Goal: Task Accomplishment & Management: Use online tool/utility

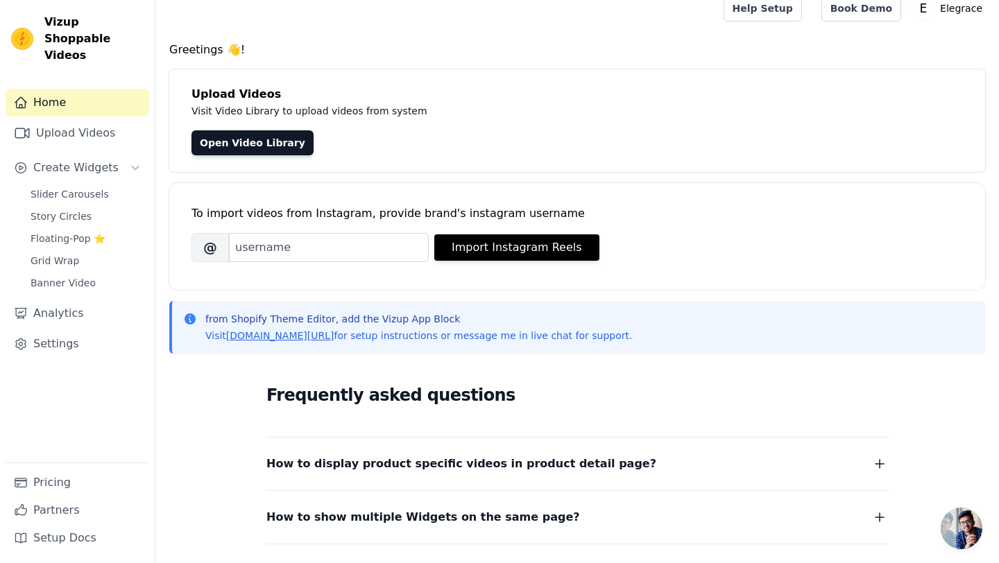
scroll to position [15, 0]
click at [266, 147] on link "Open Video Library" at bounding box center [252, 142] width 122 height 25
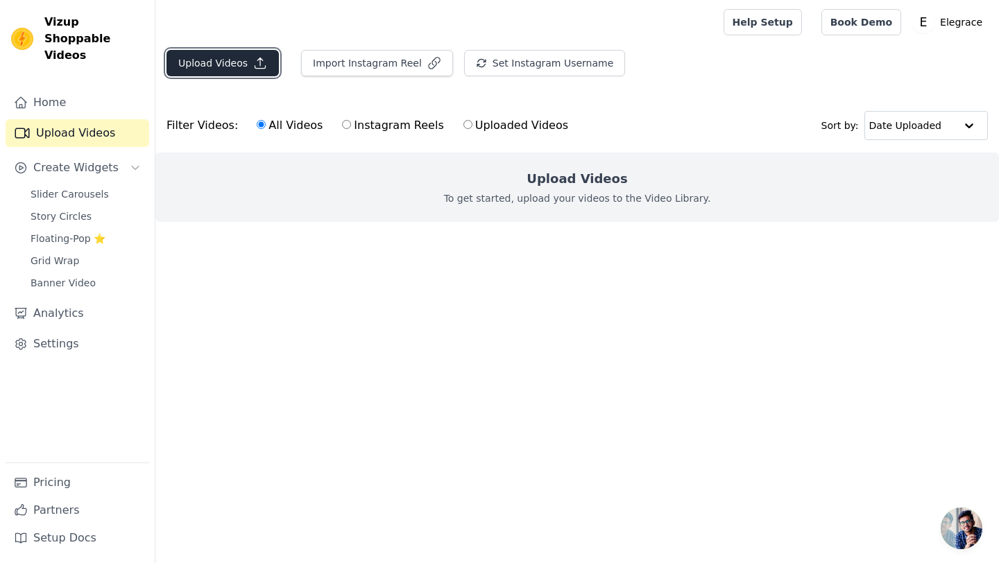
click at [207, 69] on button "Upload Videos" at bounding box center [223, 63] width 112 height 26
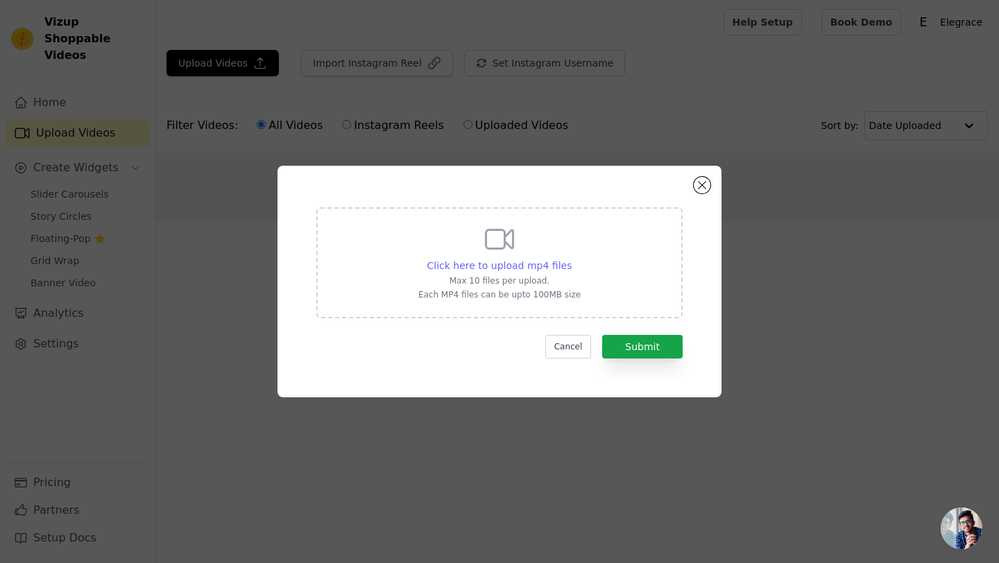
click at [531, 266] on span "Click here to upload mp4 files" at bounding box center [499, 265] width 145 height 11
click at [571, 259] on input "Click here to upload mp4 files Max 10 files per upload. Each MP4 files can be u…" at bounding box center [571, 258] width 1 height 1
click at [567, 266] on span "Click here to upload mp4 files" at bounding box center [499, 265] width 145 height 11
click at [571, 259] on input "Click here to upload mp4 files Max 10 files per upload. Each MP4 files can be u…" at bounding box center [571, 258] width 1 height 1
click at [536, 267] on span "Click here to upload mp4 files" at bounding box center [499, 265] width 145 height 11
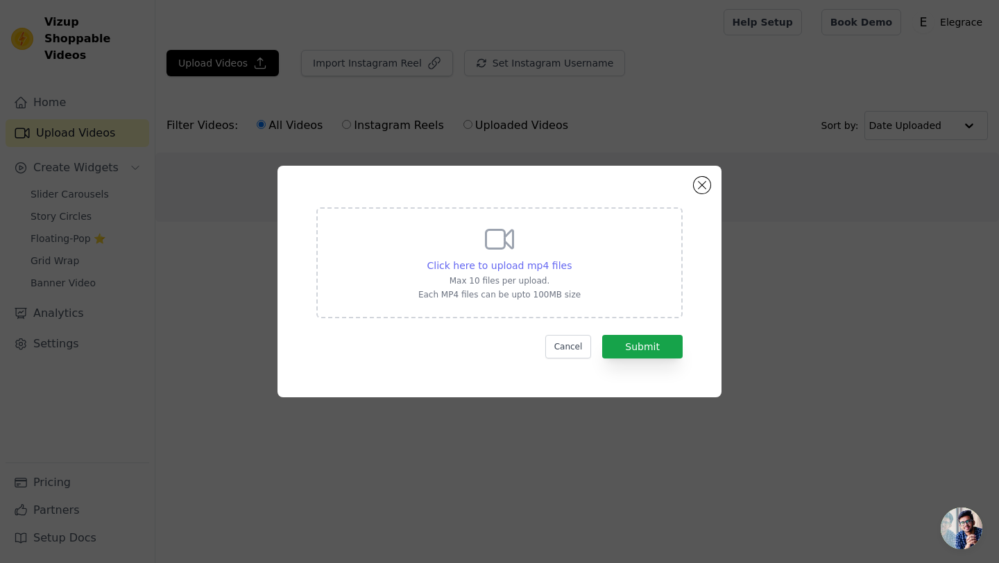
click at [571, 259] on input "Click here to upload mp4 files Max 10 files per upload. Each MP4 files can be u…" at bounding box center [571, 258] width 1 height 1
type input "C:\fakepath\IMG_5500.mp4"
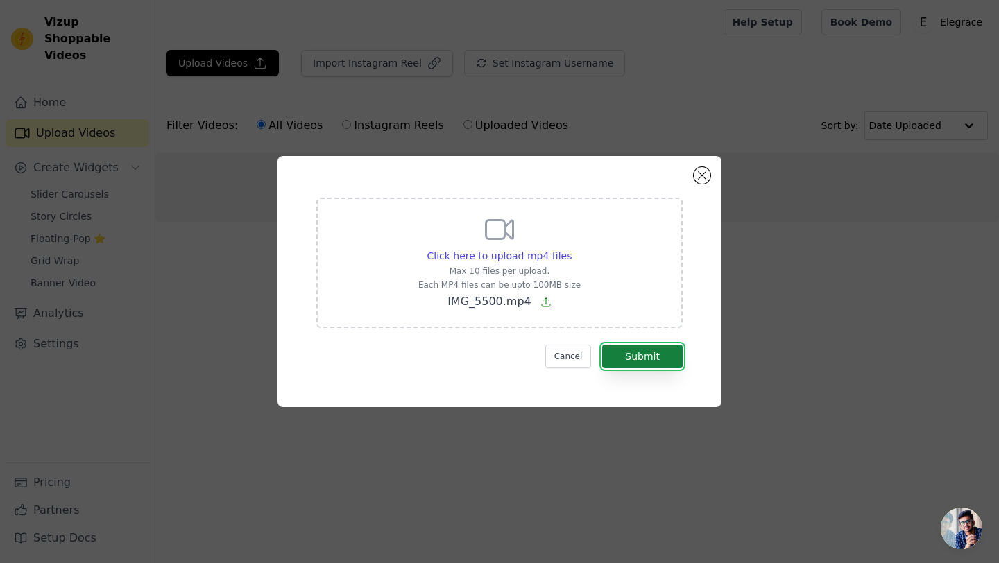
click at [629, 350] on button "Submit" at bounding box center [642, 357] width 80 height 24
click at [649, 355] on button "Submit" at bounding box center [642, 357] width 80 height 24
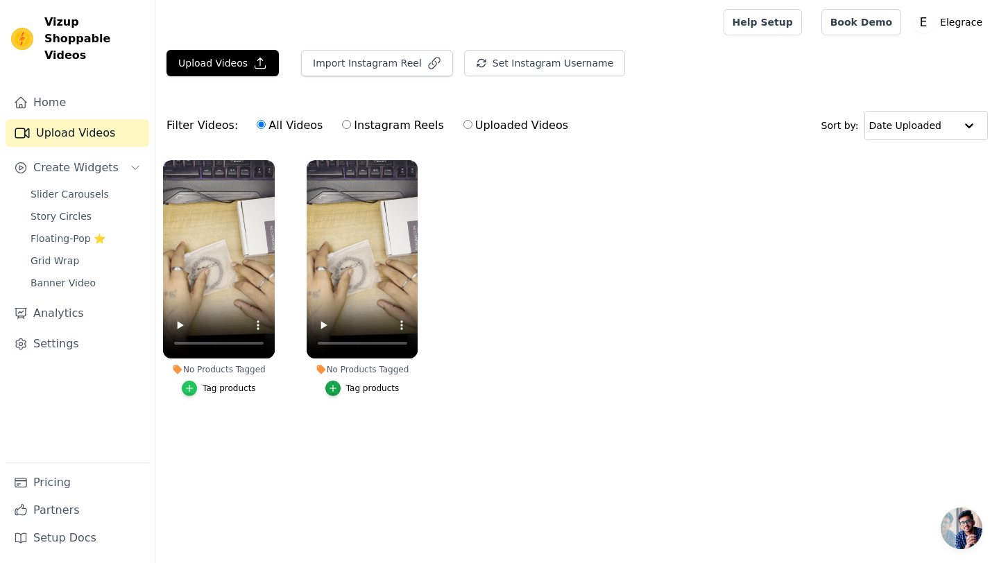
click at [193, 391] on icon "button" at bounding box center [190, 389] width 10 height 10
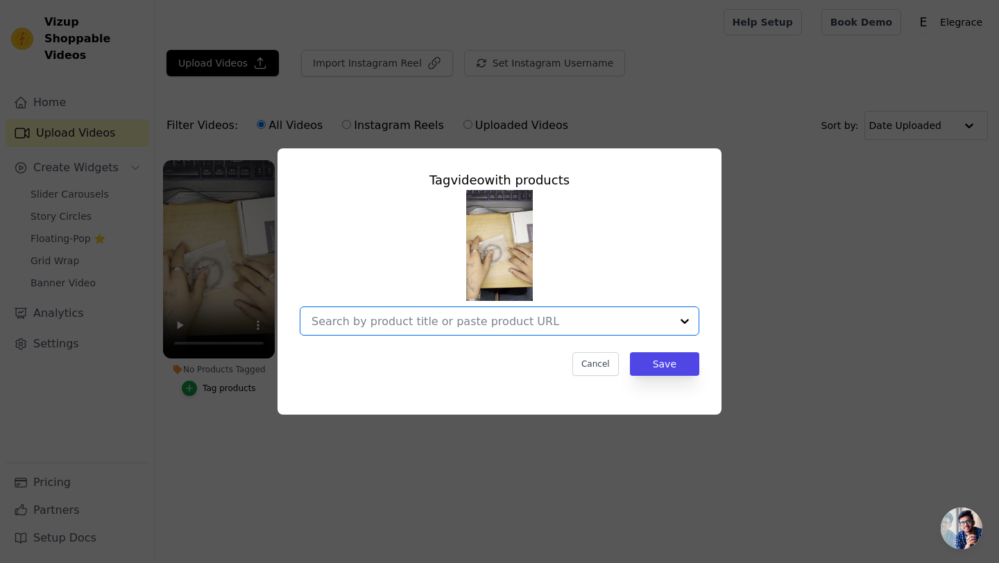
click at [452, 321] on input "No Products Tagged Tag video with products Option undefined, selected. Select i…" at bounding box center [491, 321] width 359 height 13
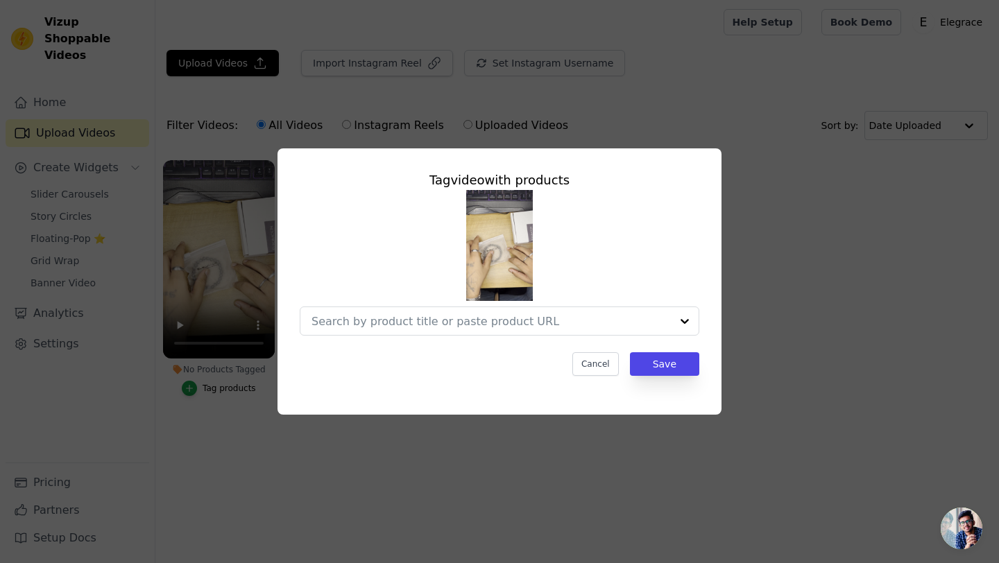
click at [482, 260] on img at bounding box center [499, 245] width 67 height 111
click at [588, 365] on button "Cancel" at bounding box center [595, 364] width 46 height 24
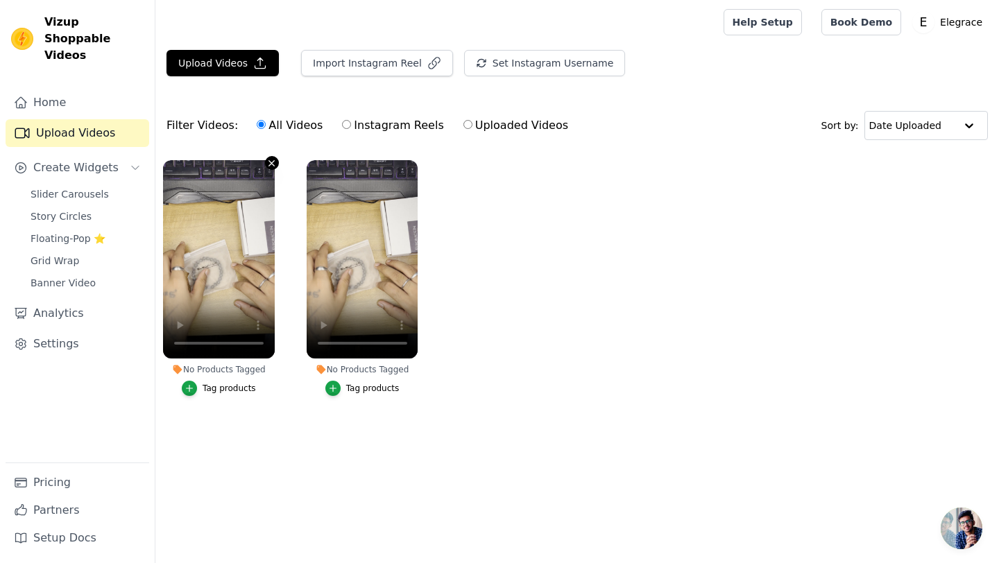
click at [268, 162] on icon "button" at bounding box center [271, 163] width 10 height 10
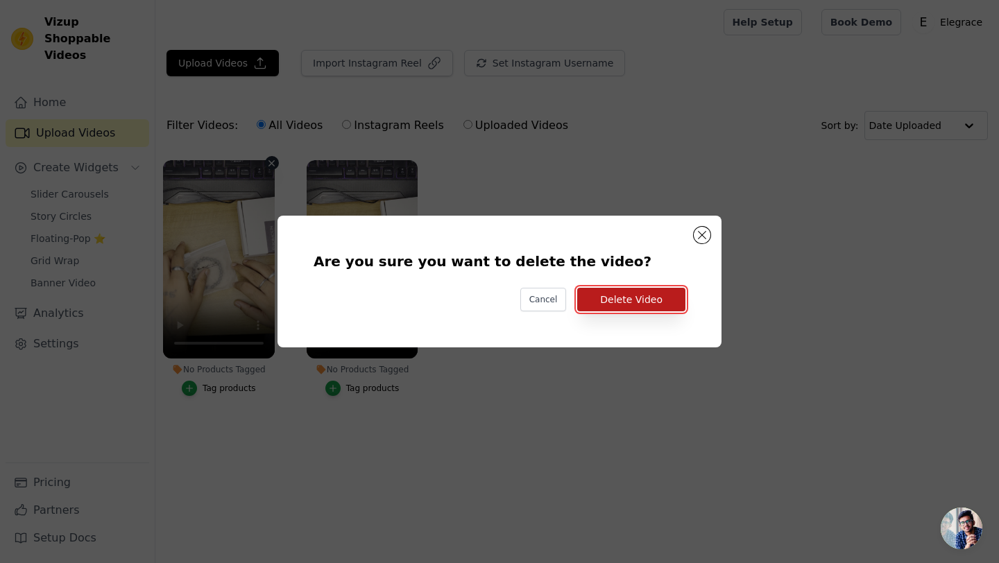
click at [640, 302] on button "Delete Video" at bounding box center [631, 300] width 108 height 24
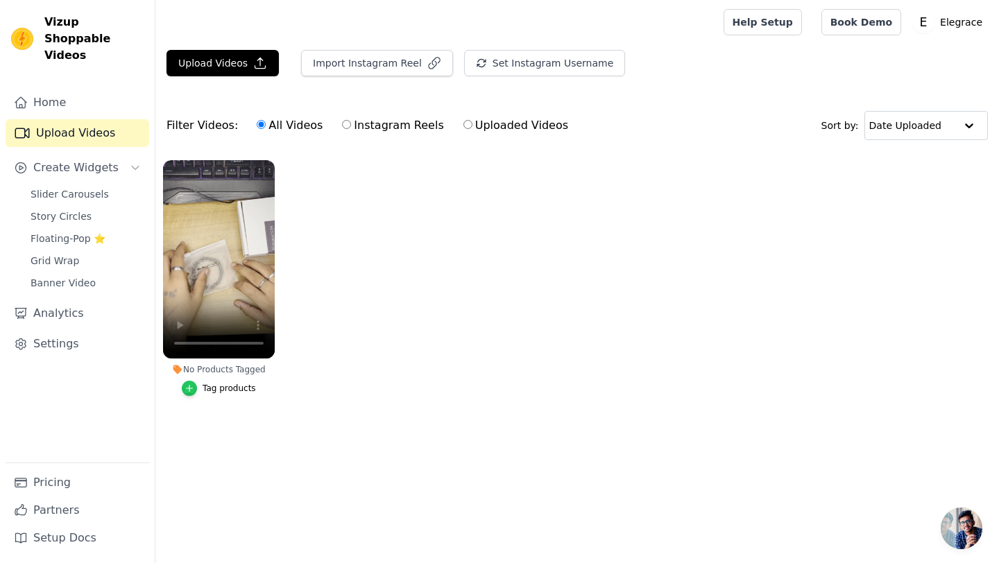
click at [188, 386] on icon "button" at bounding box center [190, 389] width 10 height 10
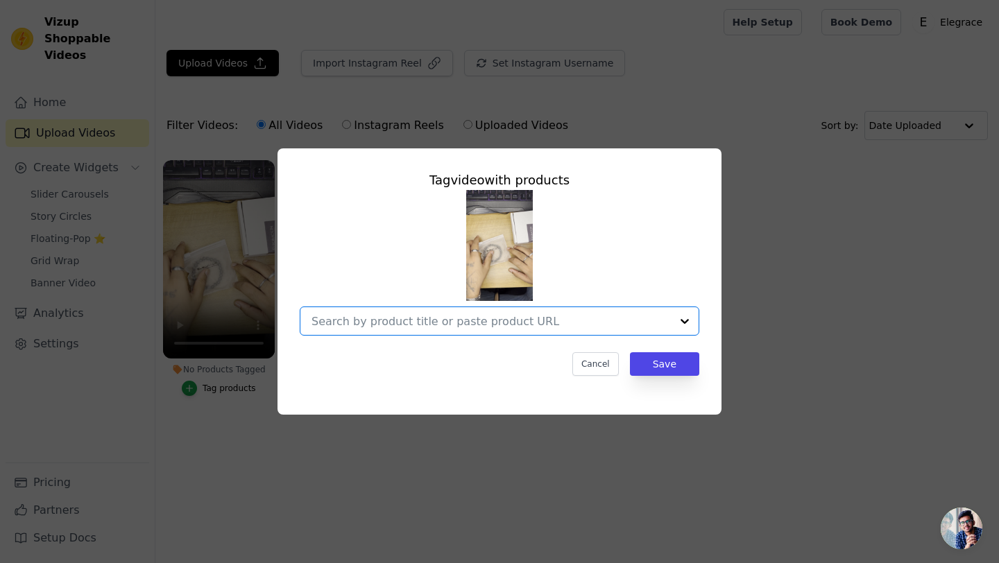
click at [440, 320] on input "No Products Tagged Tag video with products Option undefined, selected. Select i…" at bounding box center [491, 321] width 359 height 13
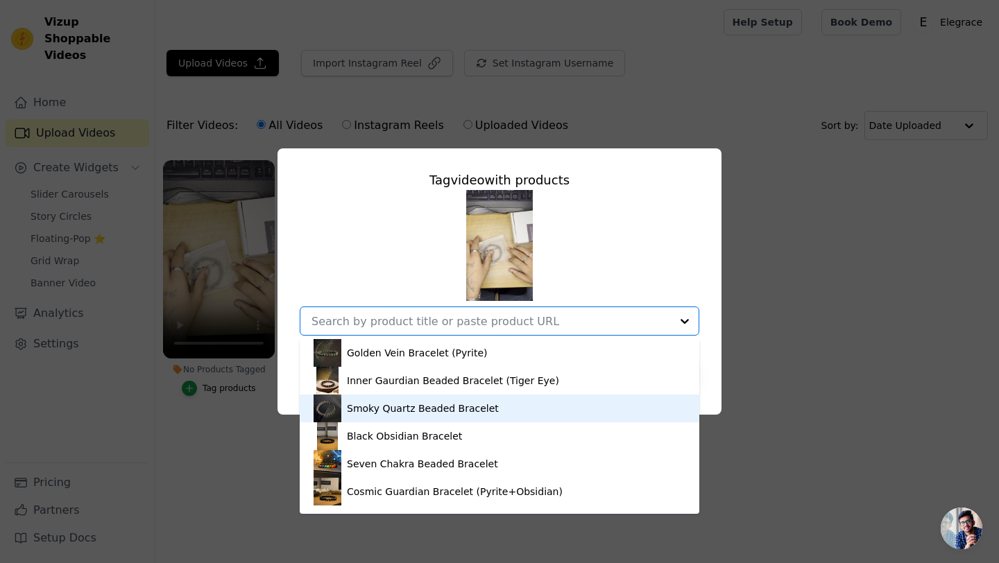
click at [425, 404] on div "Smoky Quartz Beaded Bracelet" at bounding box center [423, 409] width 152 height 14
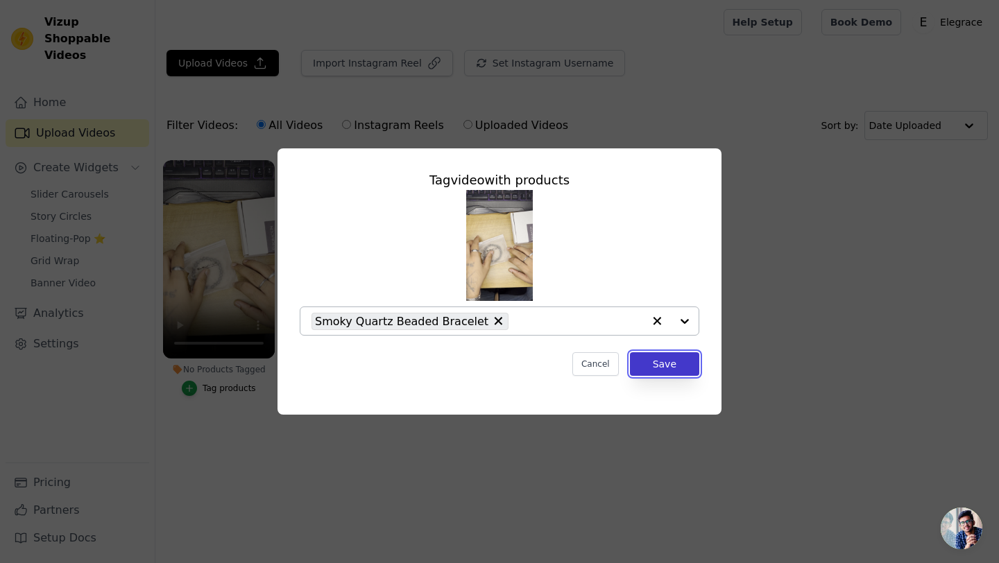
click at [659, 368] on button "Save" at bounding box center [664, 364] width 69 height 24
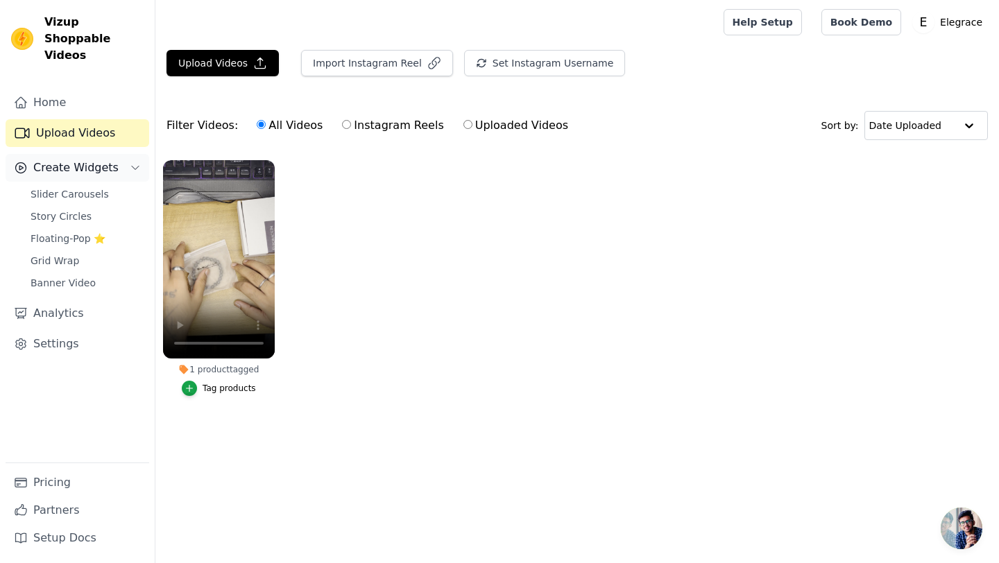
click at [74, 160] on span "Create Widgets" at bounding box center [75, 168] width 85 height 17
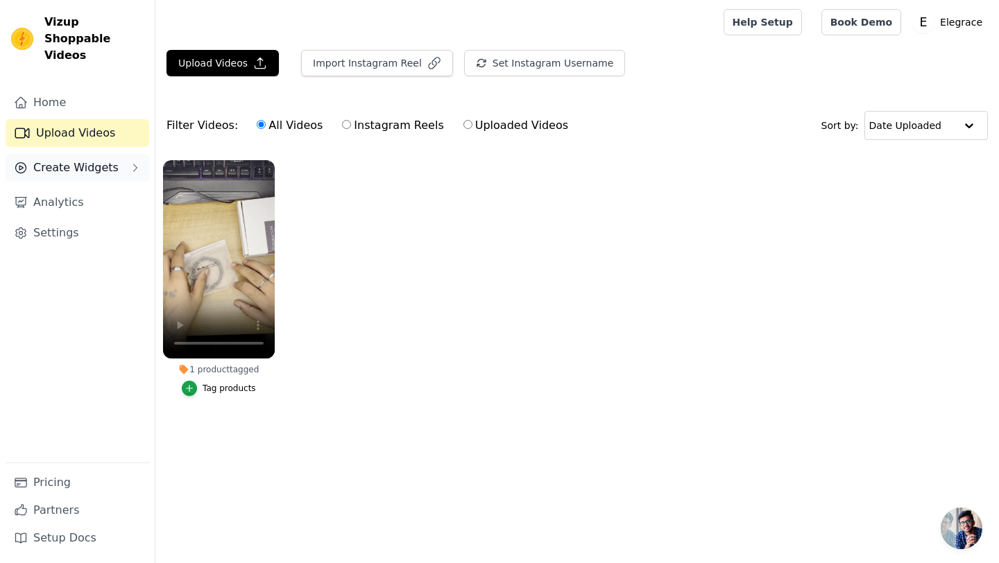
click at [76, 160] on span "Create Widgets" at bounding box center [75, 168] width 85 height 17
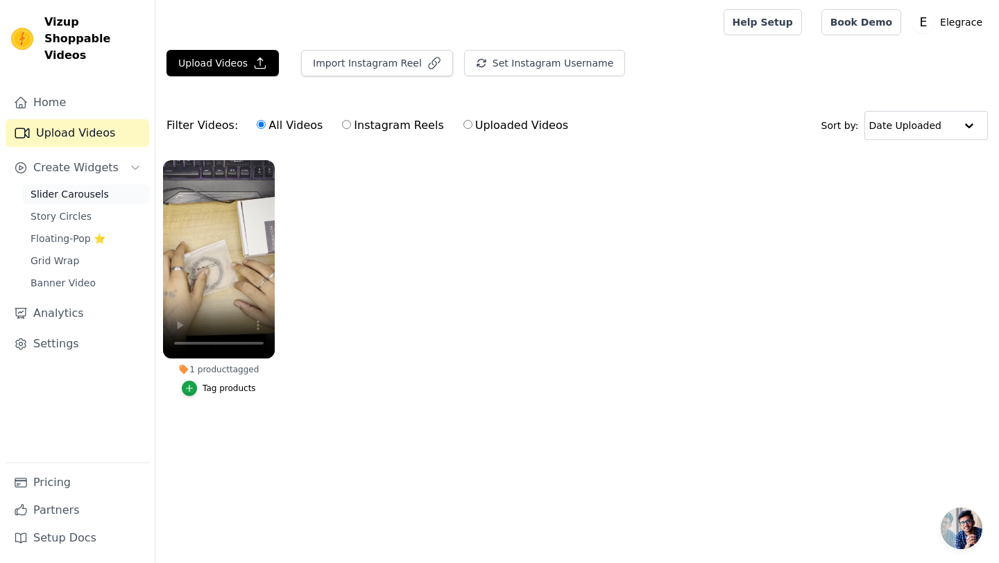
click at [69, 187] on span "Slider Carousels" at bounding box center [70, 194] width 78 height 14
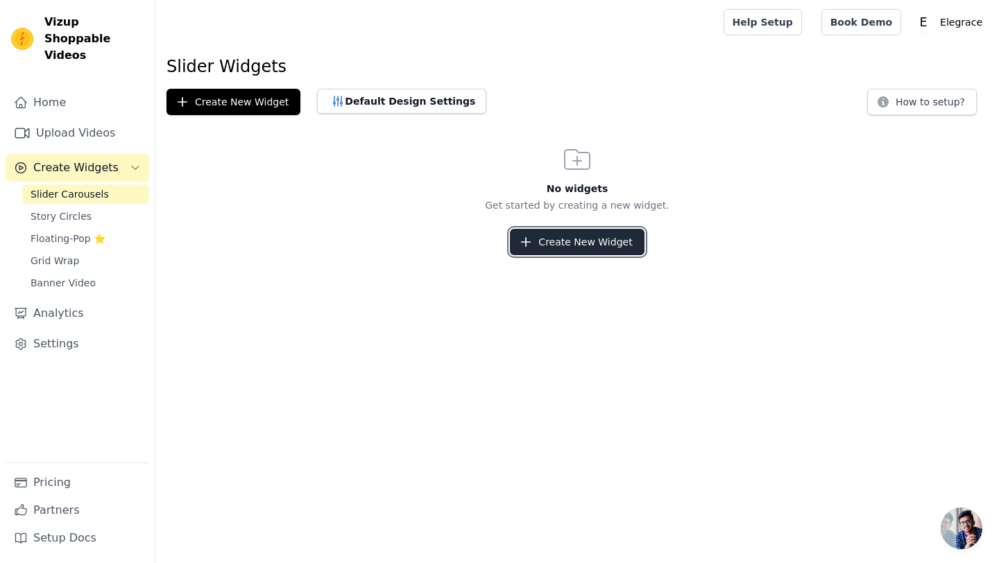
click at [533, 244] on icon "button" at bounding box center [526, 242] width 14 height 14
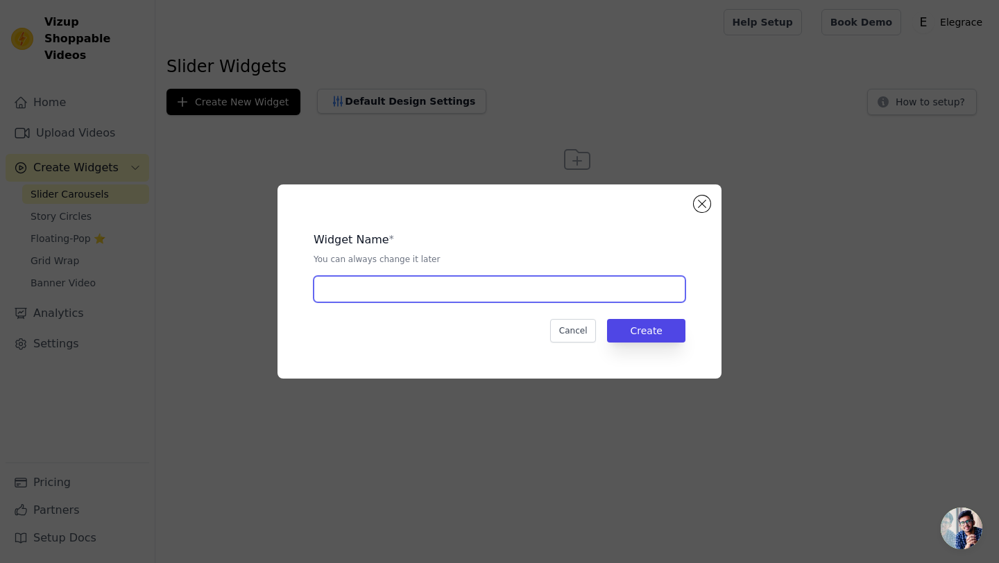
click at [588, 284] on input "text" at bounding box center [500, 289] width 372 height 26
type input "Bestsellers"
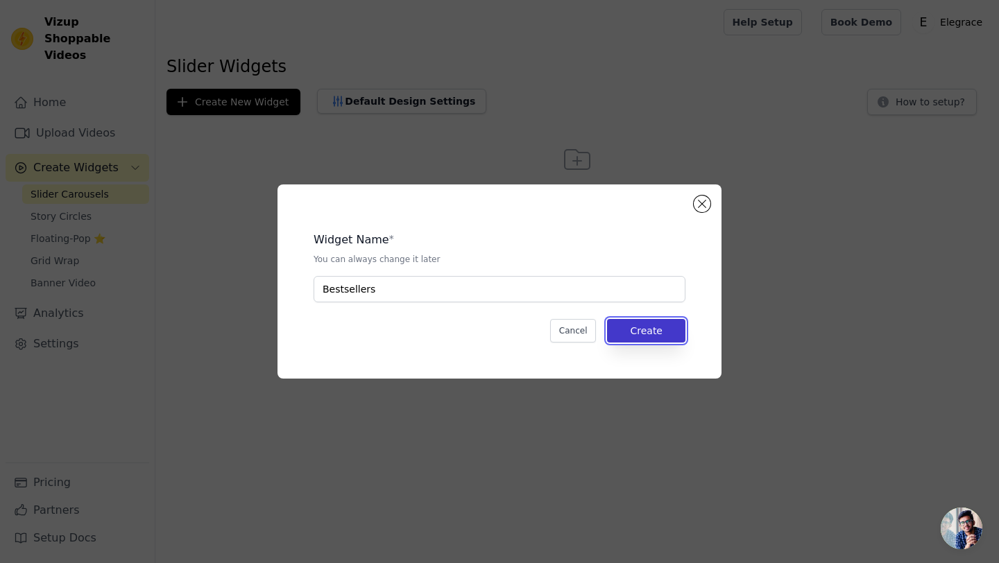
click at [671, 331] on button "Create" at bounding box center [646, 331] width 78 height 24
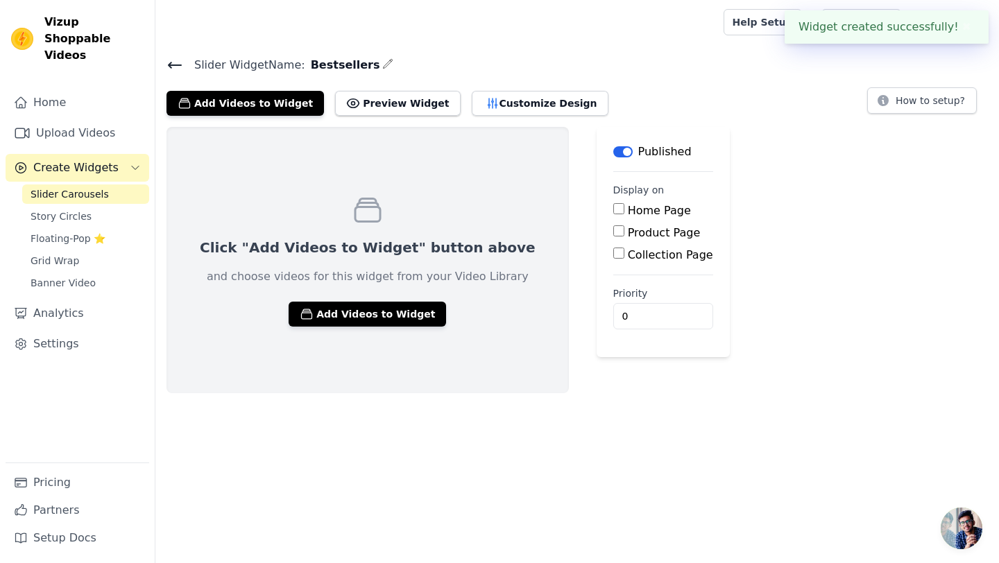
click at [613, 214] on div "Home Page" at bounding box center [663, 211] width 100 height 17
click at [613, 210] on input "Home Page" at bounding box center [618, 208] width 11 height 11
checkbox input "true"
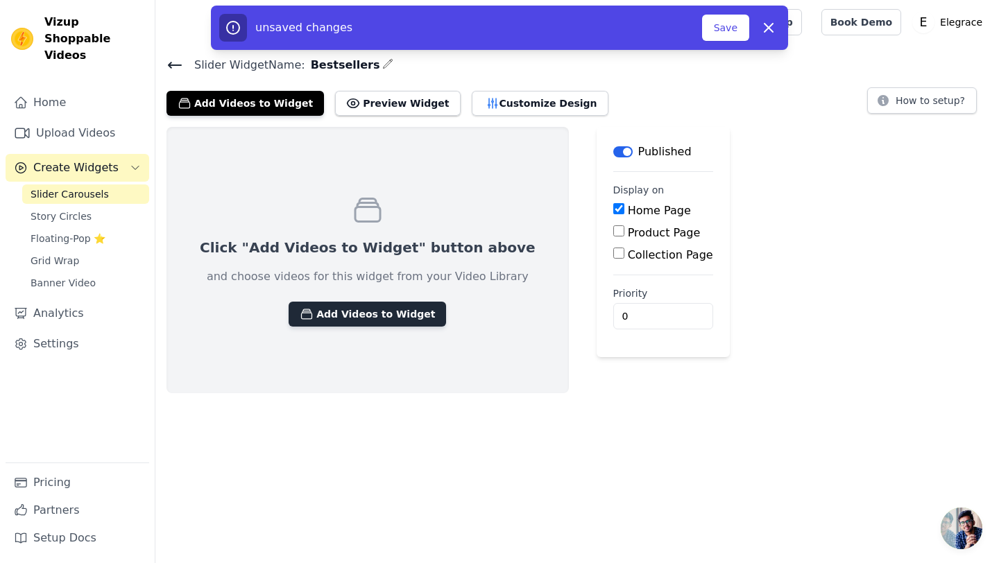
click at [400, 312] on button "Add Videos to Widget" at bounding box center [367, 314] width 157 height 25
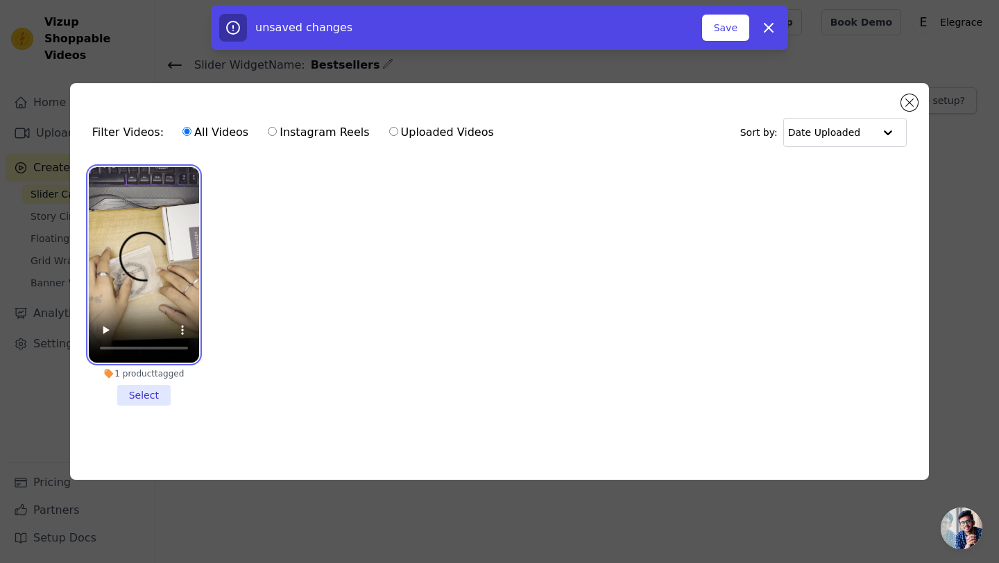
click at [162, 251] on video at bounding box center [144, 265] width 110 height 196
click at [92, 244] on video at bounding box center [144, 265] width 110 height 196
click at [144, 399] on li "1 product tagged Select" at bounding box center [144, 286] width 110 height 239
click at [0, 0] on input "1 product tagged Select" at bounding box center [0, 0] width 0 height 0
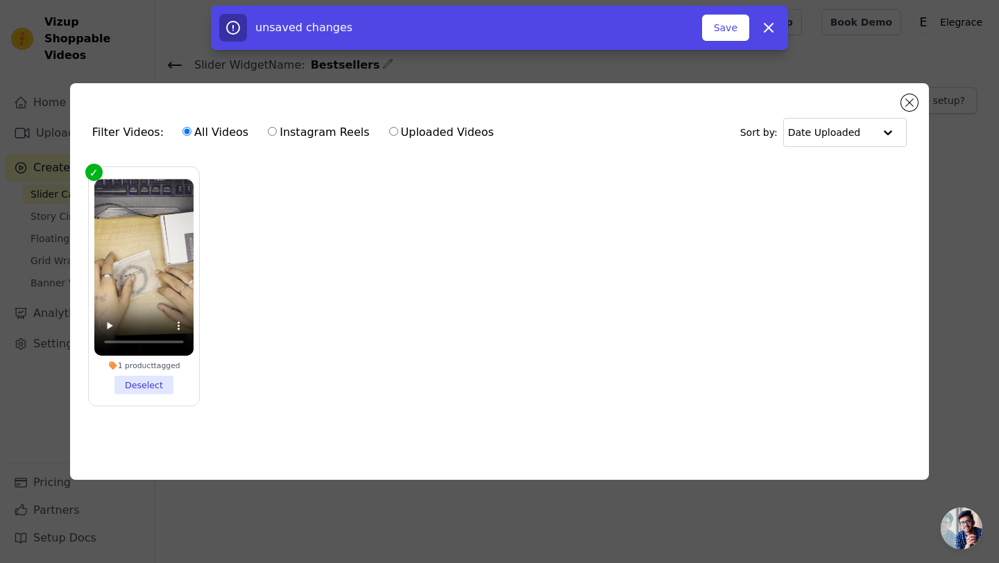
click at [909, 93] on div "Filter Videos: All Videos Instagram Reels Uploaded Videos Sort by: Date Uploade…" at bounding box center [499, 282] width 859 height 398
click at [909, 99] on button "Close modal" at bounding box center [909, 102] width 17 height 17
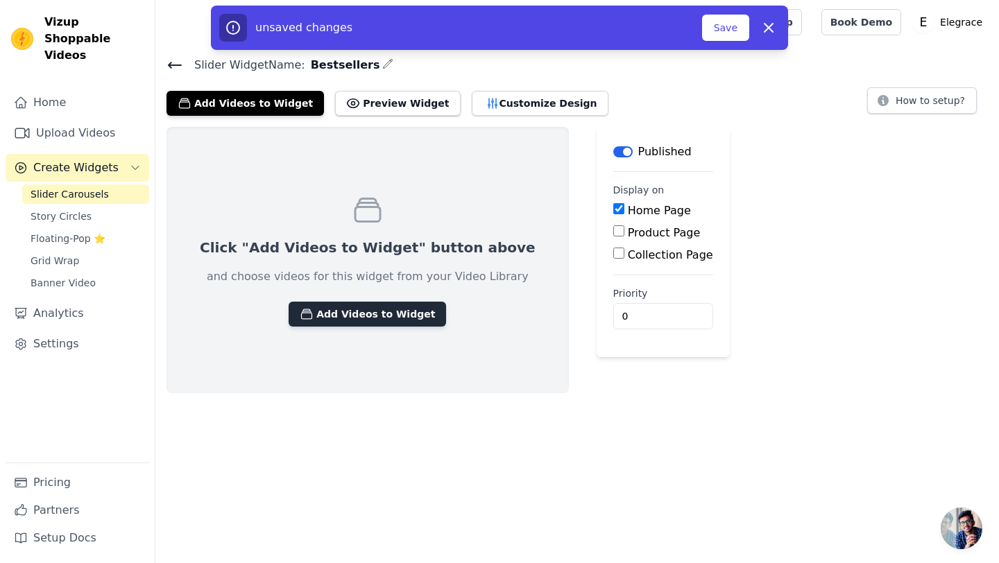
click at [302, 318] on icon "button" at bounding box center [307, 314] width 10 height 10
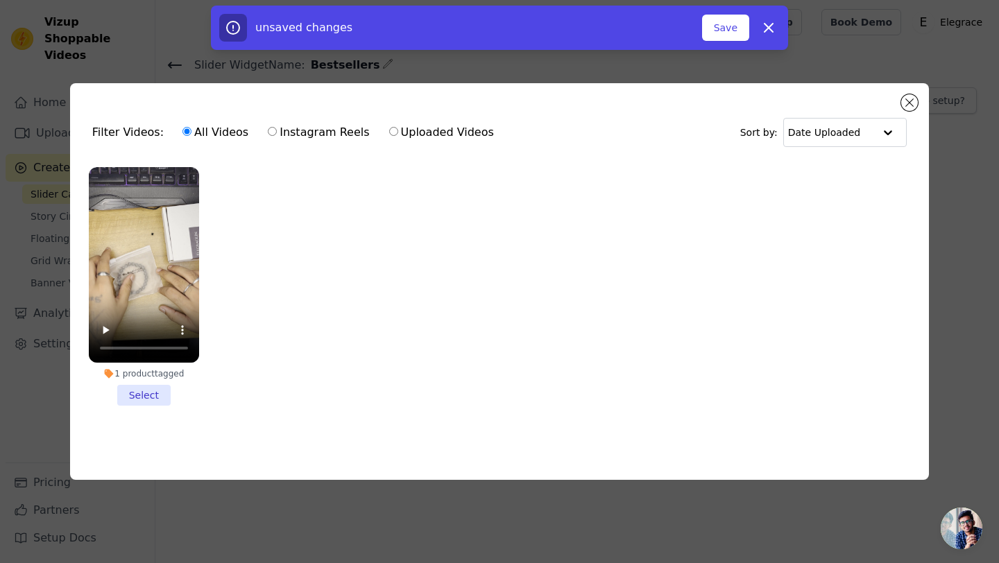
click at [150, 395] on li "1 product tagged Select" at bounding box center [144, 286] width 110 height 239
click at [0, 0] on input "1 product tagged Select" at bounding box center [0, 0] width 0 height 0
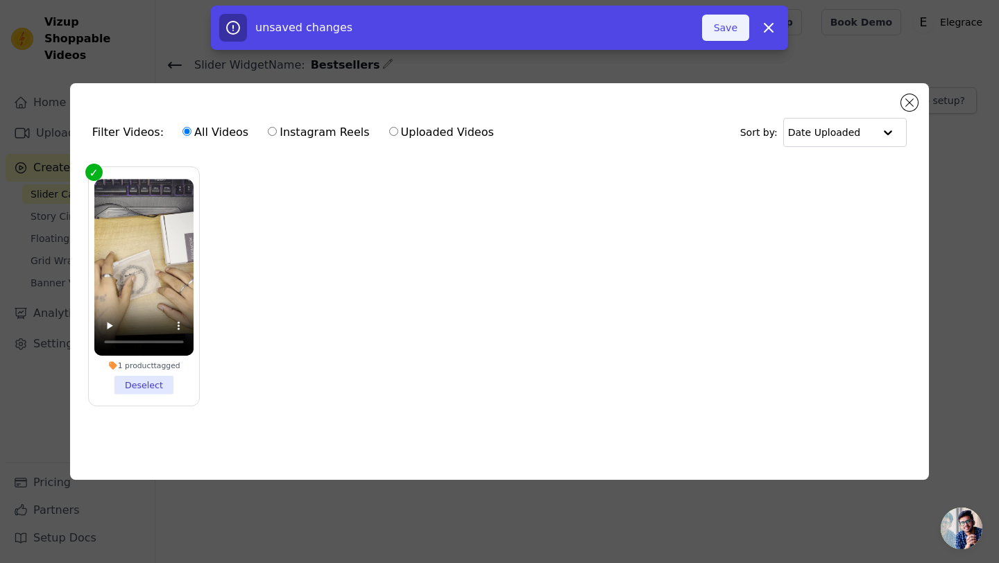
click at [731, 27] on button "Save" at bounding box center [725, 28] width 47 height 26
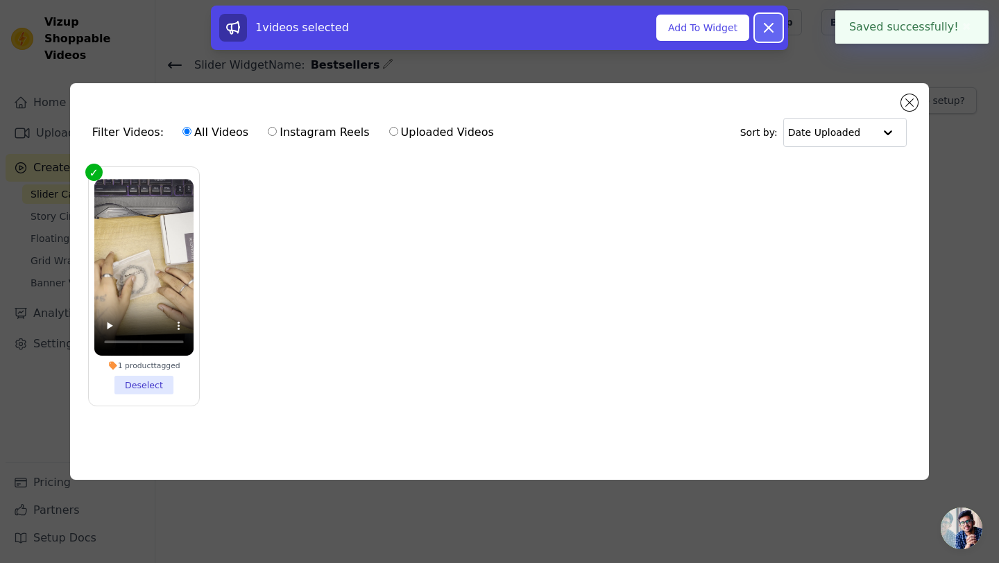
click at [761, 25] on icon at bounding box center [768, 27] width 17 height 17
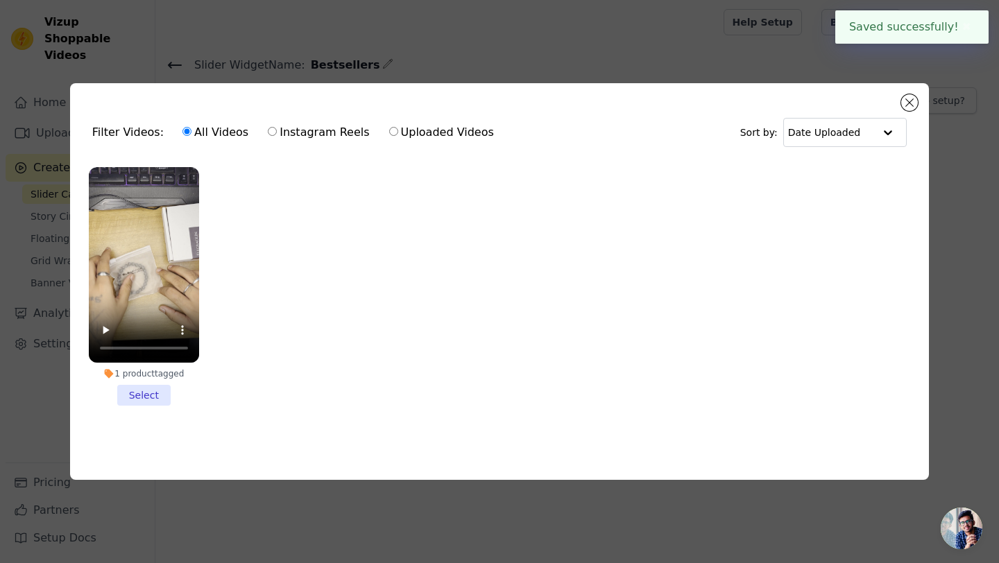
click at [147, 398] on li "1 product tagged Select" at bounding box center [144, 286] width 110 height 239
click at [0, 0] on input "1 product tagged Select" at bounding box center [0, 0] width 0 height 0
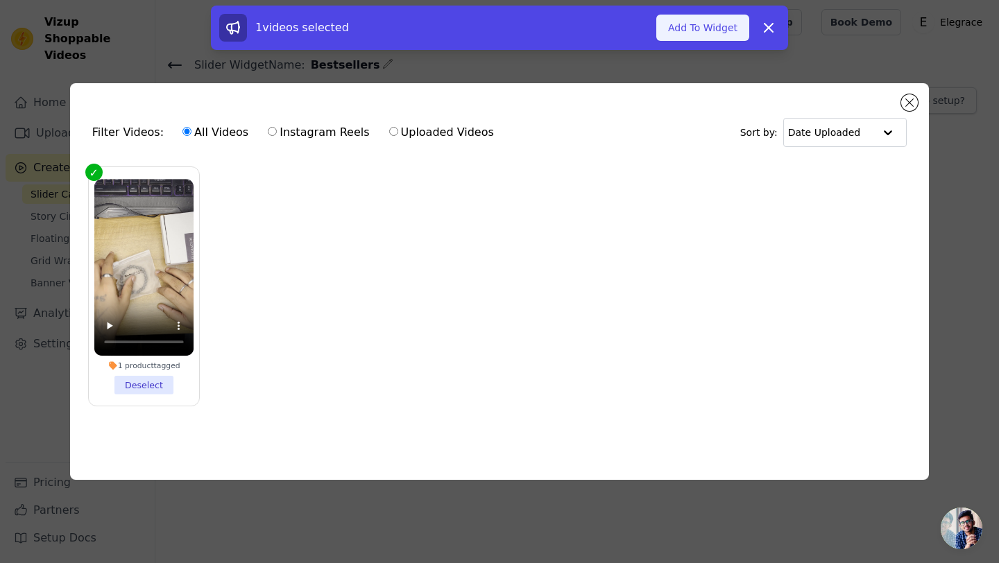
click at [665, 35] on button "Add To Widget" at bounding box center [702, 28] width 93 height 26
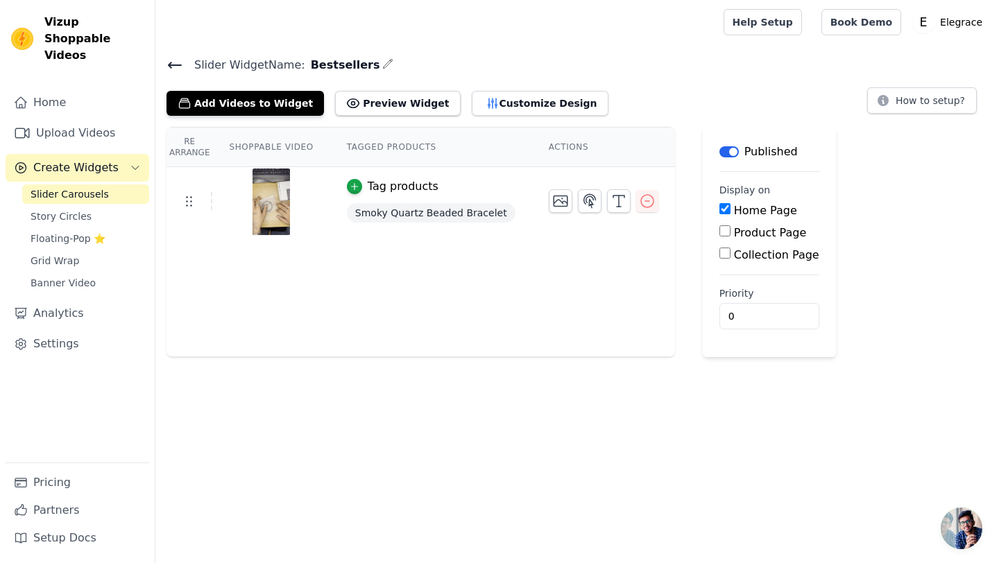
click at [70, 160] on span "Create Widgets" at bounding box center [75, 168] width 85 height 17
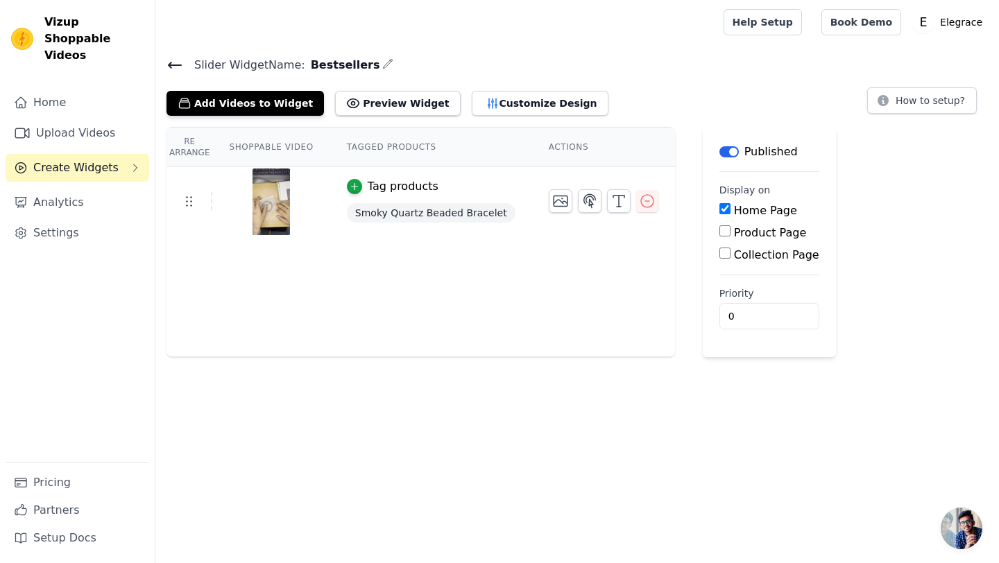
click at [70, 160] on span "Create Widgets" at bounding box center [75, 168] width 85 height 17
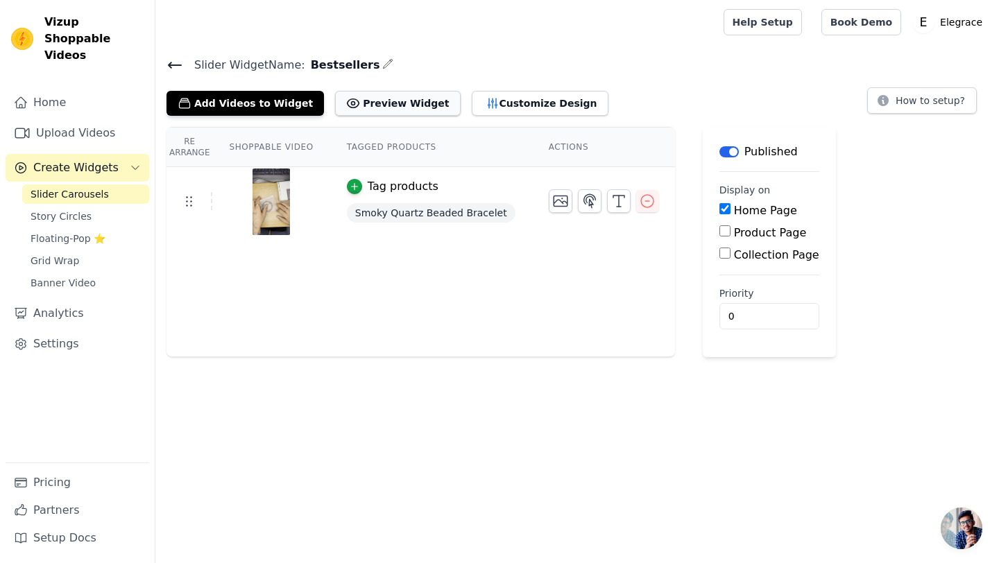
click at [366, 101] on button "Preview Widget" at bounding box center [397, 103] width 125 height 25
click at [493, 103] on button "Customize Design" at bounding box center [540, 103] width 137 height 25
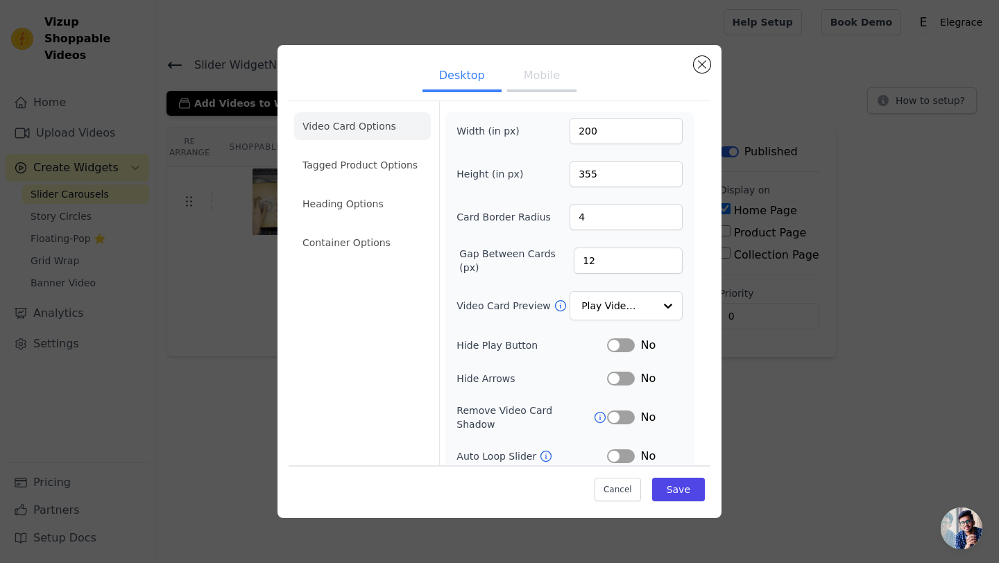
click at [528, 80] on button "Mobile" at bounding box center [541, 77] width 69 height 31
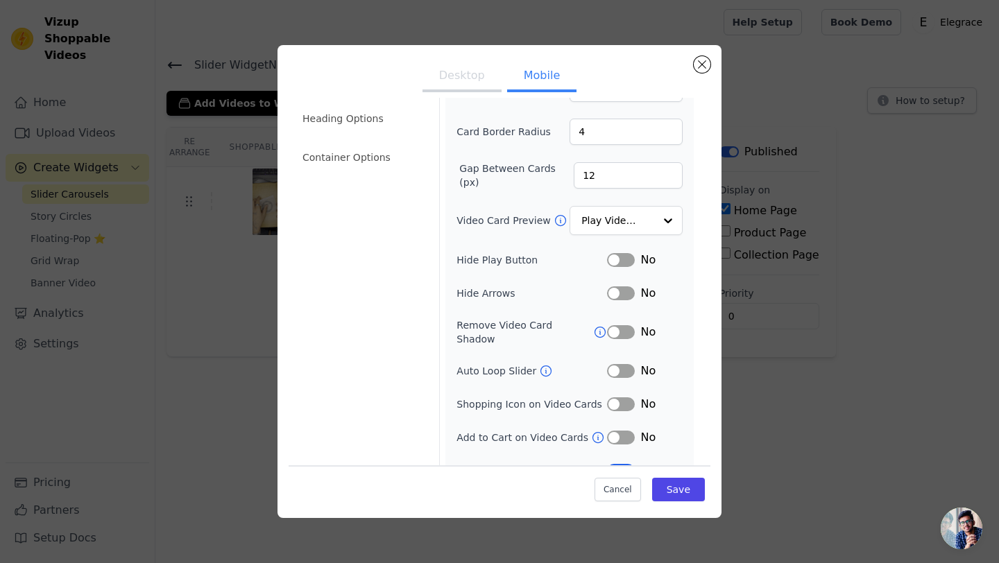
scroll to position [99, 0]
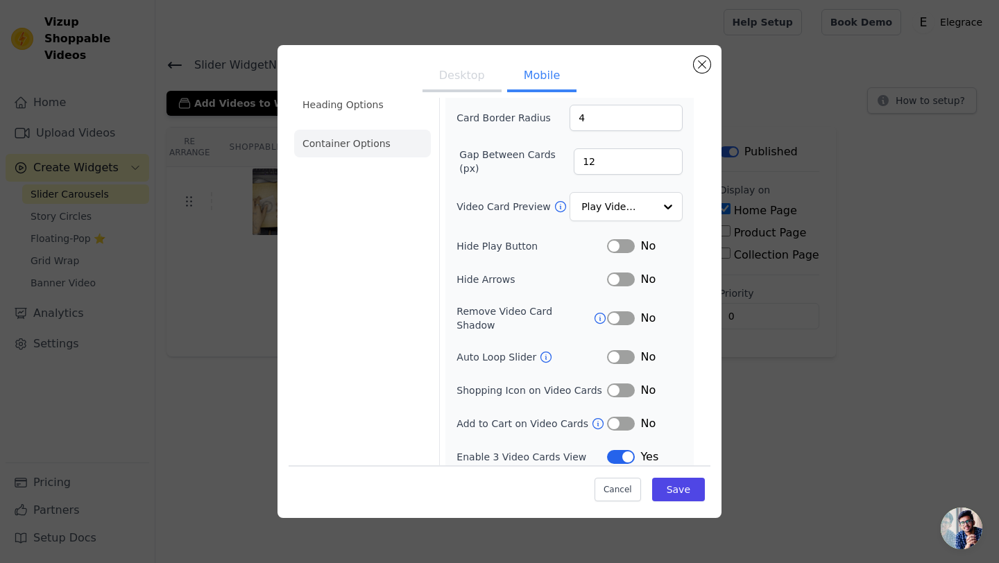
click at [372, 147] on li "Container Options" at bounding box center [362, 144] width 137 height 28
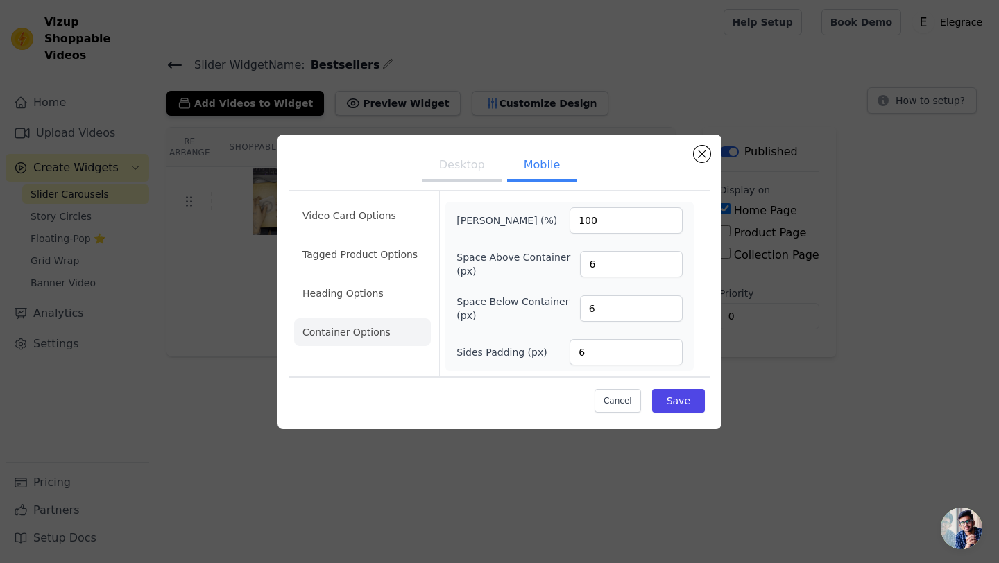
scroll to position [0, 0]
click at [363, 294] on li "Heading Options" at bounding box center [362, 294] width 137 height 28
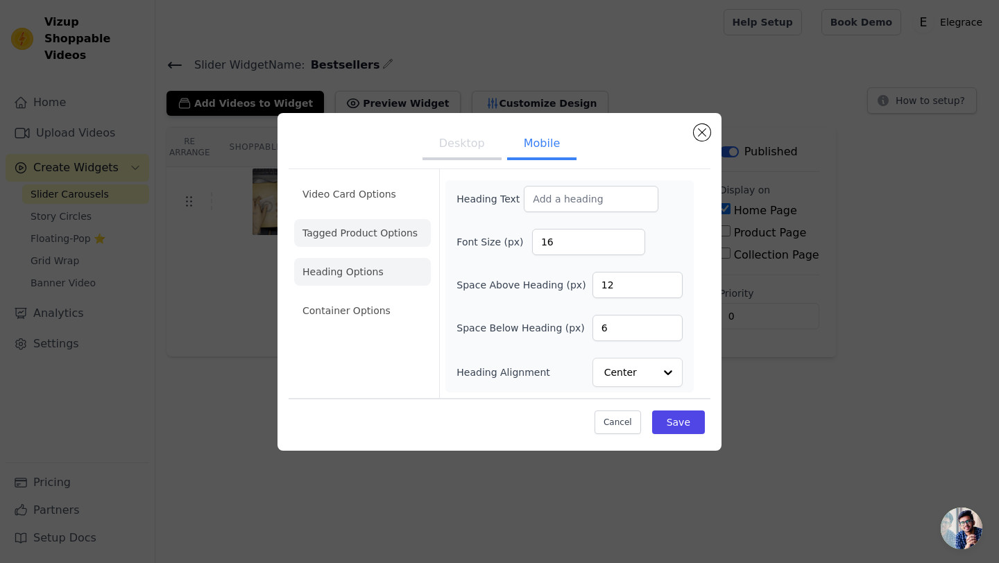
click at [364, 230] on li "Tagged Product Options" at bounding box center [362, 233] width 137 height 28
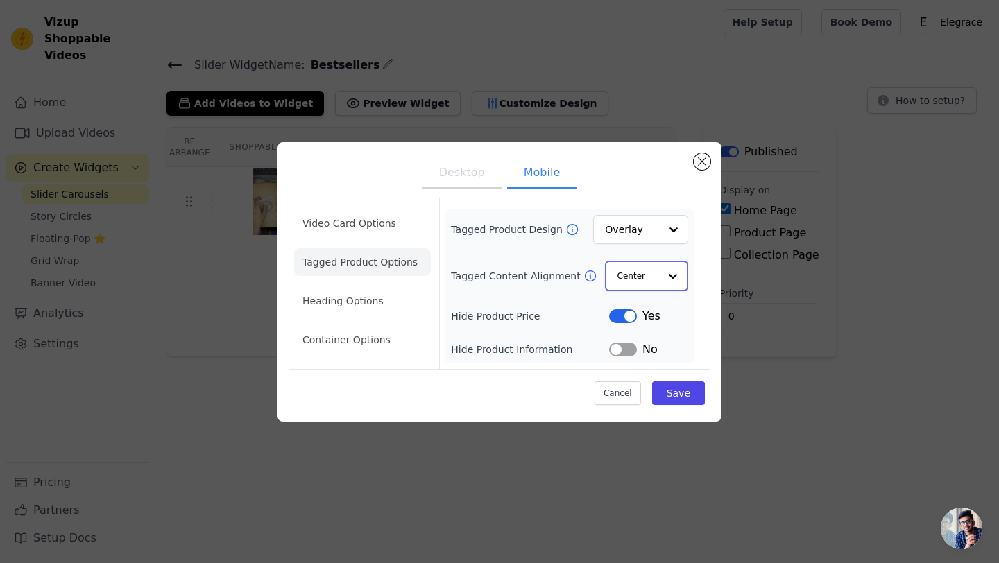
click at [647, 275] on input "Tagged Content Alignment" at bounding box center [638, 276] width 42 height 28
click at [636, 339] on div "Left" at bounding box center [646, 338] width 82 height 29
click at [633, 221] on input "Tagged Product Design" at bounding box center [632, 230] width 53 height 28
click at [533, 239] on div "Tagged Product Design Overlay" at bounding box center [569, 230] width 237 height 29
click at [624, 230] on input "Tagged Product Design" at bounding box center [632, 230] width 53 height 28
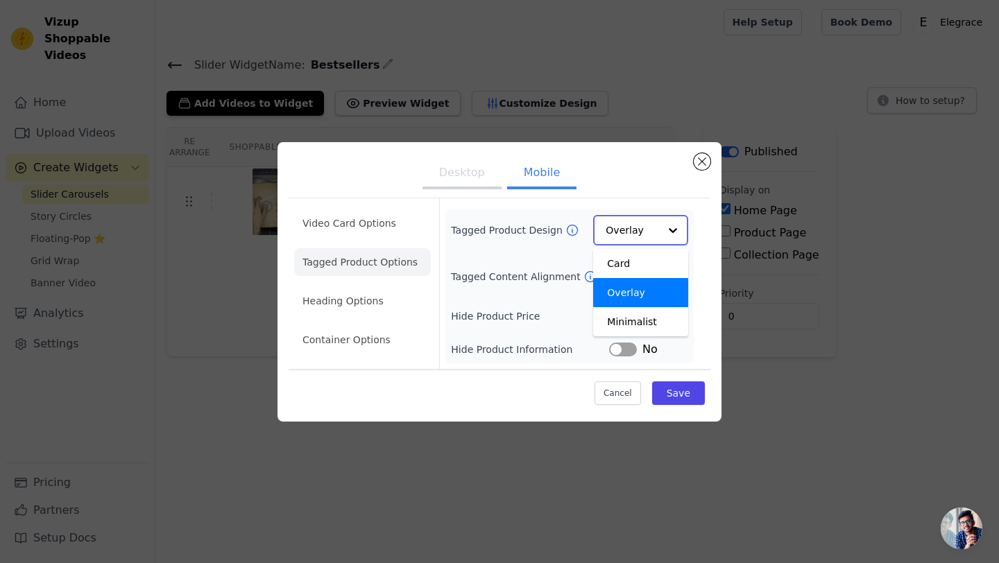
click at [624, 230] on input "Tagged Product Design" at bounding box center [632, 230] width 53 height 28
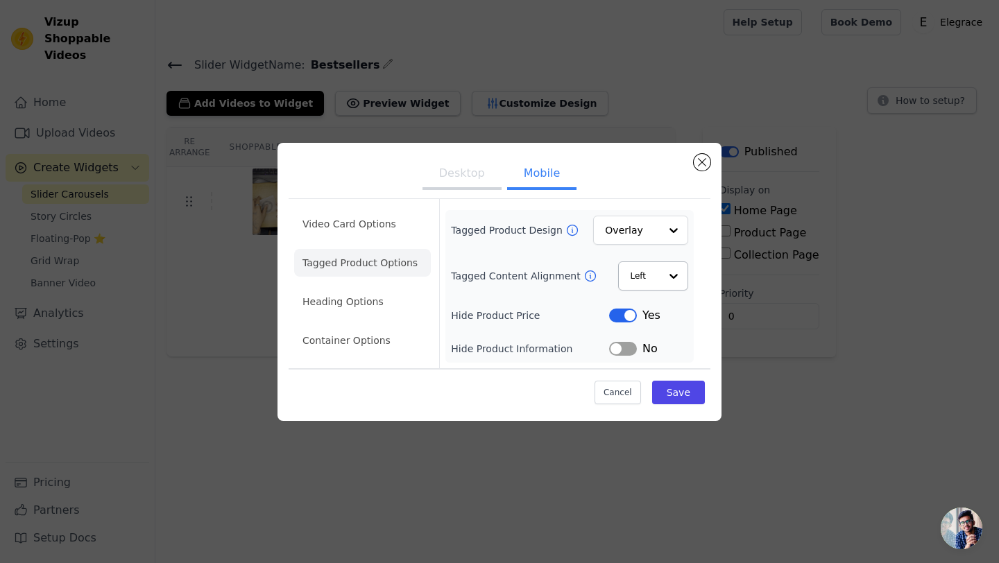
click at [618, 312] on button "Label" at bounding box center [623, 316] width 28 height 14
click at [677, 389] on button "Save" at bounding box center [678, 393] width 53 height 24
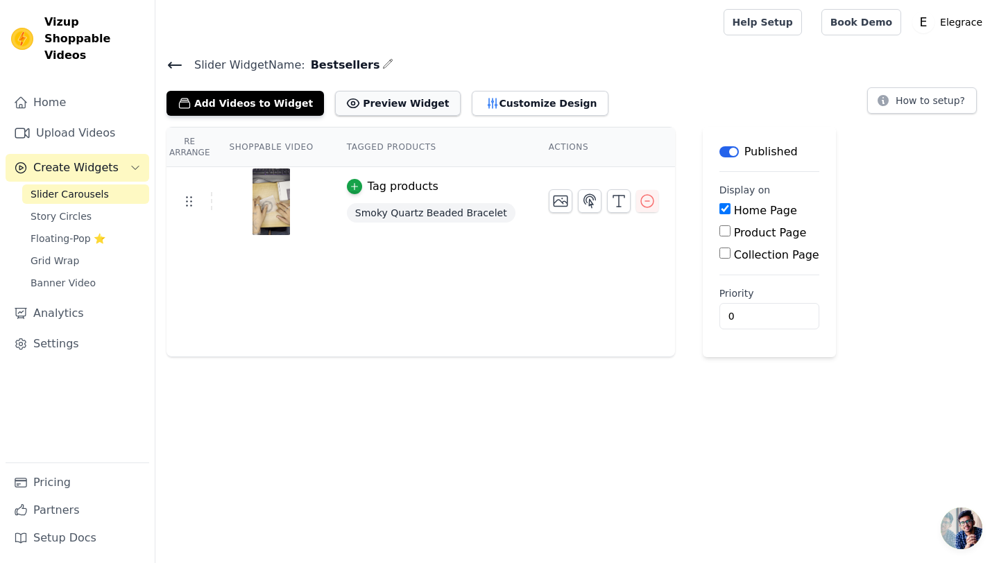
click at [388, 111] on button "Preview Widget" at bounding box center [397, 103] width 125 height 25
click at [89, 89] on link "Home" at bounding box center [78, 103] width 144 height 28
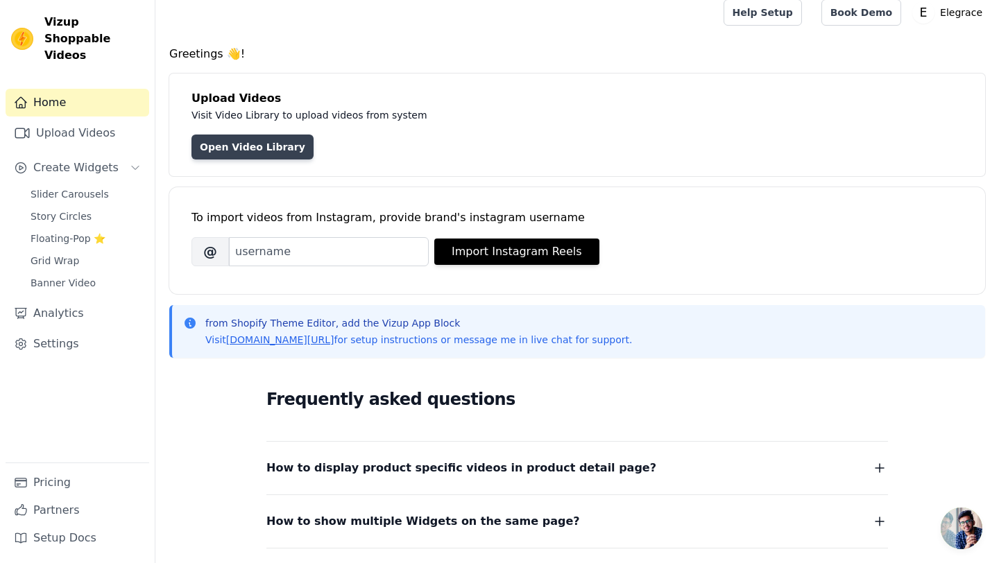
scroll to position [6, 0]
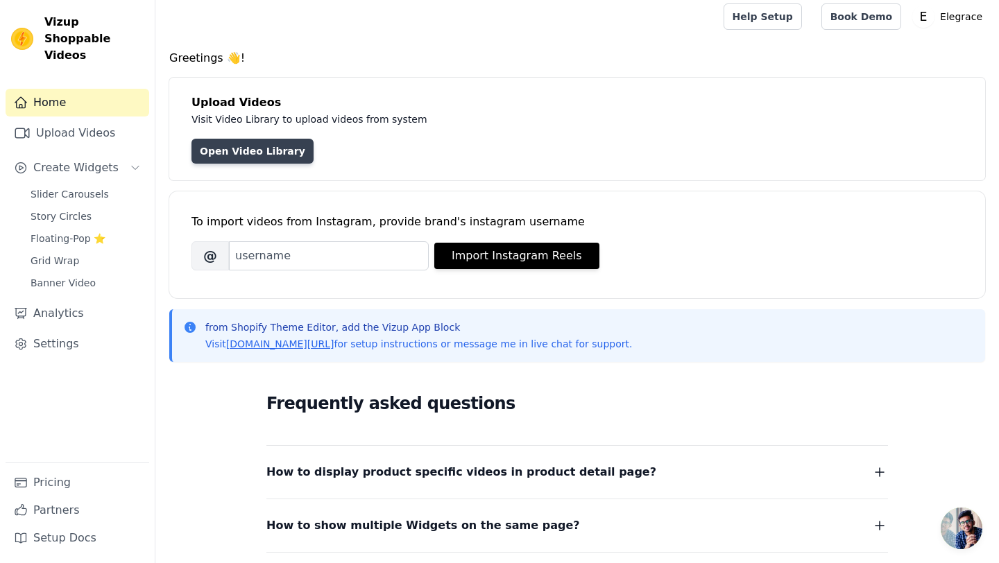
click at [233, 151] on link "Open Video Library" at bounding box center [252, 151] width 122 height 25
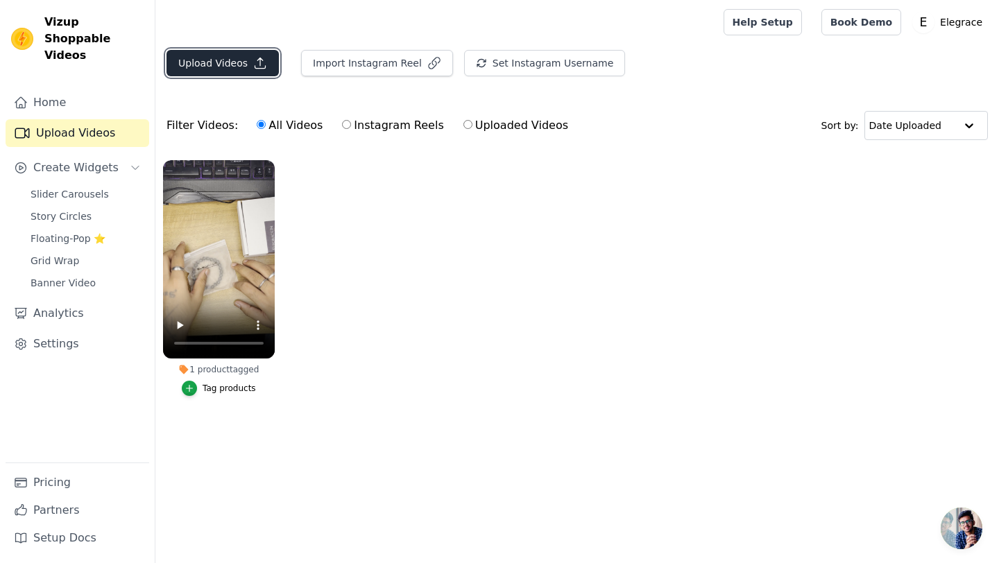
click at [228, 68] on button "Upload Videos" at bounding box center [223, 63] width 112 height 26
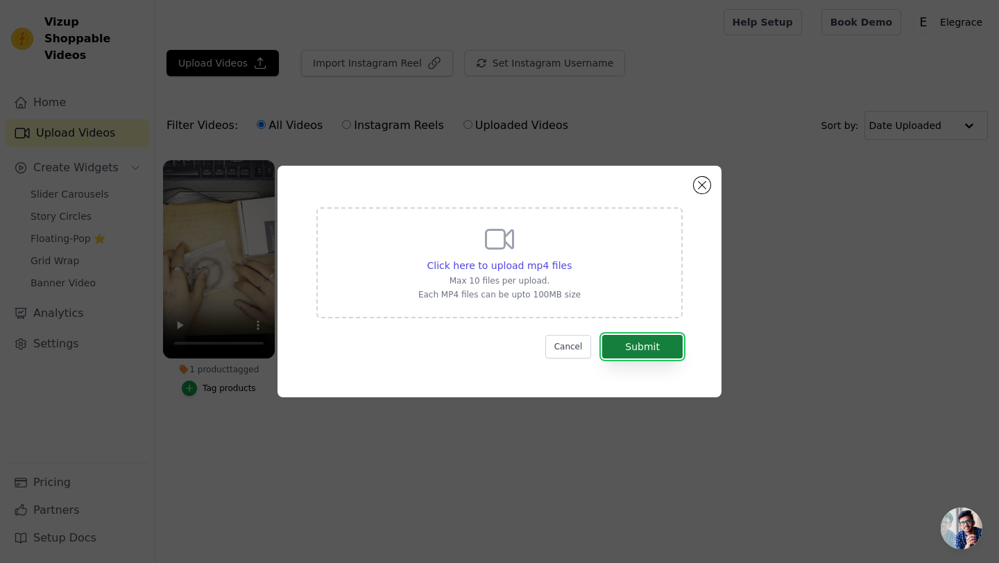
click at [618, 342] on button "Submit" at bounding box center [642, 347] width 80 height 24
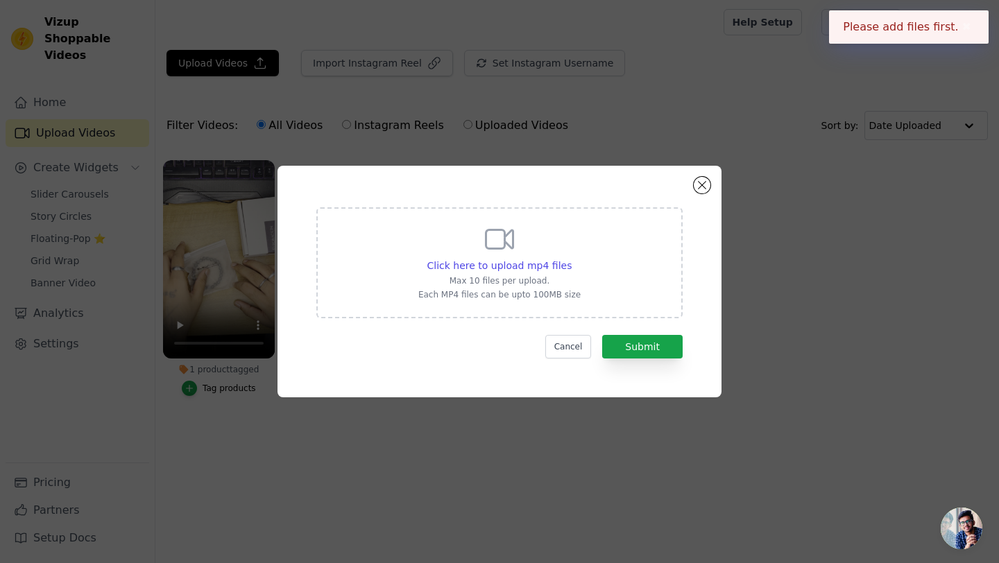
click at [503, 255] on icon at bounding box center [499, 239] width 33 height 33
click at [571, 258] on input "Click here to upload mp4 files Max 10 files per upload. Each MP4 files can be u…" at bounding box center [571, 258] width 1 height 1
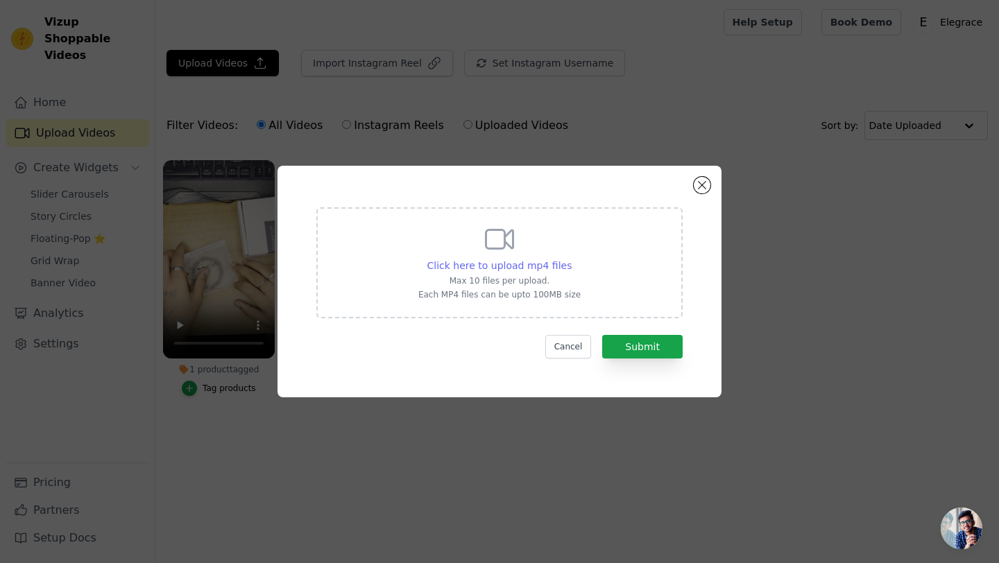
click at [492, 259] on div "Click here to upload mp4 files" at bounding box center [499, 266] width 145 height 14
click at [571, 259] on input "Click here to upload mp4 files Max 10 files per upload. Each MP4 files can be u…" at bounding box center [571, 258] width 1 height 1
type input "C:\fakepath\IMG_5479.mp4"
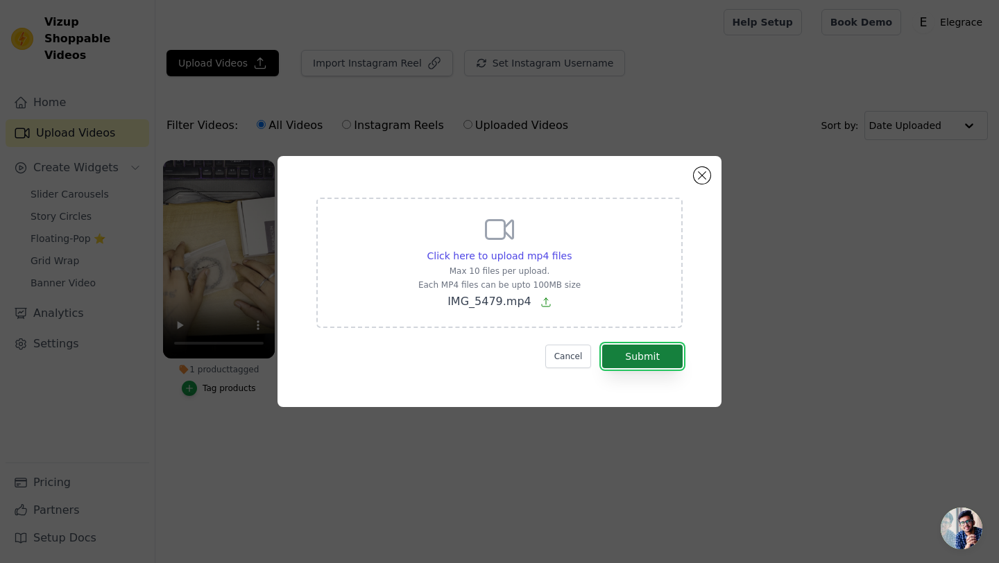
click at [640, 361] on button "Submit" at bounding box center [642, 357] width 80 height 24
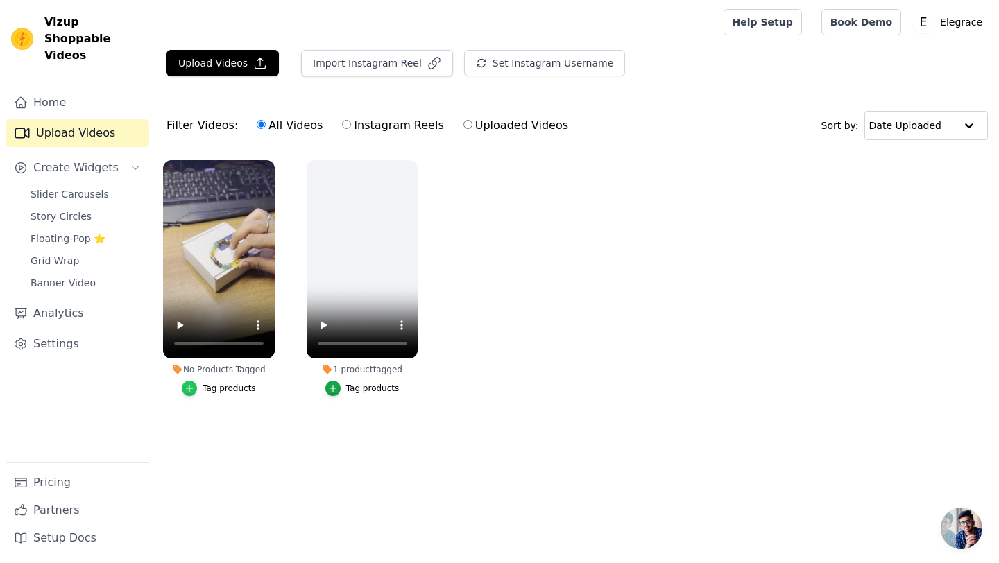
click at [197, 387] on div "button" at bounding box center [189, 388] width 15 height 15
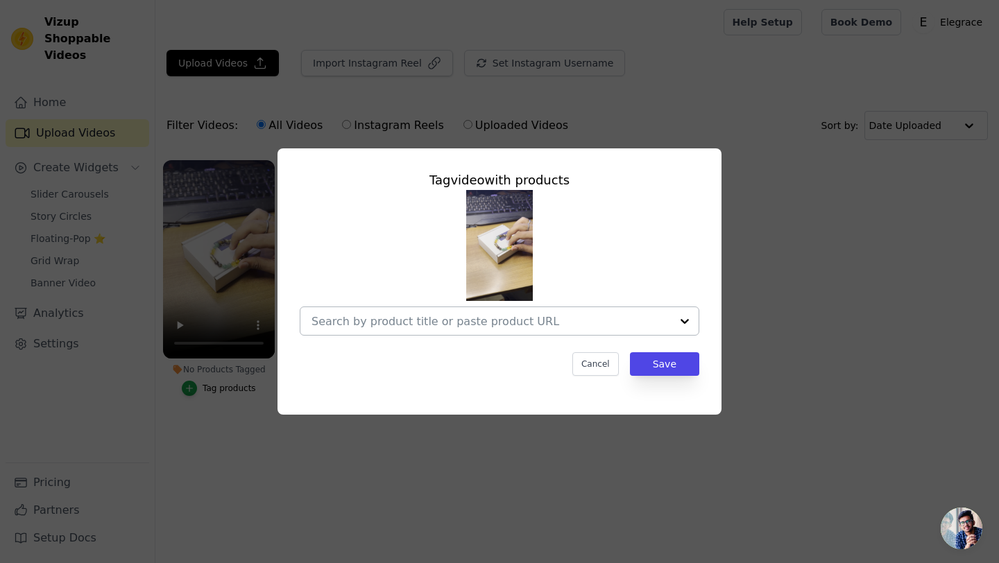
click at [443, 319] on input "No Products Tagged Tag video with products Cancel Save Tag products" at bounding box center [491, 321] width 359 height 13
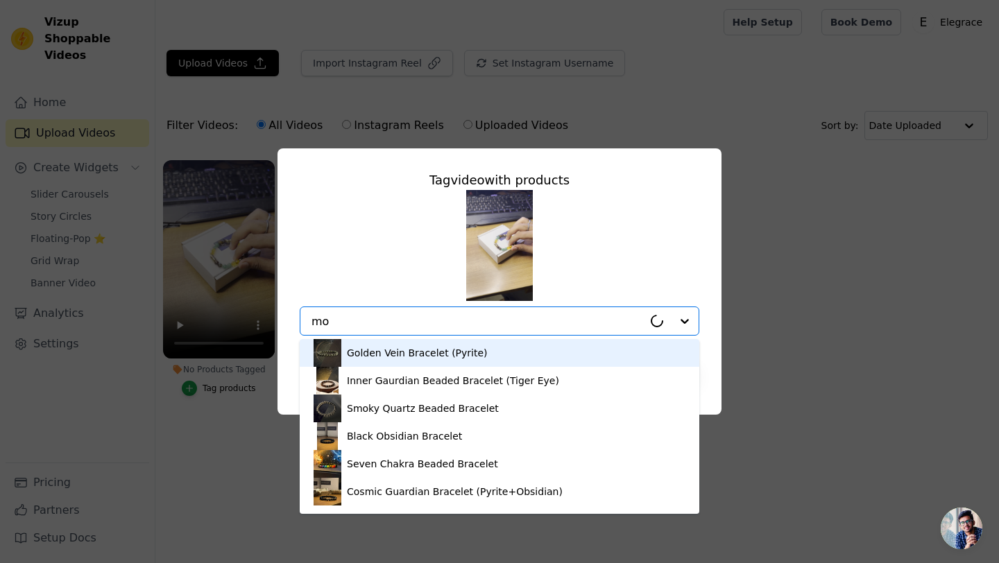
type input "mon"
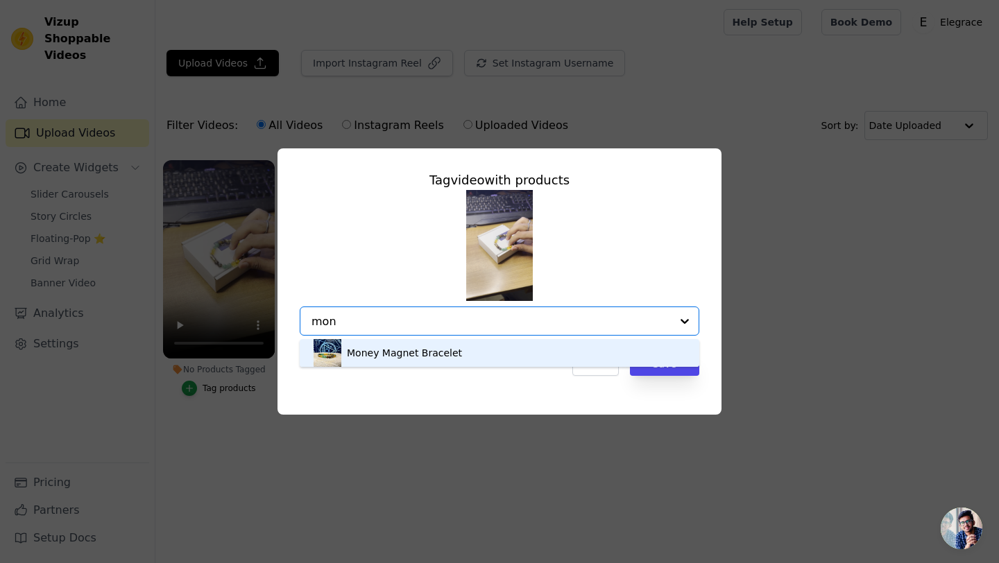
click at [429, 344] on div "Money Magnet Bracelet" at bounding box center [500, 353] width 372 height 28
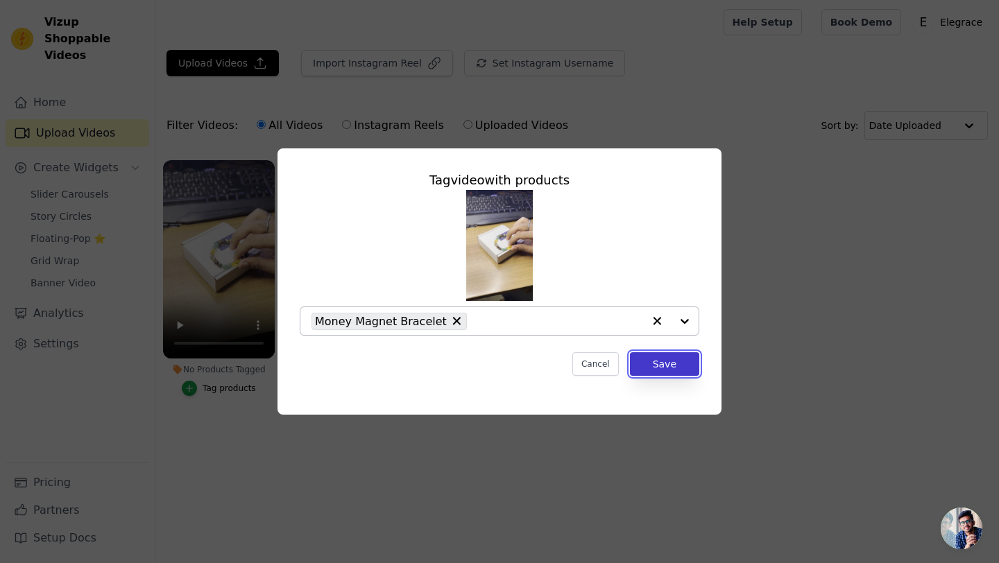
click at [654, 362] on button "Save" at bounding box center [664, 364] width 69 height 24
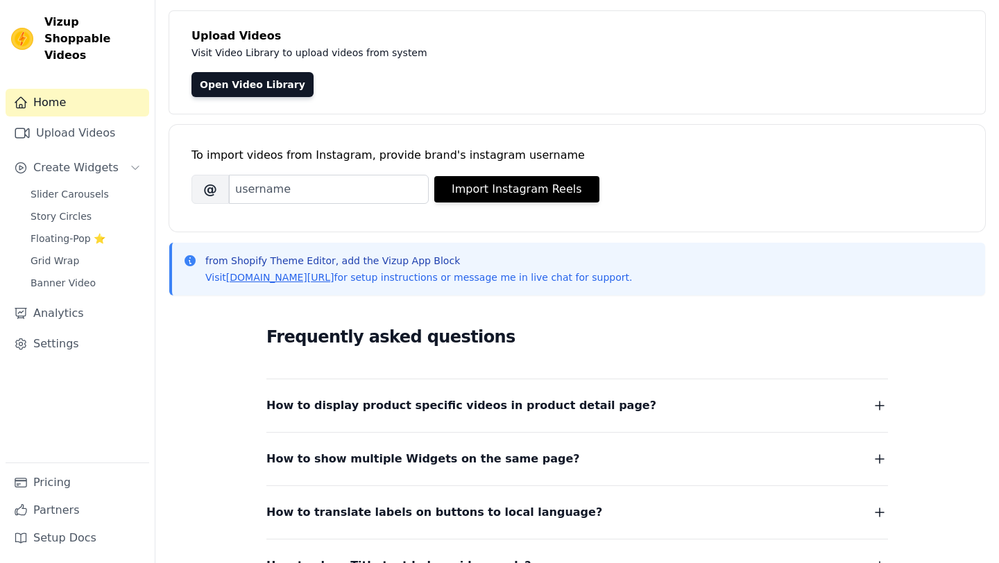
scroll to position [74, 0]
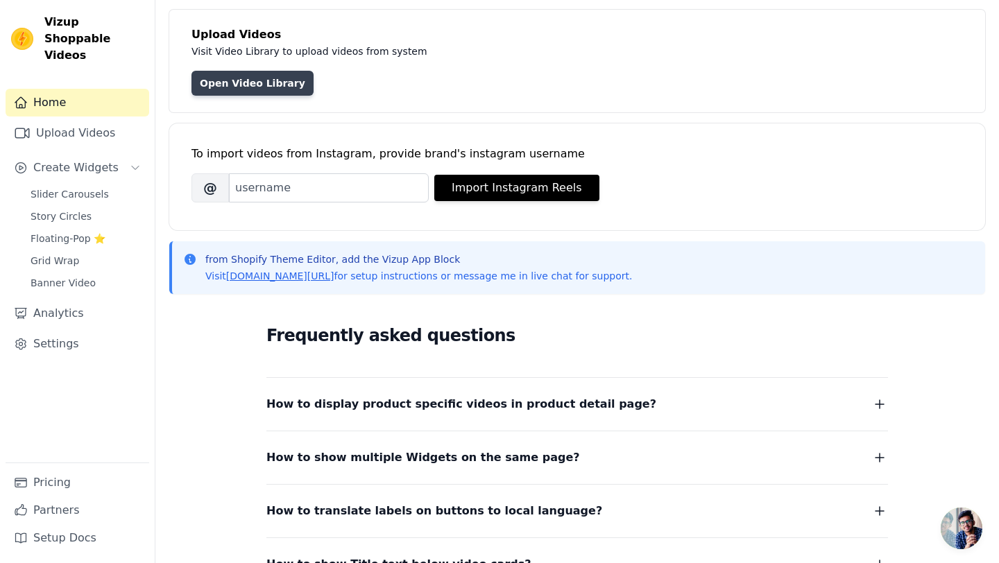
click at [233, 92] on link "Open Video Library" at bounding box center [252, 83] width 122 height 25
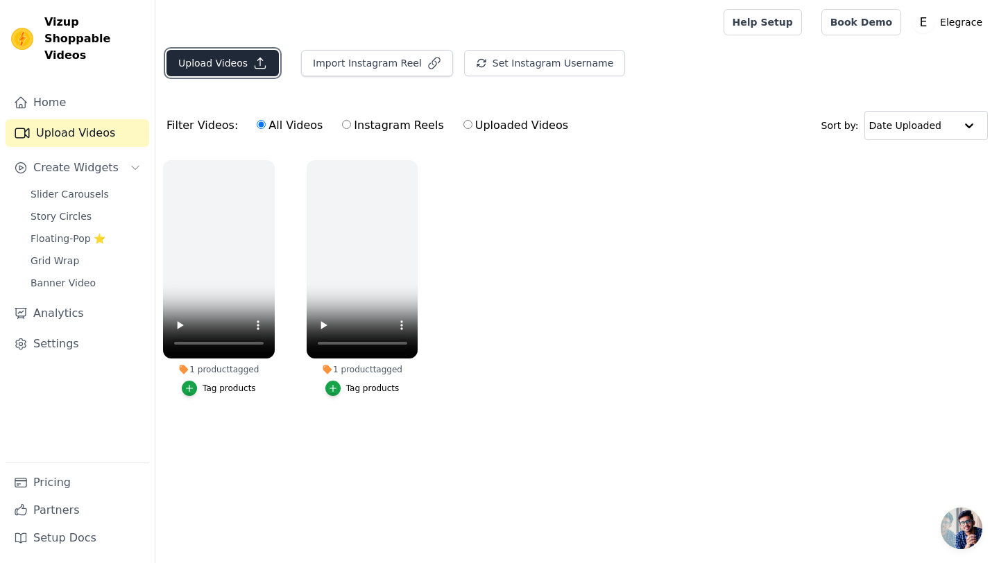
click at [242, 68] on button "Upload Videos" at bounding box center [223, 63] width 112 height 26
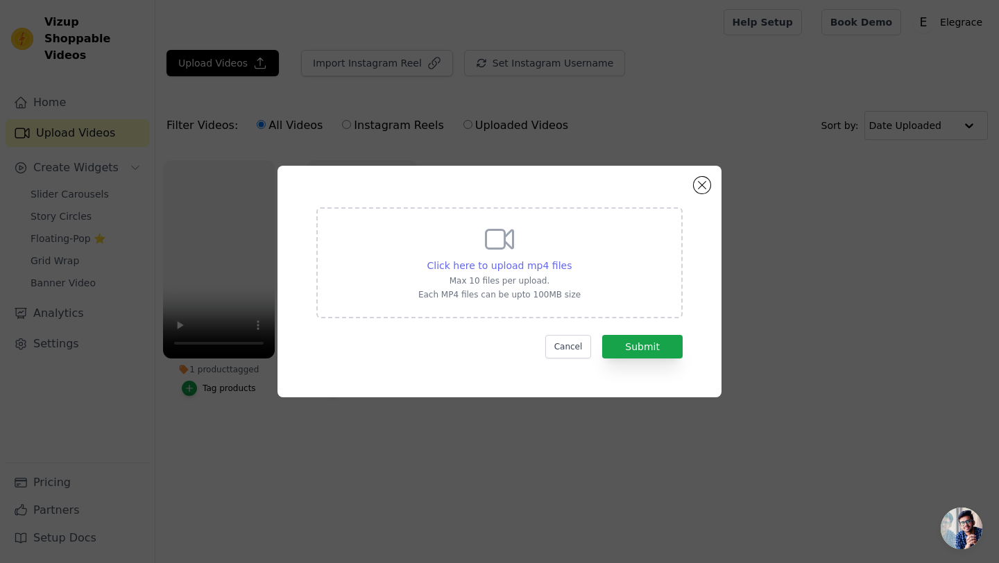
click at [468, 261] on span "Click here to upload mp4 files" at bounding box center [499, 265] width 145 height 11
click at [571, 259] on input "Click here to upload mp4 files Max 10 files per upload. Each MP4 files can be u…" at bounding box center [571, 258] width 1 height 1
click at [486, 264] on span "Click here to upload mp4 files" at bounding box center [499, 265] width 145 height 11
click at [571, 259] on input "Click here to upload mp4 files Max 10 files per upload. Each MP4 files can be u…" at bounding box center [571, 258] width 1 height 1
type input "C:\fakepath\IMG_5499.mp4"
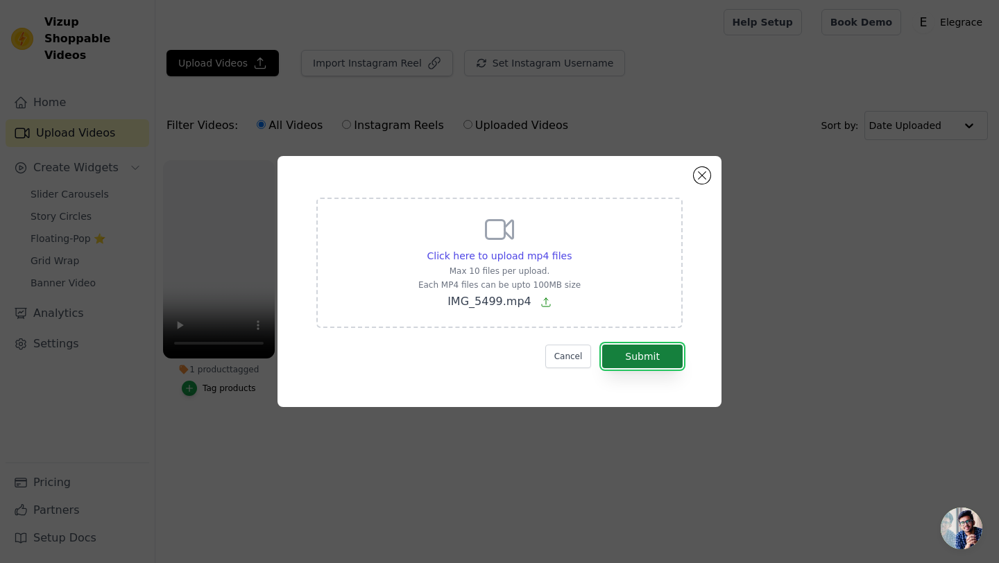
click at [631, 352] on button "Submit" at bounding box center [642, 357] width 80 height 24
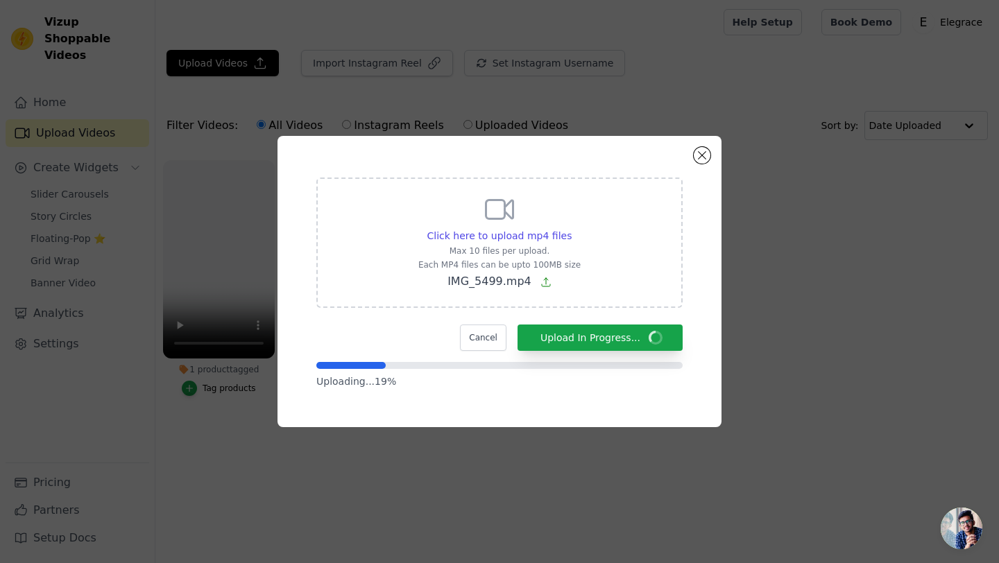
drag, startPoint x: 359, startPoint y: 165, endPoint x: 374, endPoint y: 165, distance: 14.6
click at [374, 165] on div "Click here to upload mp4 files Max 10 files per upload. Each MP4 files can be u…" at bounding box center [499, 281] width 394 height 241
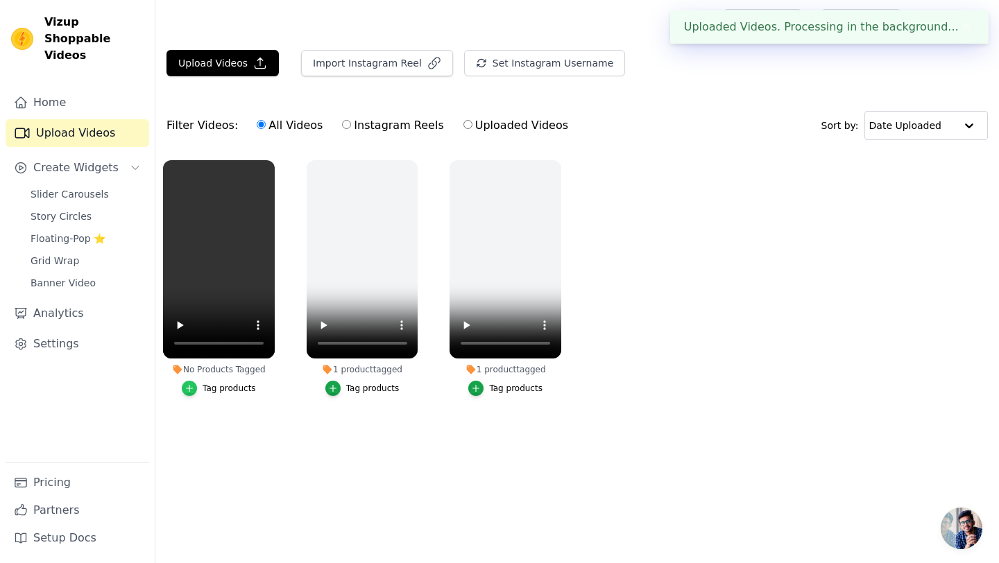
click at [196, 386] on div "button" at bounding box center [189, 388] width 15 height 15
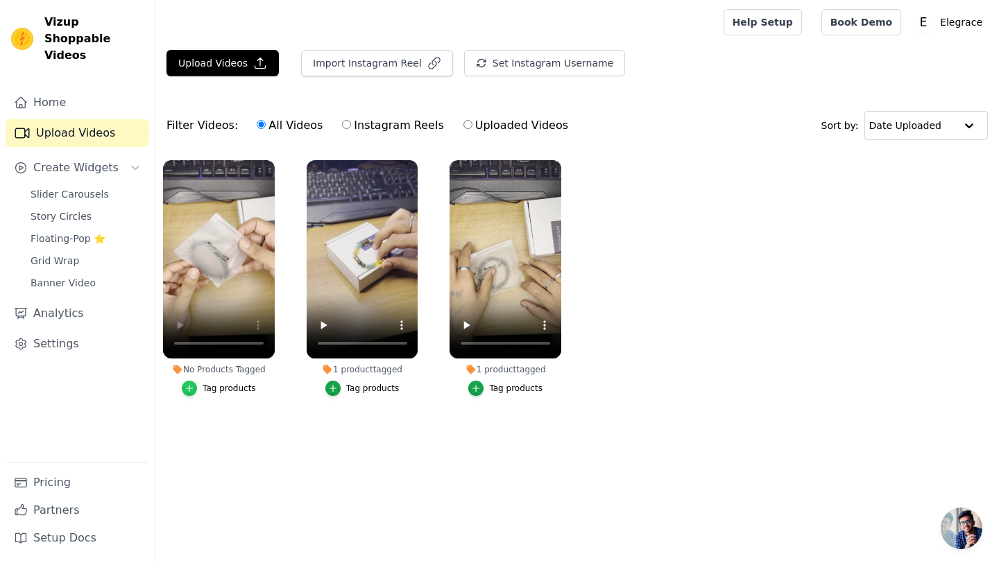
click at [194, 386] on icon "button" at bounding box center [190, 389] width 10 height 10
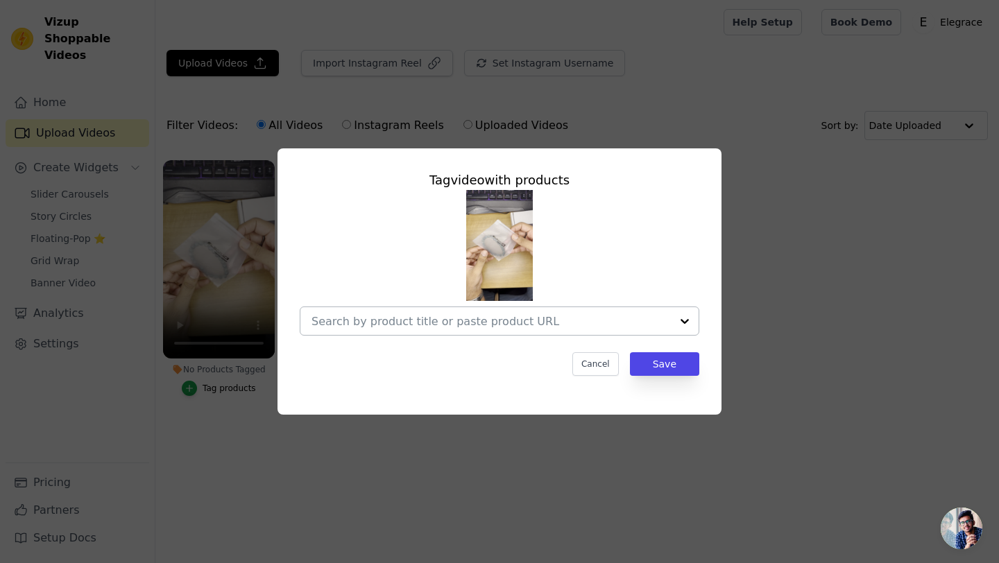
click at [463, 321] on input "No Products Tagged Tag video with products Cancel Save Tag products" at bounding box center [491, 321] width 359 height 13
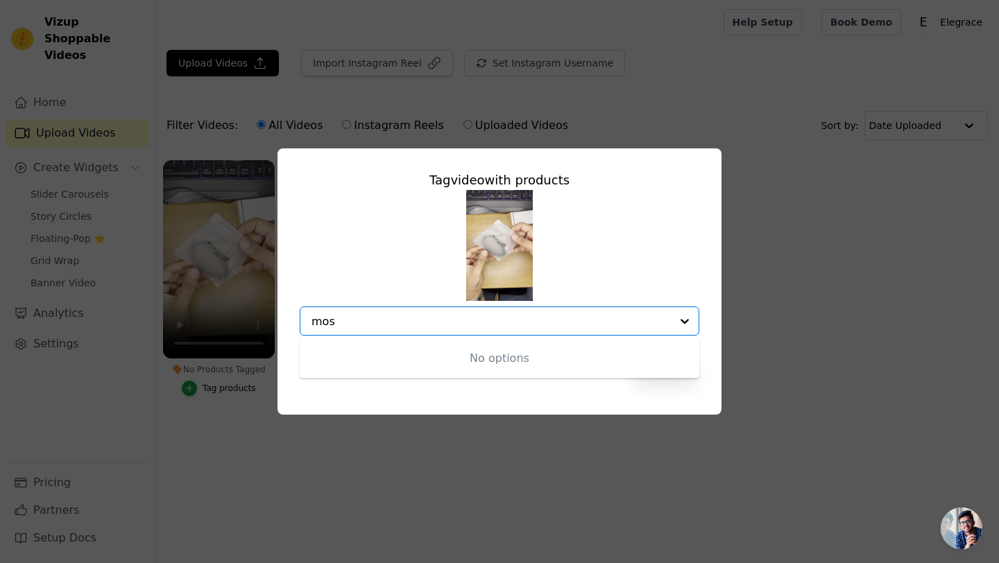
type input "[PERSON_NAME]"
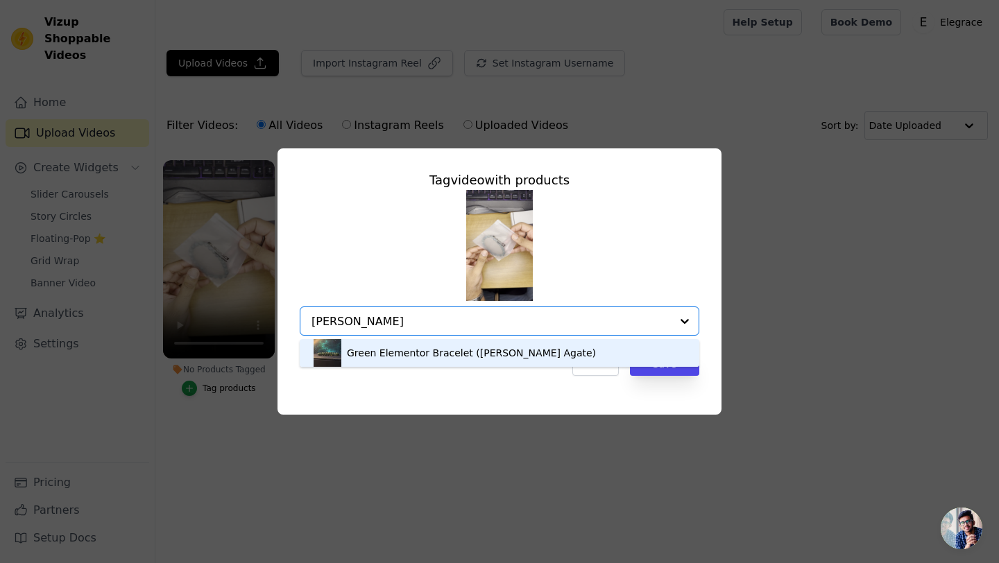
click at [365, 351] on div "Green Elementor Bracelet ([PERSON_NAME] Agate)" at bounding box center [471, 353] width 249 height 14
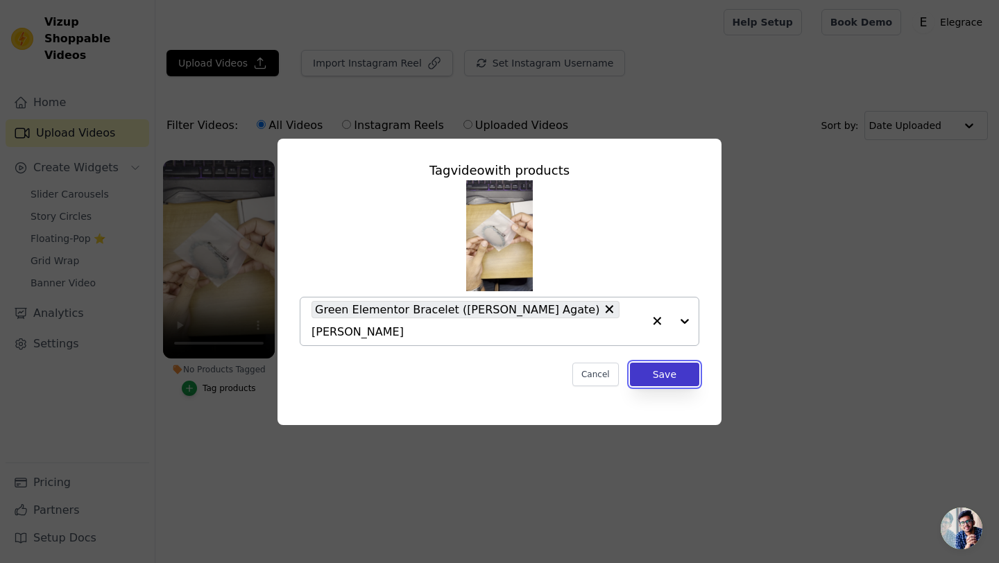
click at [649, 364] on button "Save" at bounding box center [664, 375] width 69 height 24
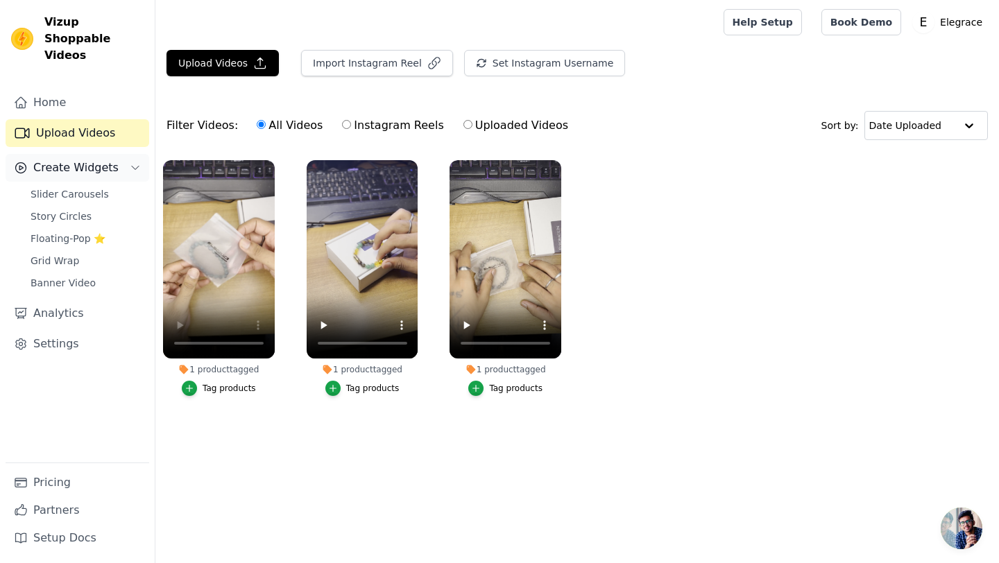
click at [52, 160] on span "Create Widgets" at bounding box center [75, 168] width 85 height 17
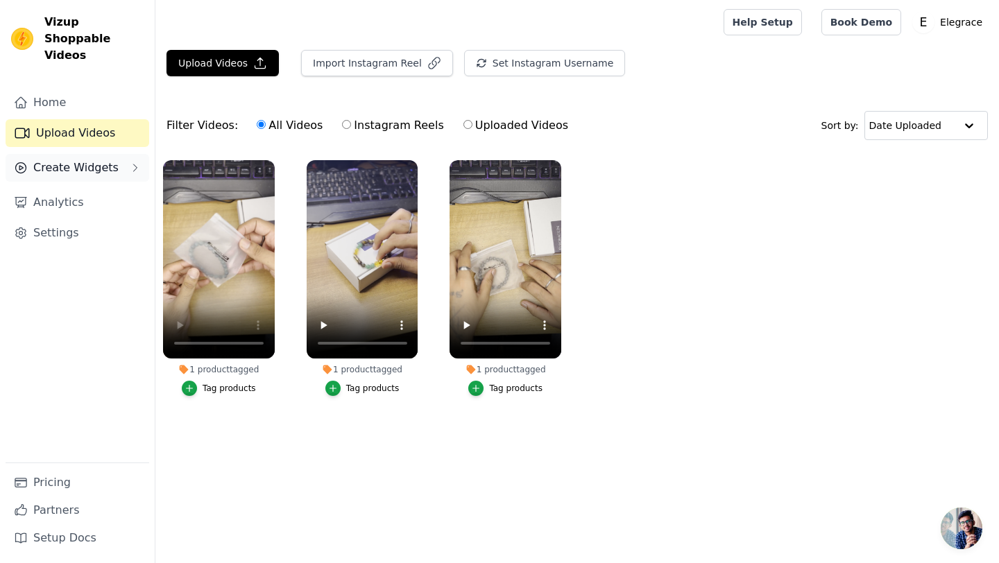
click at [52, 160] on span "Create Widgets" at bounding box center [75, 168] width 85 height 17
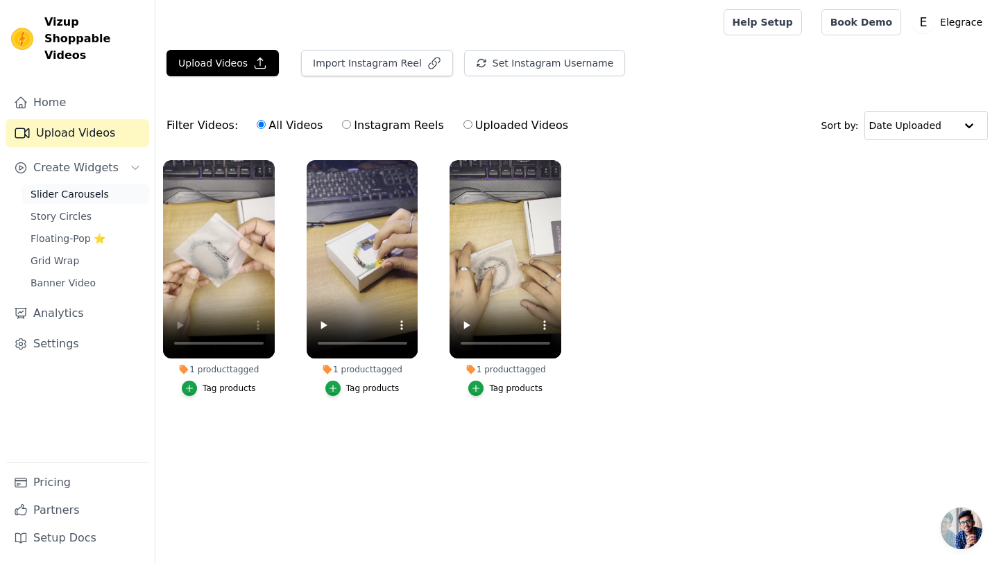
click at [55, 187] on span "Slider Carousels" at bounding box center [70, 194] width 78 height 14
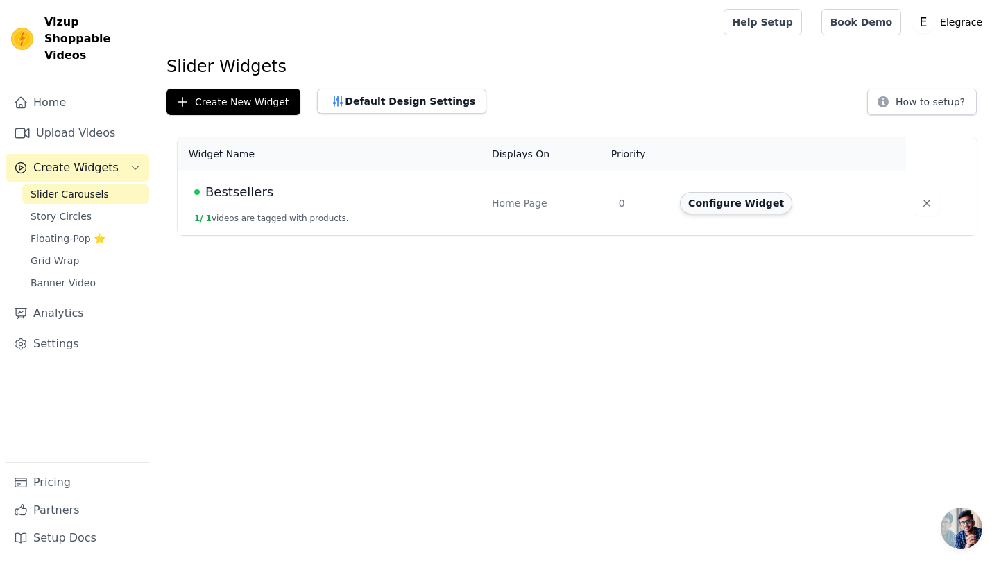
click at [697, 205] on button "Configure Widget" at bounding box center [736, 203] width 112 height 22
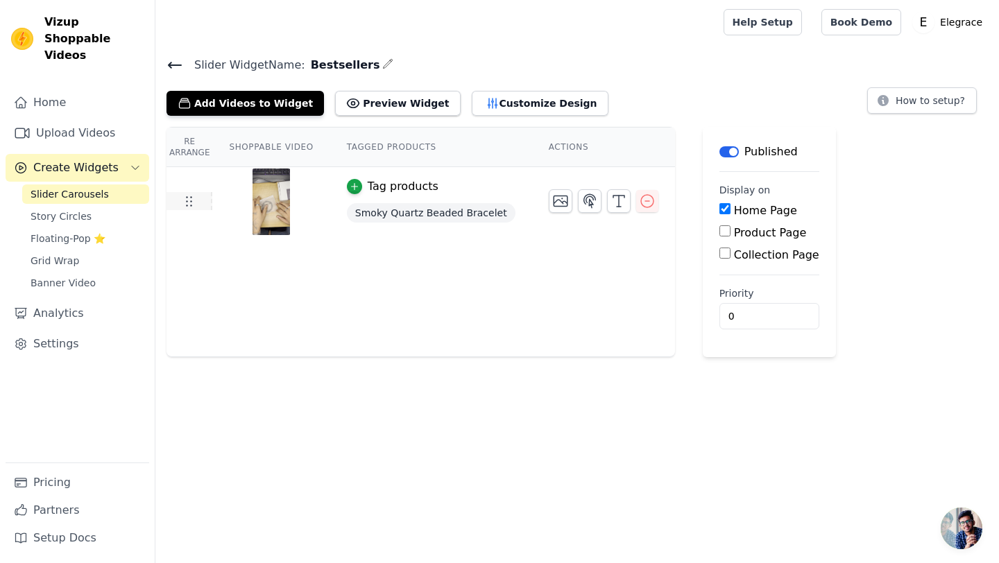
click at [189, 203] on icon at bounding box center [188, 201] width 17 height 17
click at [235, 107] on button "Add Videos to Widget" at bounding box center [245, 103] width 157 height 25
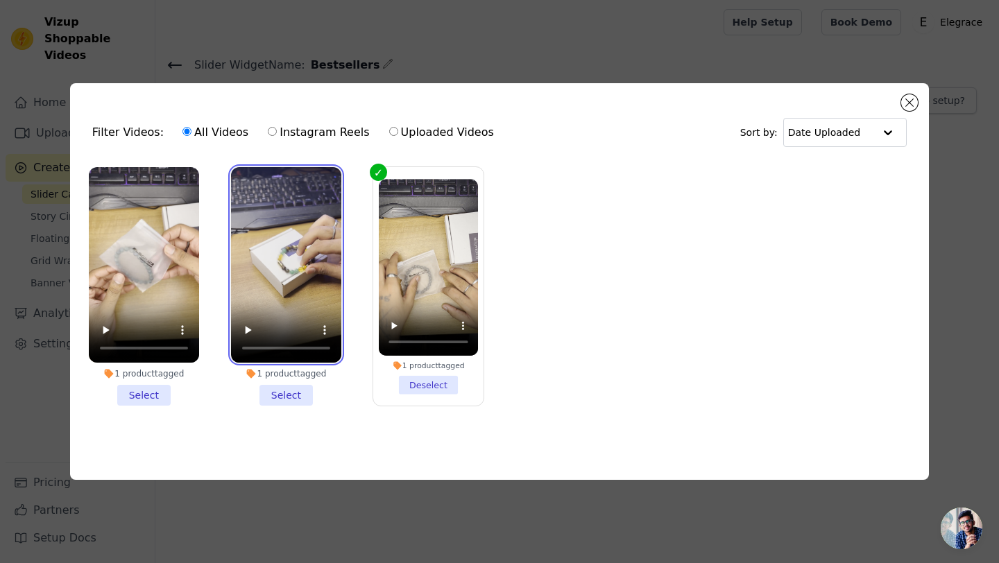
click at [271, 267] on video at bounding box center [286, 265] width 110 height 196
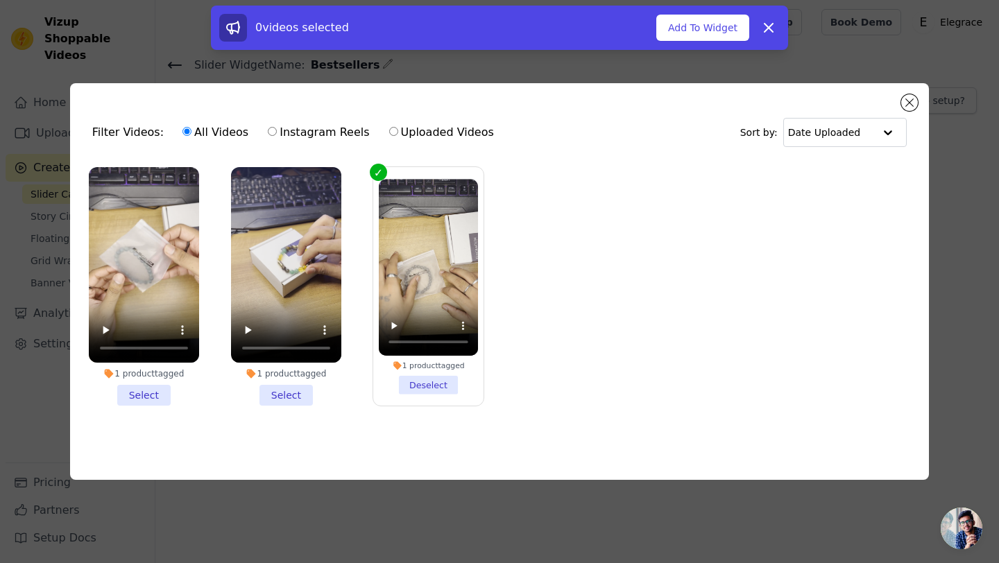
click at [282, 400] on li "1 product tagged Select" at bounding box center [286, 286] width 110 height 239
click at [0, 0] on input "1 product tagged Select" at bounding box center [0, 0] width 0 height 0
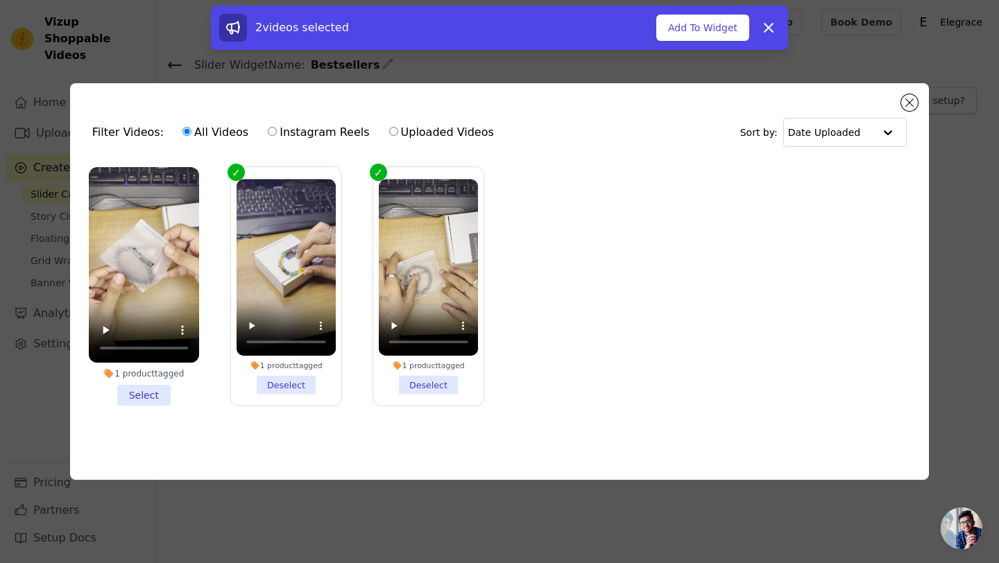
click at [131, 397] on li "1 product tagged Select" at bounding box center [144, 286] width 110 height 239
click at [0, 0] on input "1 product tagged Select" at bounding box center [0, 0] width 0 height 0
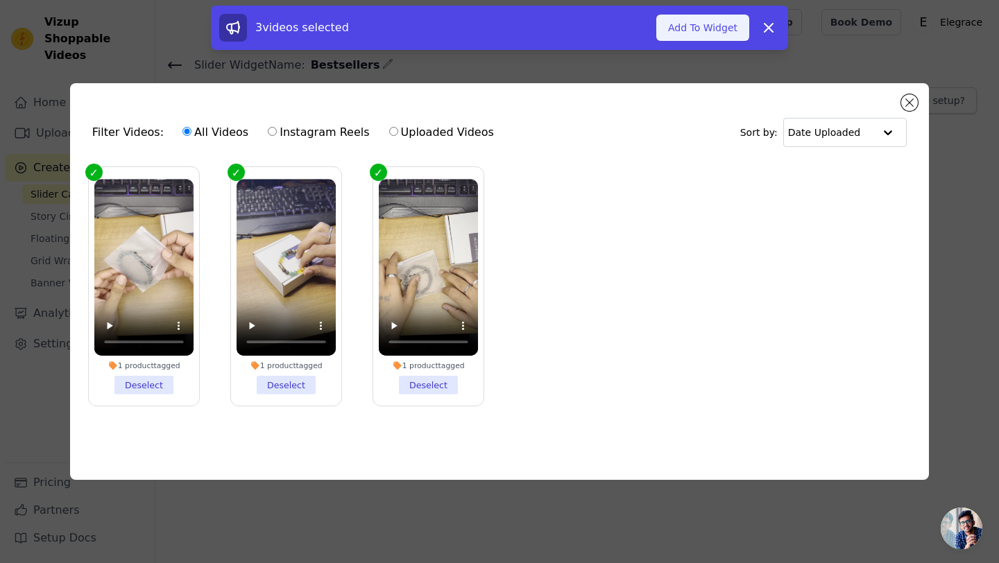
click at [710, 17] on button "Add To Widget" at bounding box center [702, 28] width 93 height 26
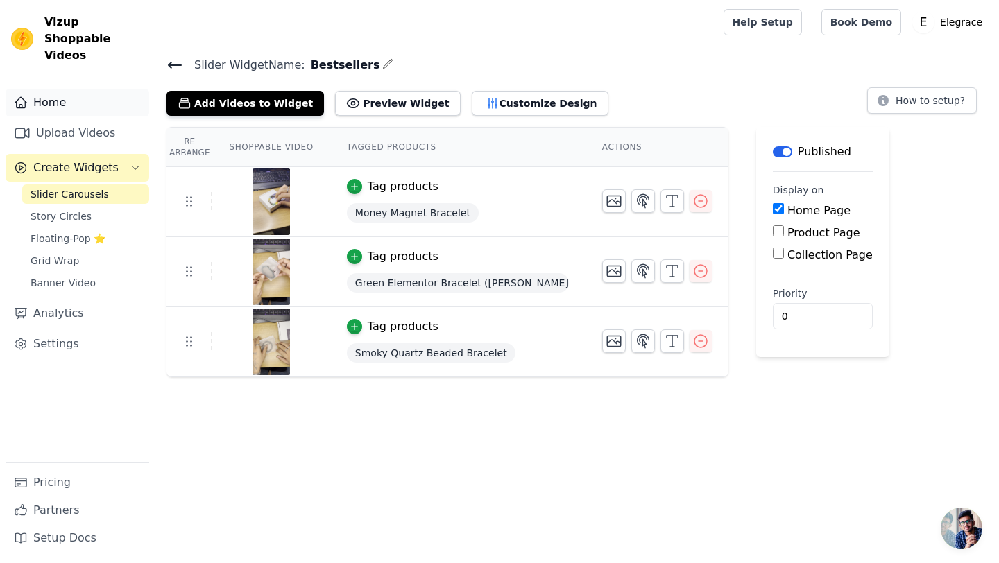
click at [49, 89] on link "Home" at bounding box center [78, 103] width 144 height 28
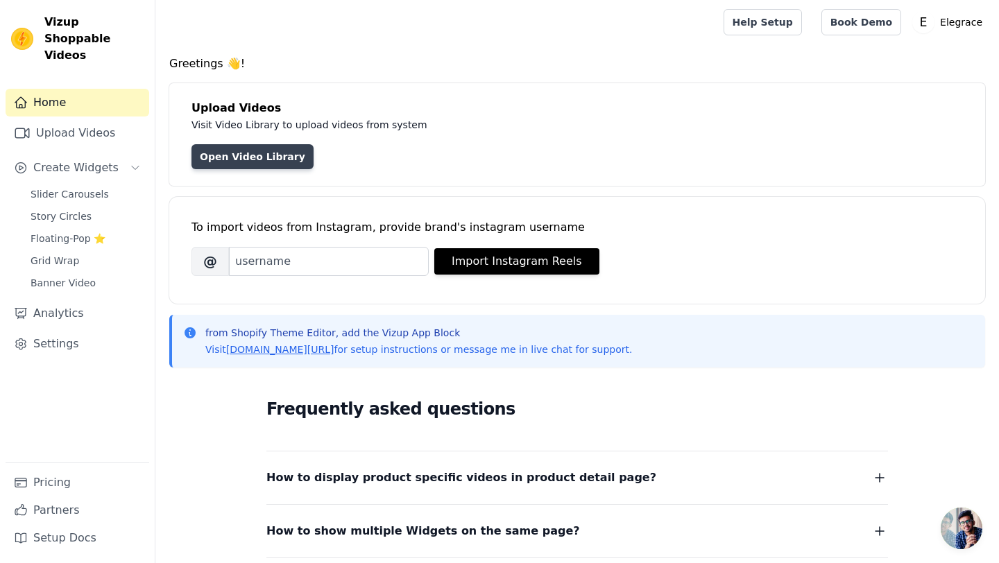
click at [216, 157] on link "Open Video Library" at bounding box center [252, 156] width 122 height 25
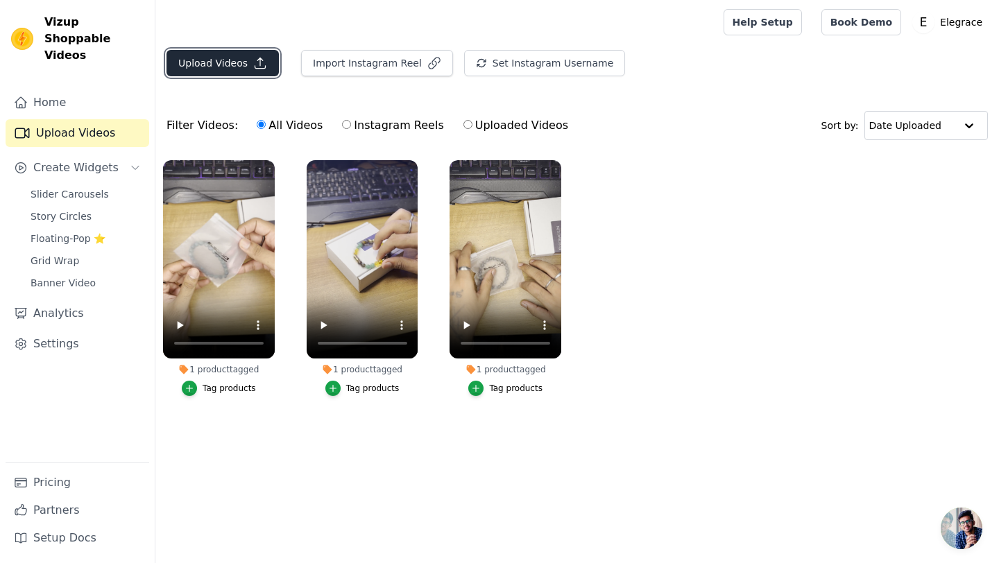
click at [209, 69] on button "Upload Videos" at bounding box center [223, 63] width 112 height 26
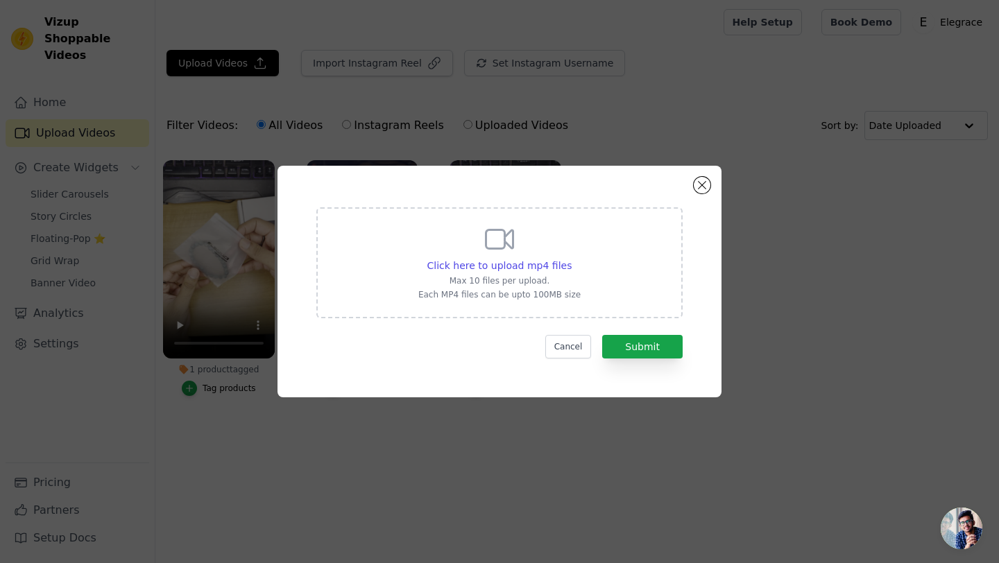
click at [520, 257] on div "Click here to upload mp4 files Max 10 files per upload. Each MP4 files can be u…" at bounding box center [499, 262] width 162 height 78
click at [571, 258] on input "Click here to upload mp4 files Max 10 files per upload. Each MP4 files can be u…" at bounding box center [571, 258] width 1 height 1
type input "C:\fakepath\IMG_5476.mp4"
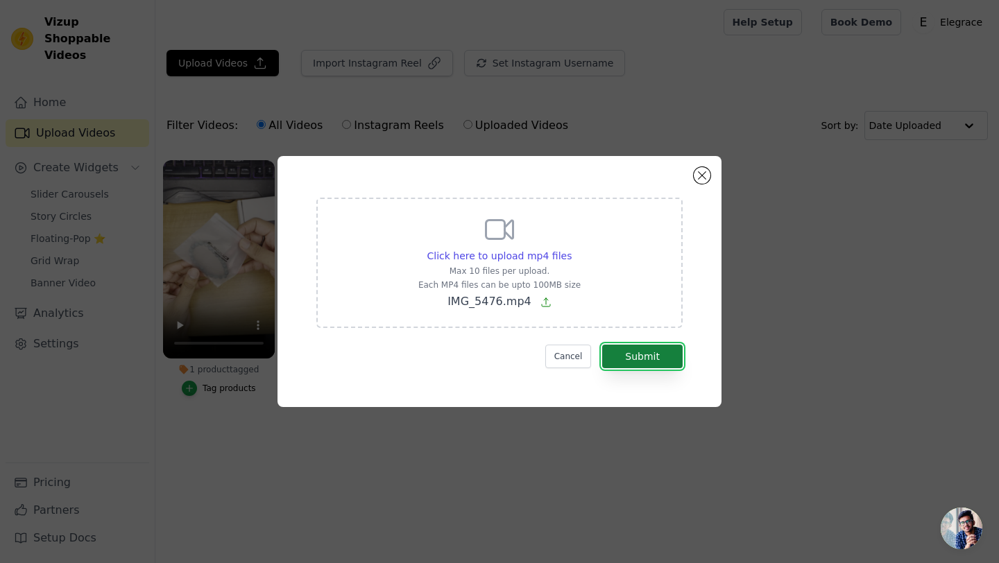
click at [644, 366] on button "Submit" at bounding box center [642, 357] width 80 height 24
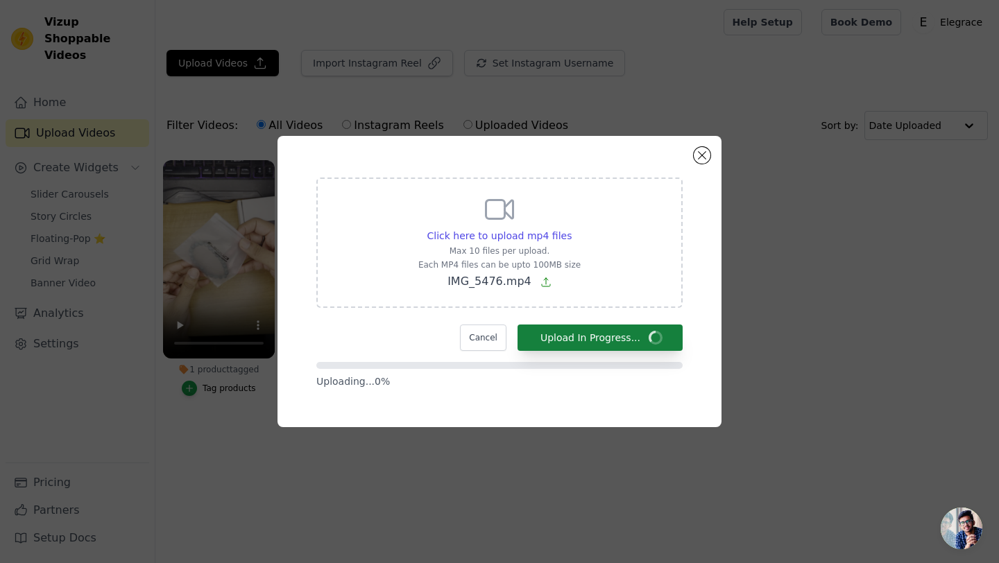
click at [639, 359] on form "Click here to upload mp4 files Max 10 files per upload. Each MP4 files can be u…" at bounding box center [499, 283] width 366 height 211
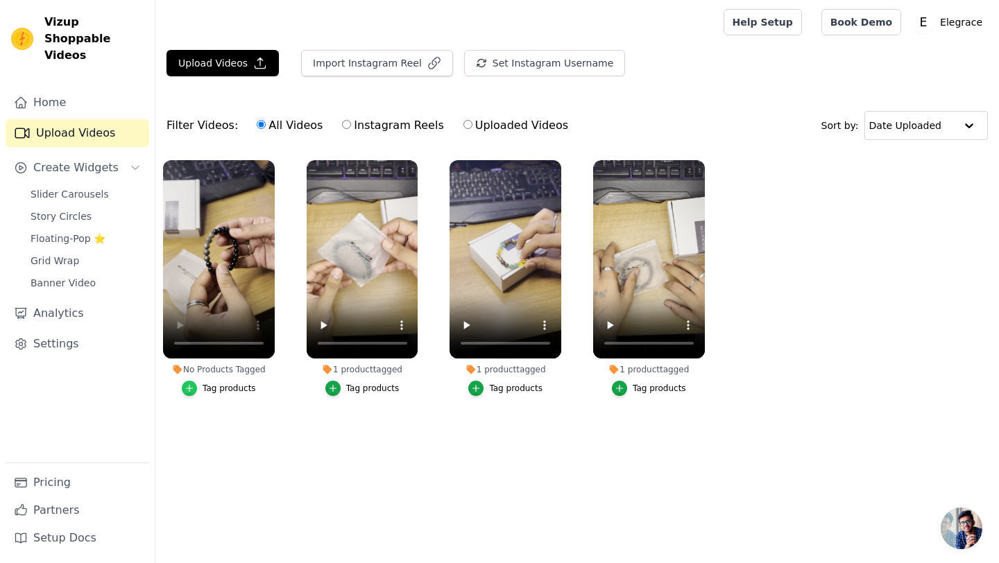
click at [189, 389] on icon "button" at bounding box center [190, 389] width 10 height 10
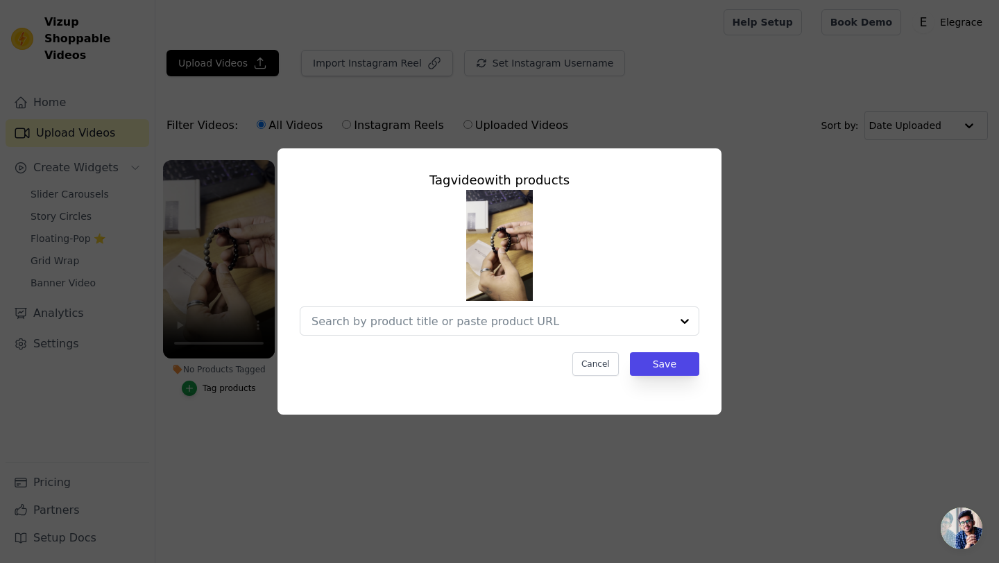
click at [325, 336] on div "Tag video with products Cancel Save" at bounding box center [500, 274] width 422 height 228
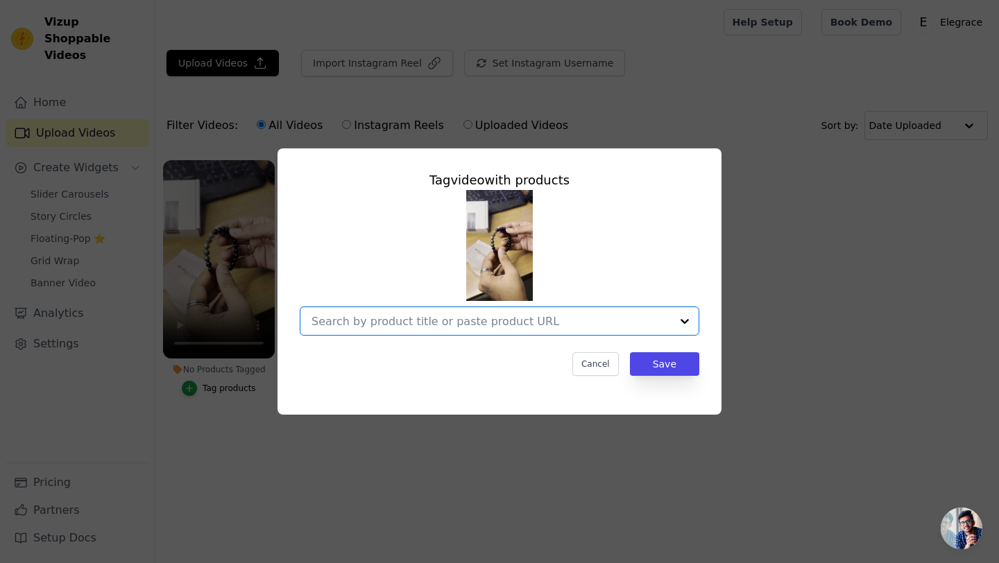
click at [327, 323] on input "No Products Tagged Tag video with products Option undefined, selected. Select i…" at bounding box center [491, 321] width 359 height 13
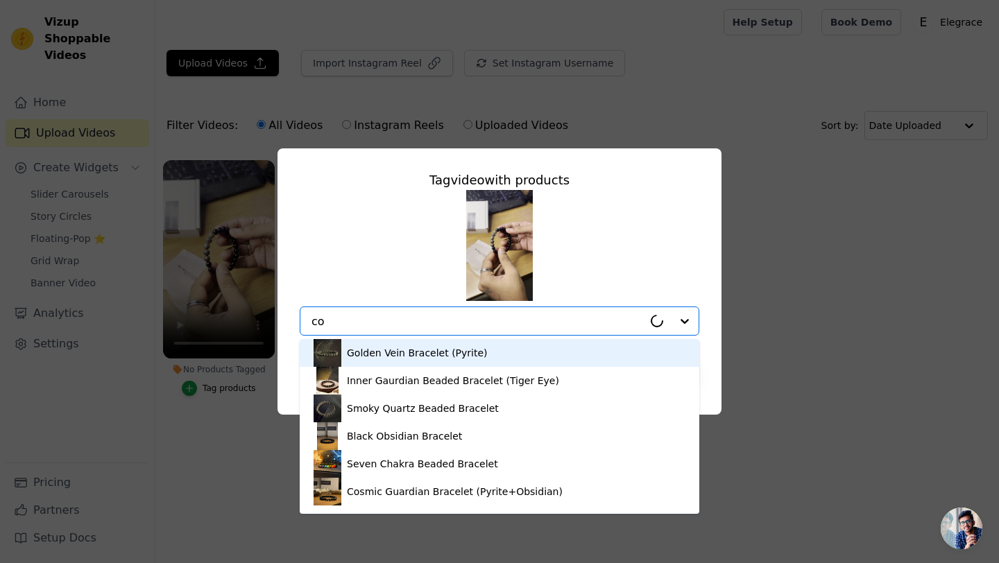
type input "cos"
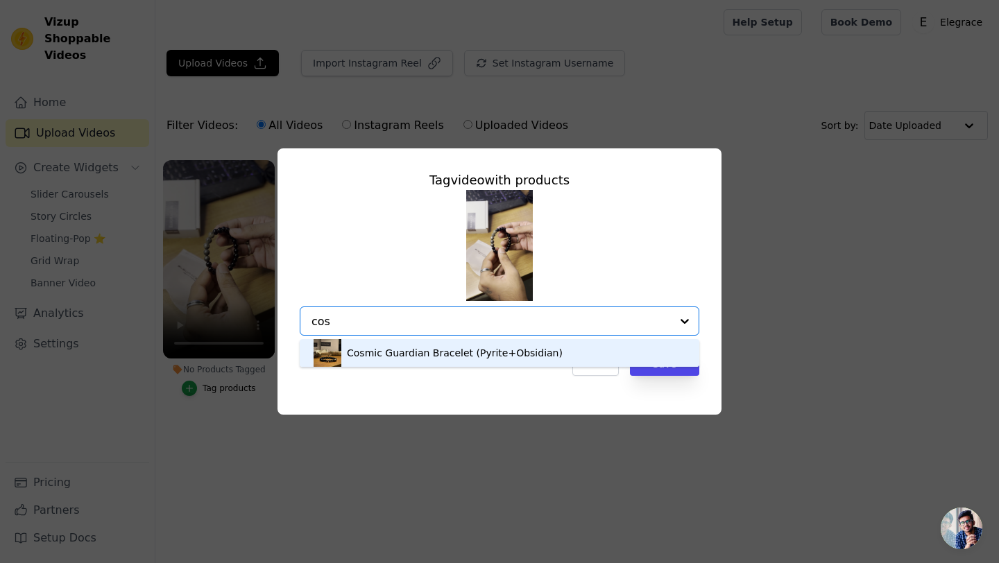
click at [330, 362] on img at bounding box center [328, 353] width 28 height 28
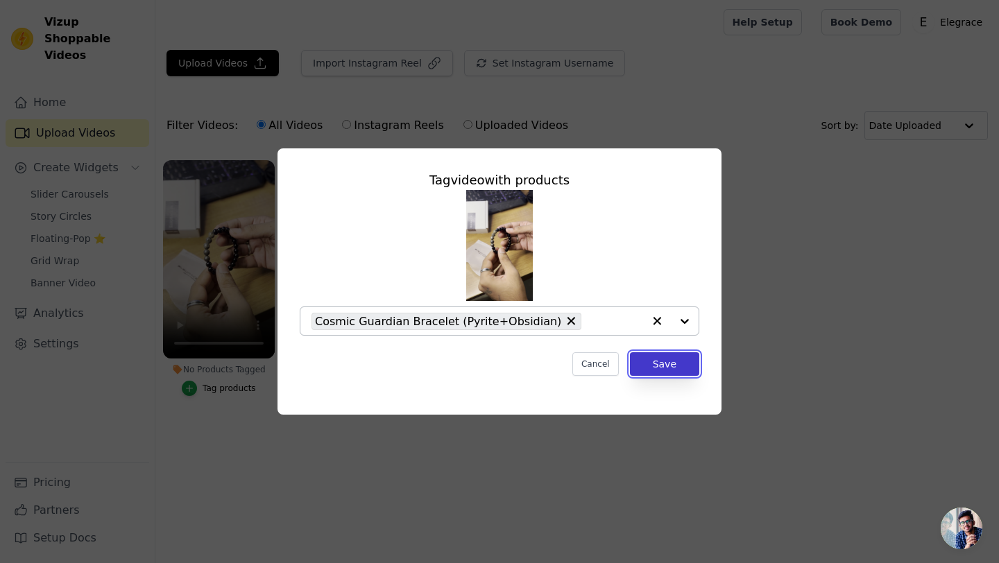
click at [651, 361] on button "Save" at bounding box center [664, 364] width 69 height 24
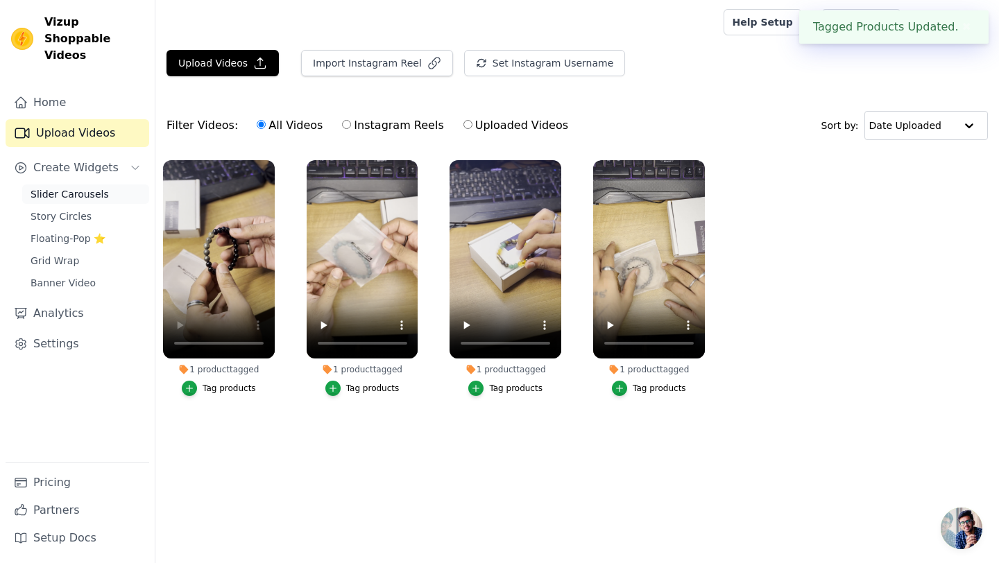
click at [68, 187] on span "Slider Carousels" at bounding box center [70, 194] width 78 height 14
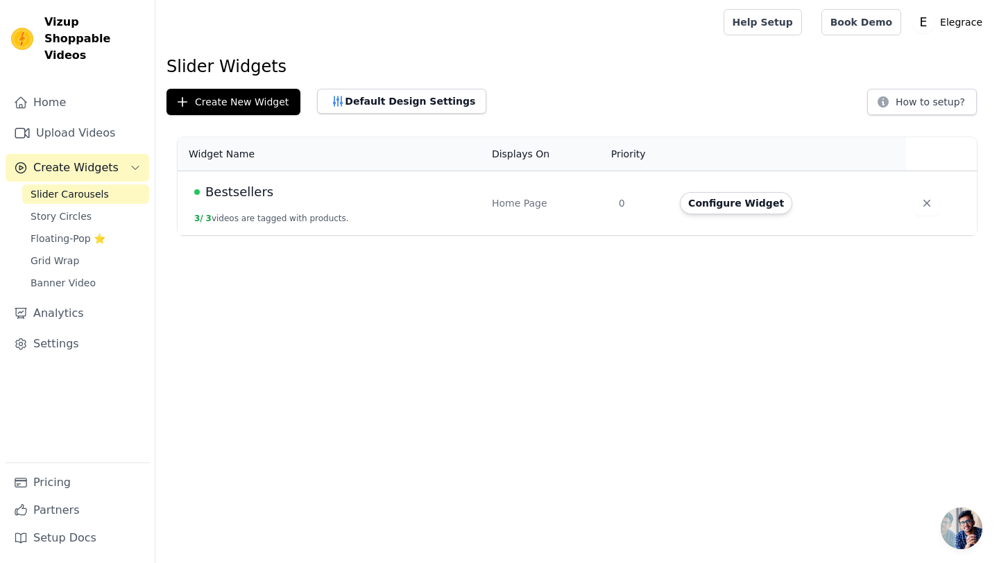
click at [242, 210] on td "Bestsellers 3 / 3 videos are tagged with products." at bounding box center [331, 203] width 306 height 65
click at [691, 204] on button "Configure Widget" at bounding box center [736, 203] width 112 height 22
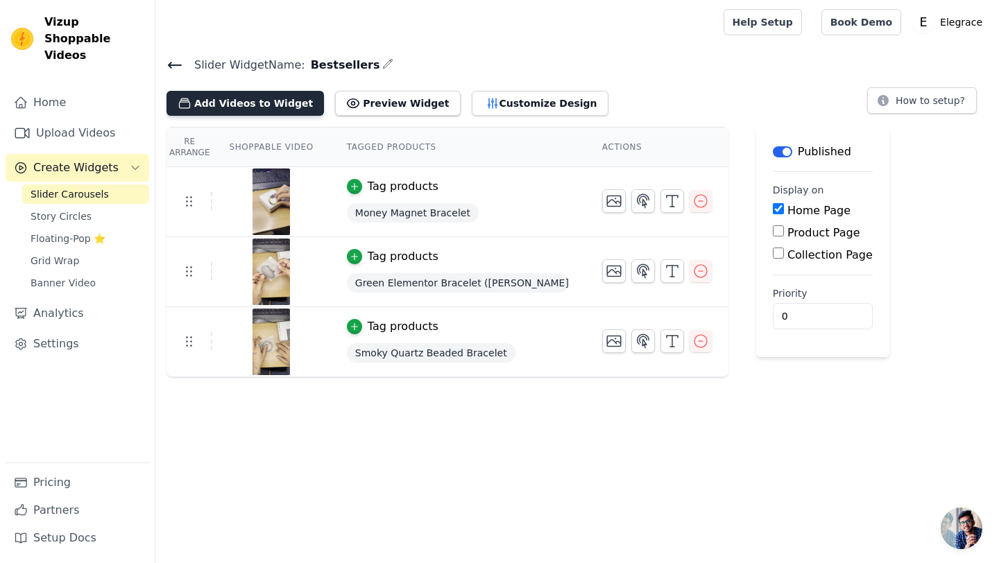
click at [281, 105] on button "Add Videos to Widget" at bounding box center [245, 103] width 157 height 25
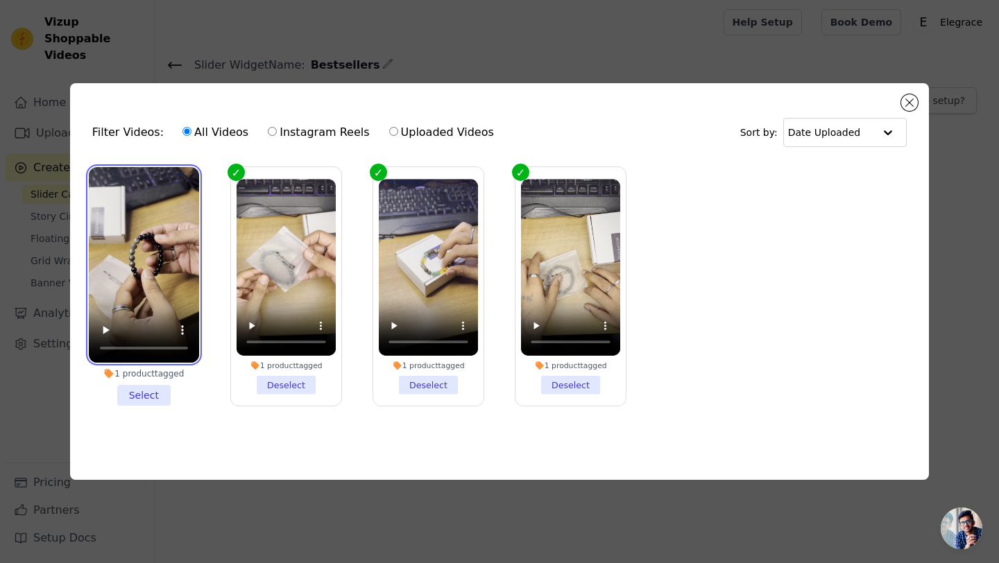
click at [193, 262] on video at bounding box center [144, 265] width 110 height 196
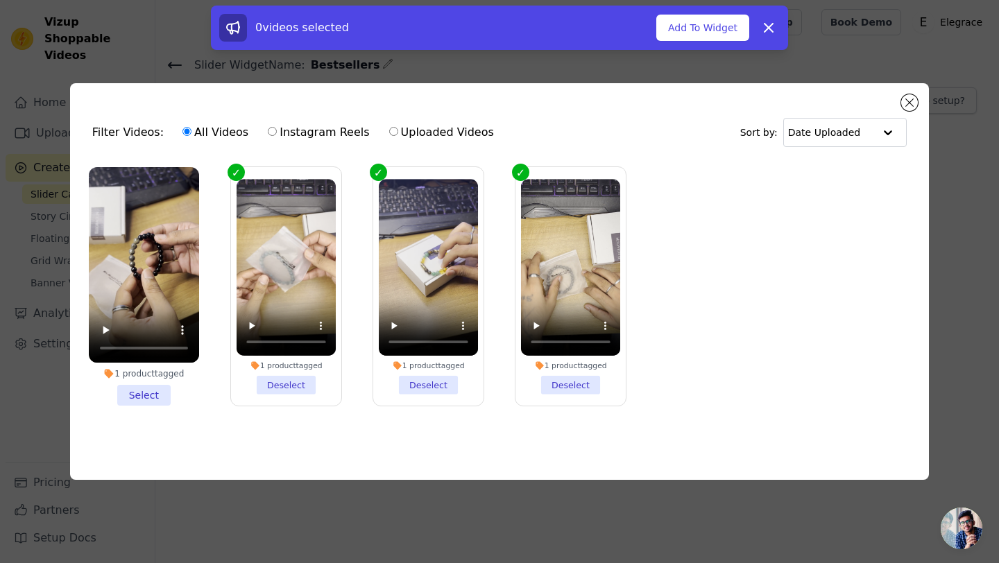
click at [142, 391] on li "1 product tagged Select" at bounding box center [144, 286] width 110 height 239
click at [0, 0] on input "1 product tagged Select" at bounding box center [0, 0] width 0 height 0
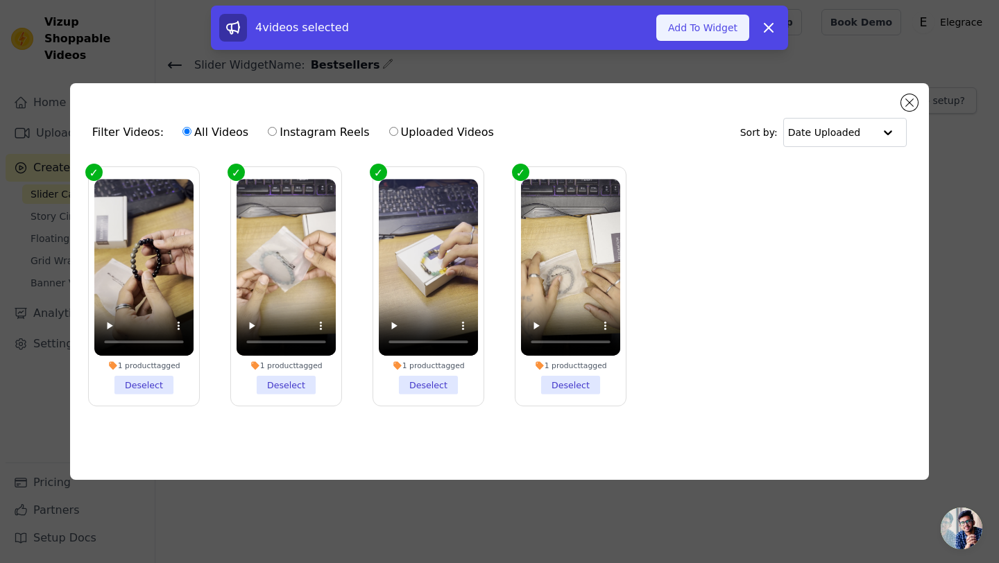
click at [680, 21] on button "Add To Widget" at bounding box center [702, 28] width 93 height 26
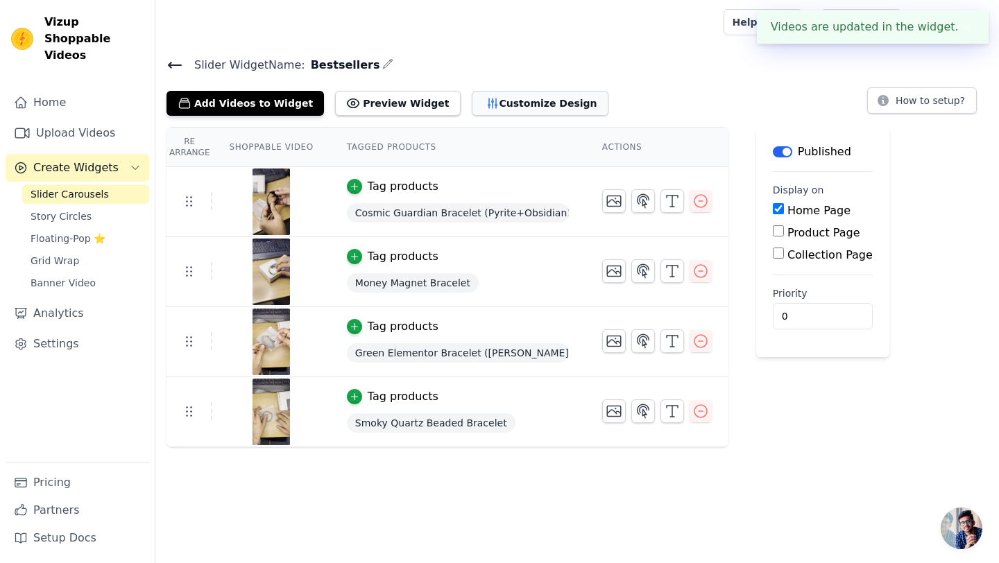
click at [481, 108] on button "Customize Design" at bounding box center [540, 103] width 137 height 25
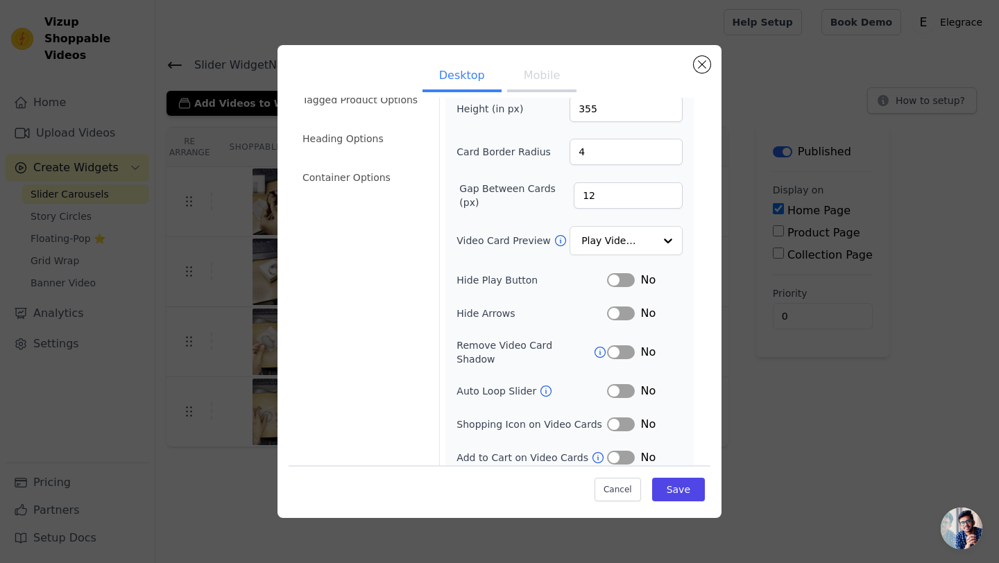
scroll to position [66, 0]
click at [597, 345] on icon at bounding box center [600, 352] width 14 height 14
click at [615, 450] on button "Label" at bounding box center [621, 457] width 28 height 14
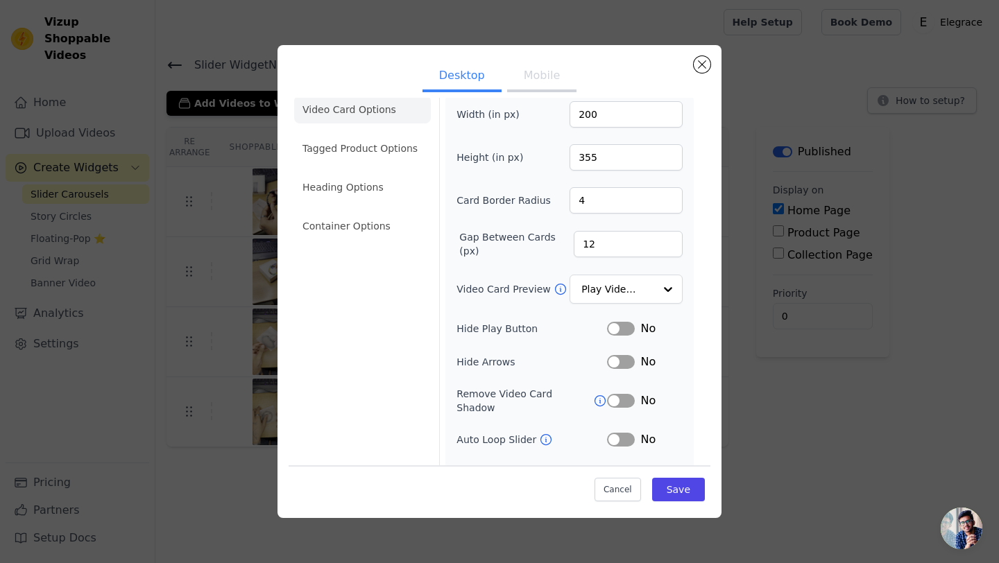
scroll to position [0, 0]
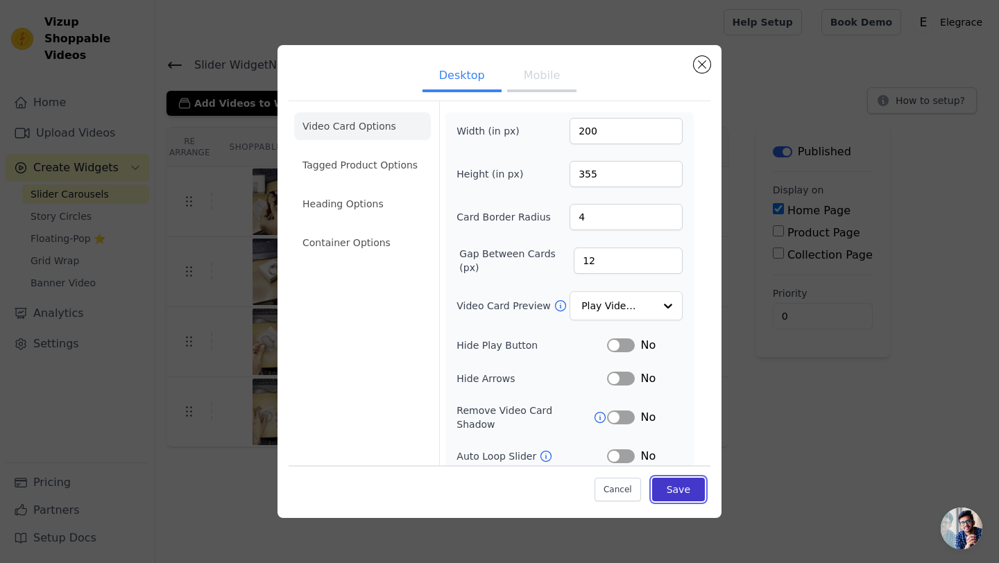
click at [666, 488] on button "Save" at bounding box center [678, 490] width 53 height 24
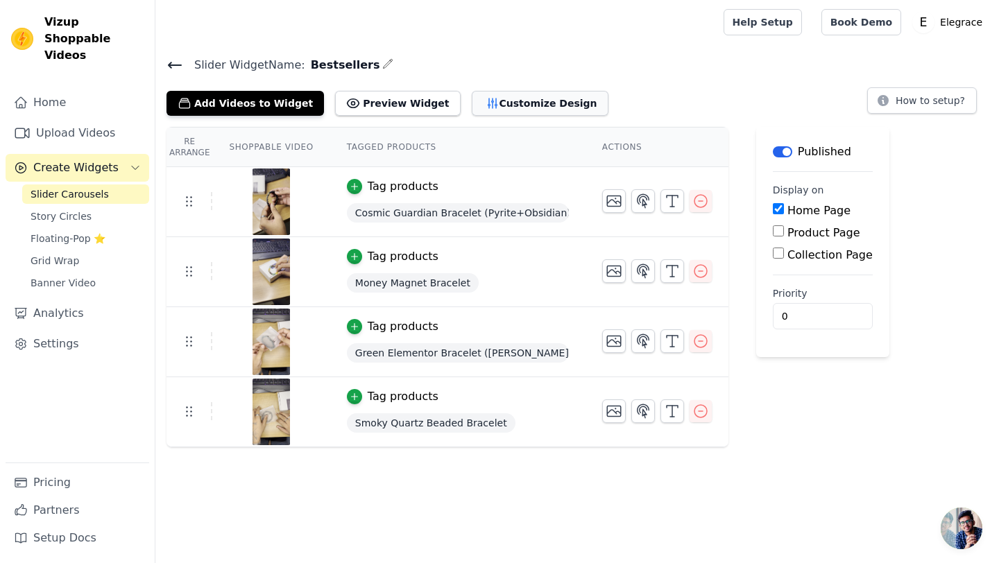
click at [491, 98] on button "Customize Design" at bounding box center [540, 103] width 137 height 25
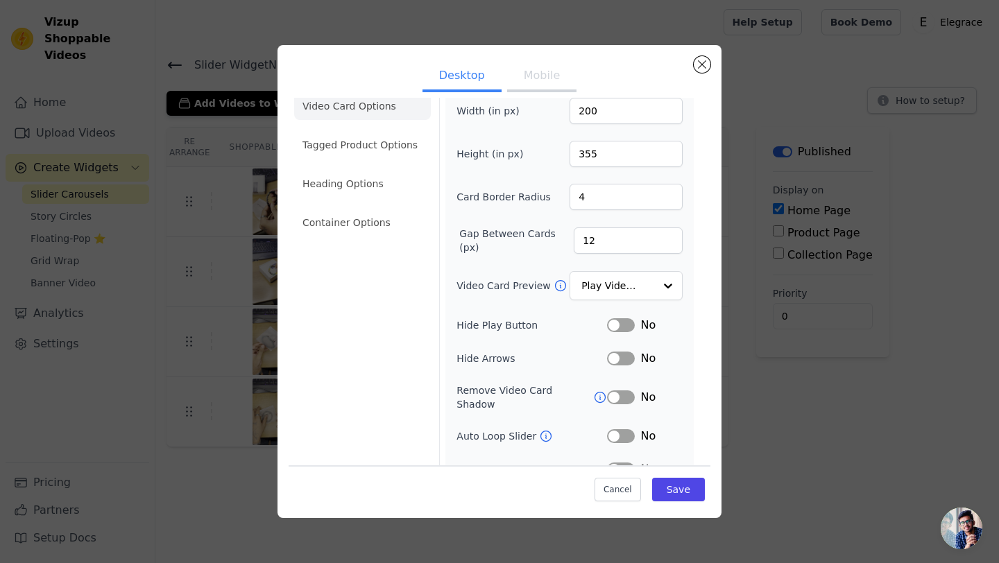
scroll to position [66, 0]
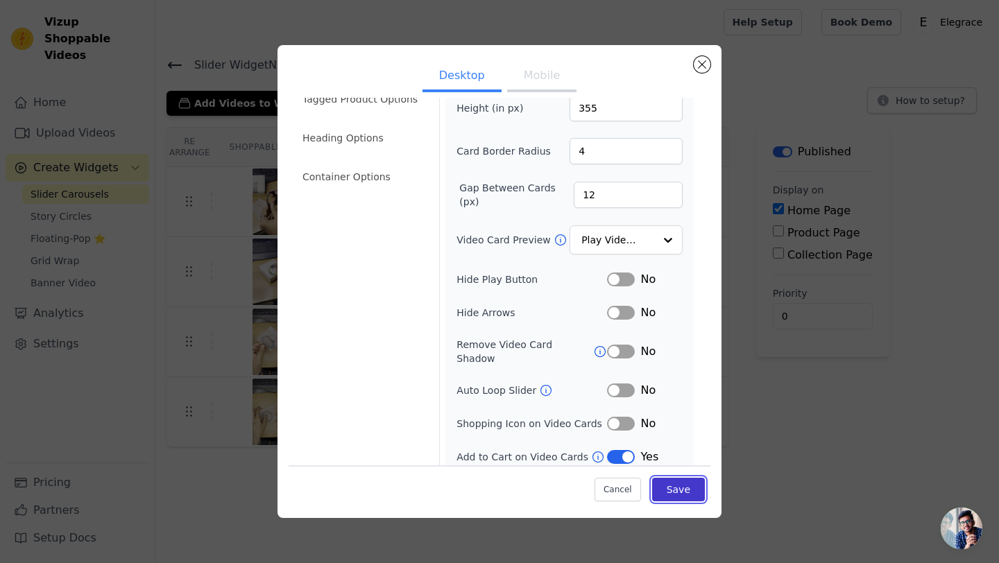
click at [669, 490] on button "Save" at bounding box center [678, 490] width 53 height 24
click at [684, 500] on button "Saving..." at bounding box center [654, 488] width 102 height 26
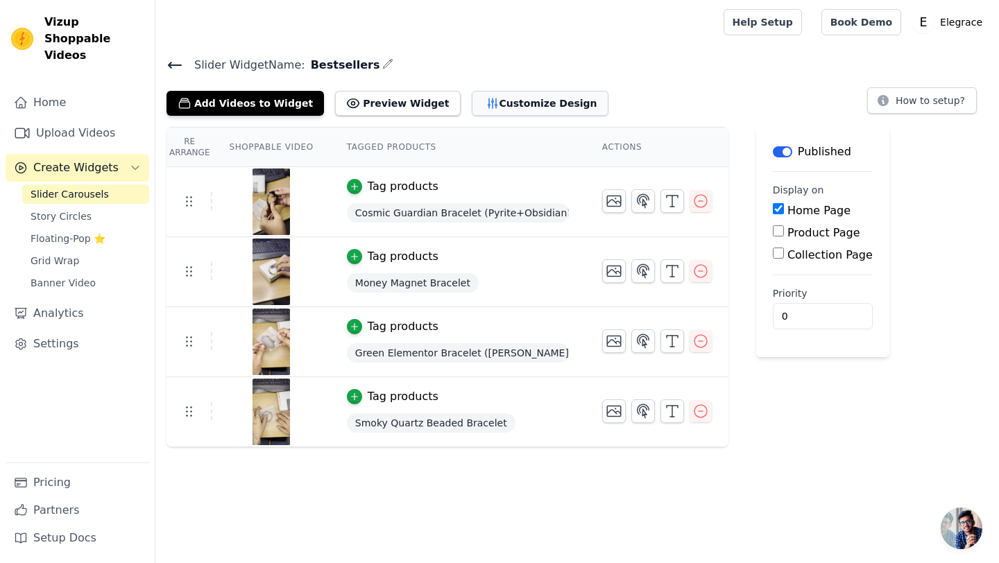
click at [472, 92] on button "Customize Design" at bounding box center [540, 103] width 137 height 25
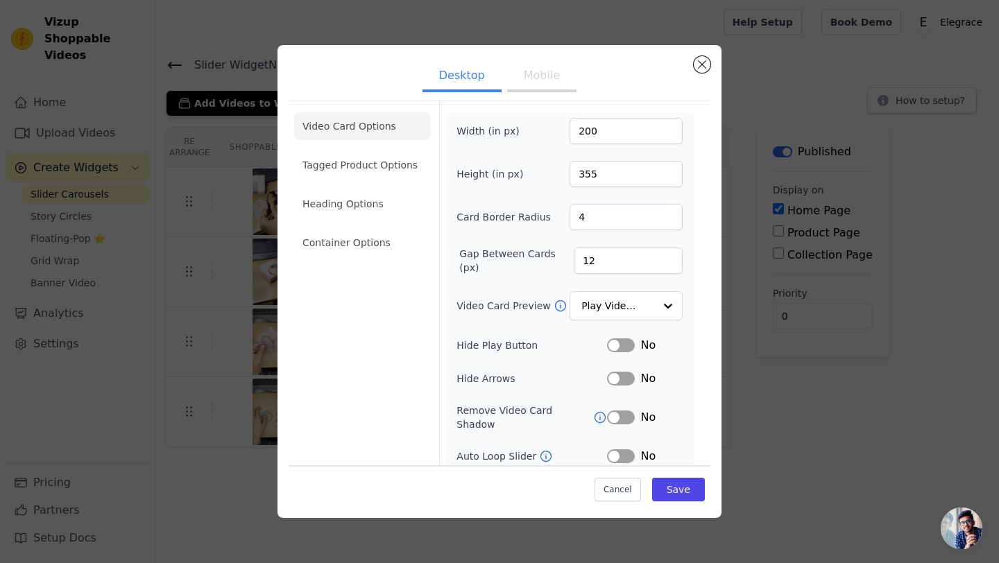
click at [530, 83] on button "Mobile" at bounding box center [541, 77] width 69 height 31
click at [529, 85] on button "Mobile" at bounding box center [541, 77] width 69 height 31
click at [633, 221] on input "4" at bounding box center [626, 217] width 113 height 26
type input "15"
click at [625, 167] on input "355" at bounding box center [626, 174] width 113 height 26
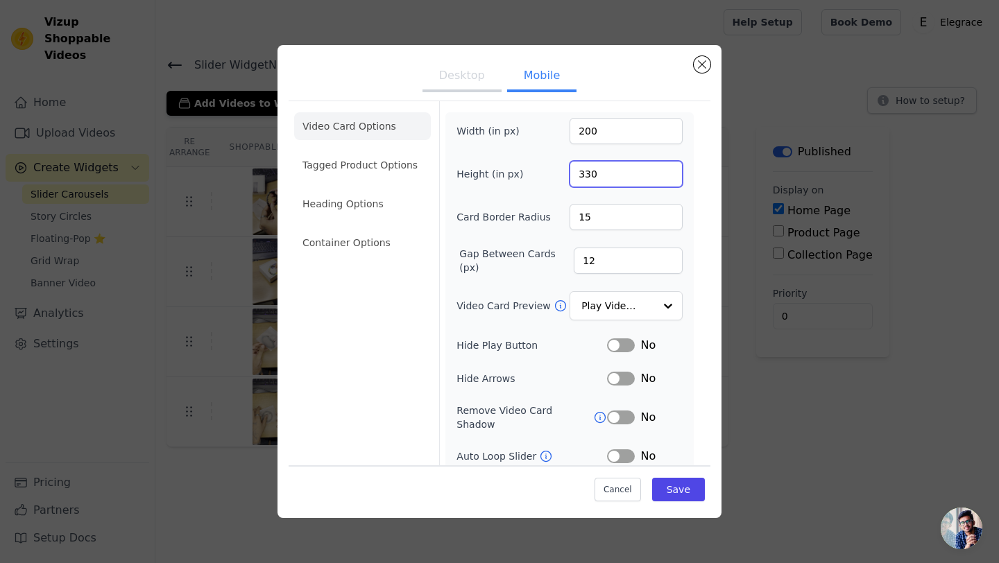
click at [669, 178] on input "330" at bounding box center [626, 174] width 113 height 26
click at [669, 178] on input "329" at bounding box center [626, 174] width 113 height 26
click at [669, 178] on input "328" at bounding box center [626, 174] width 113 height 26
click at [669, 178] on input "327" at bounding box center [626, 174] width 113 height 26
click at [669, 178] on input "326" at bounding box center [626, 174] width 113 height 26
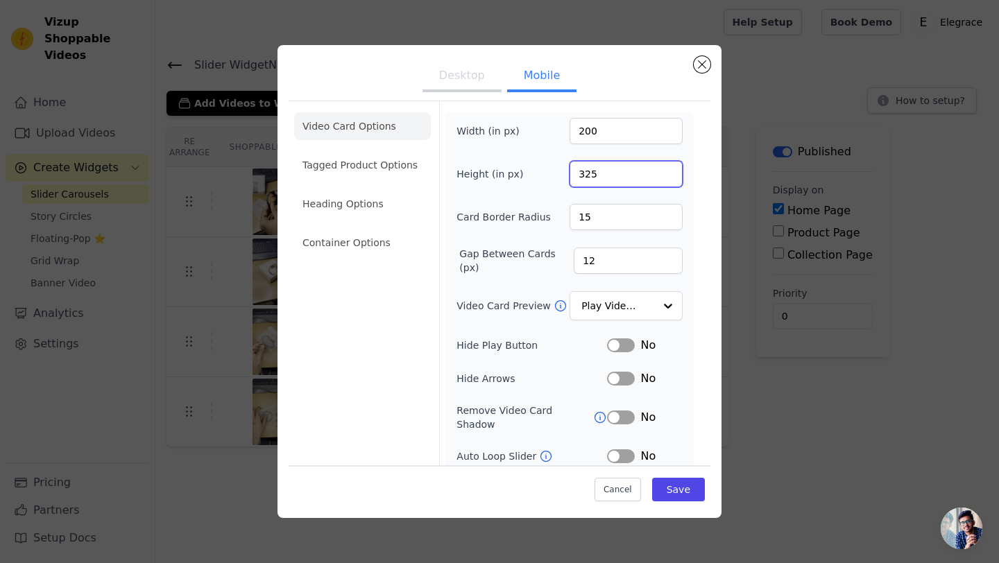
click at [669, 178] on input "325" at bounding box center [626, 174] width 113 height 26
click at [669, 178] on input "324" at bounding box center [626, 174] width 113 height 26
click at [669, 178] on input "323" at bounding box center [626, 174] width 113 height 26
click at [669, 178] on input "322" at bounding box center [626, 174] width 113 height 26
click at [669, 178] on input "321" at bounding box center [626, 174] width 113 height 26
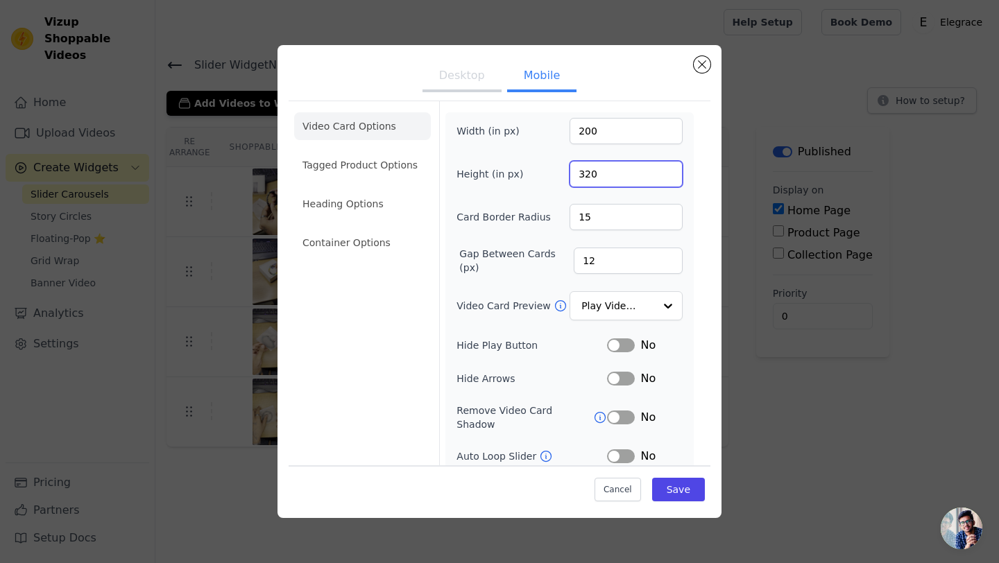
click at [669, 178] on input "320" at bounding box center [626, 174] width 113 height 26
click at [669, 178] on input "319" at bounding box center [626, 174] width 113 height 26
click at [669, 178] on input "318" at bounding box center [626, 174] width 113 height 26
click at [669, 178] on input "306" at bounding box center [626, 174] width 113 height 26
click at [669, 178] on input "305" at bounding box center [626, 174] width 113 height 26
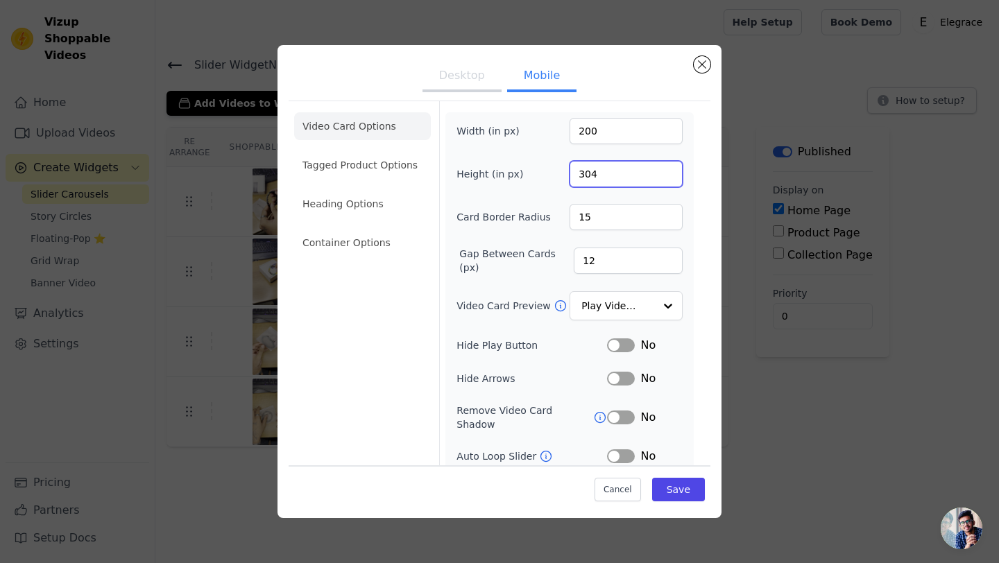
click at [669, 178] on input "304" at bounding box center [626, 174] width 113 height 26
click at [669, 178] on input "303" at bounding box center [626, 174] width 113 height 26
click at [669, 178] on input "302" at bounding box center [626, 174] width 113 height 26
click at [669, 178] on input "301" at bounding box center [626, 174] width 113 height 26
type input "300"
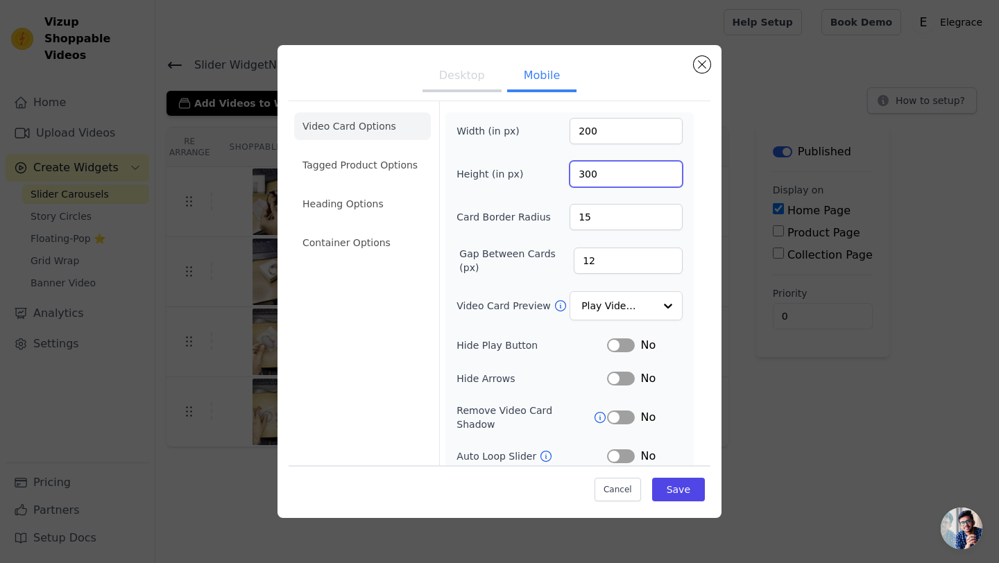
click at [669, 178] on input "300" at bounding box center [626, 174] width 113 height 26
click at [666, 134] on input "177" at bounding box center [626, 131] width 113 height 26
click at [666, 134] on input "176" at bounding box center [626, 131] width 113 height 26
click at [666, 134] on input "175" at bounding box center [626, 131] width 113 height 26
click at [666, 134] on input "174" at bounding box center [626, 131] width 113 height 26
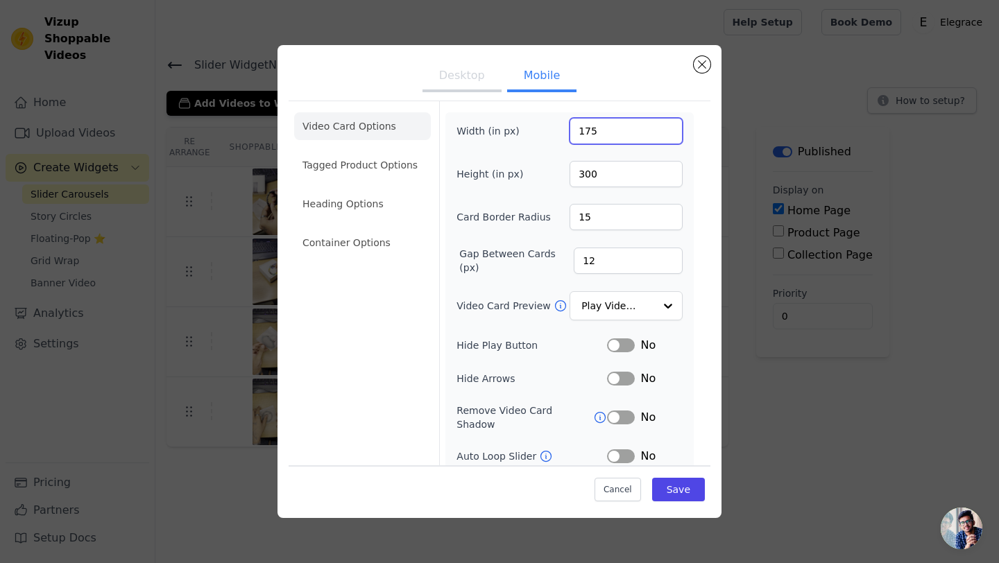
type input "175"
click at [665, 129] on input "175" at bounding box center [626, 131] width 113 height 26
click at [667, 490] on button "Save" at bounding box center [678, 490] width 53 height 24
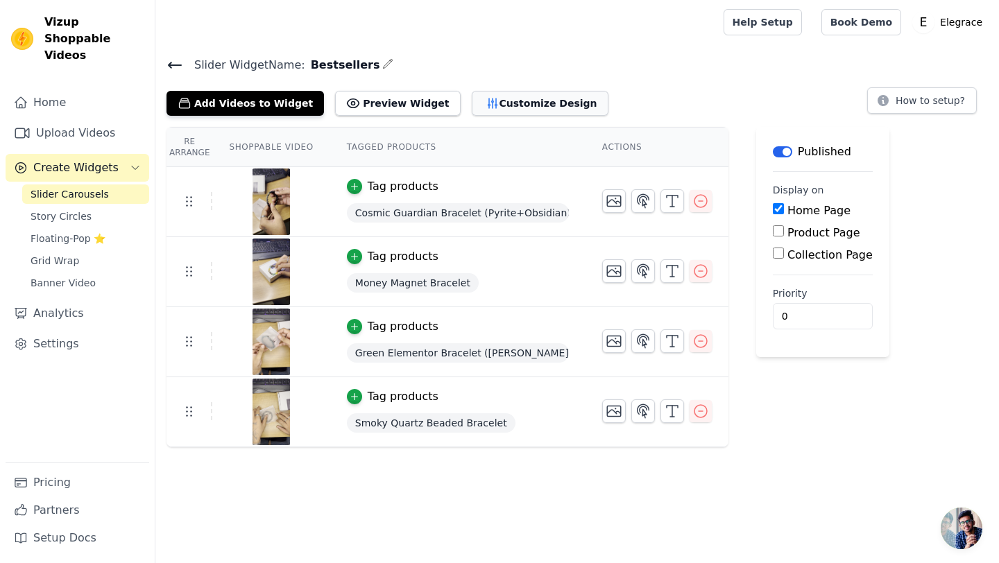
click at [483, 91] on button "Customize Design" at bounding box center [540, 103] width 137 height 25
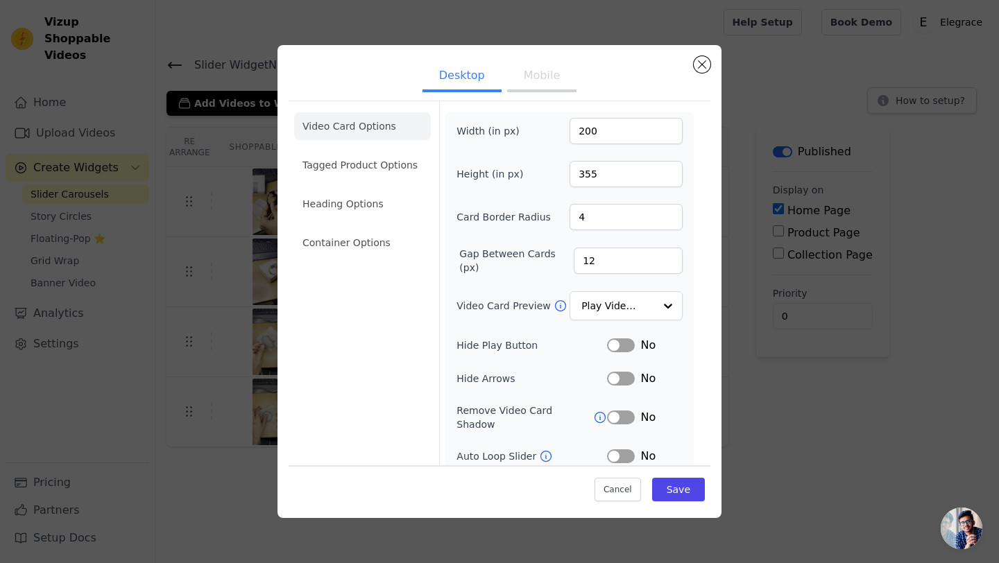
click at [537, 82] on button "Mobile" at bounding box center [541, 77] width 69 height 31
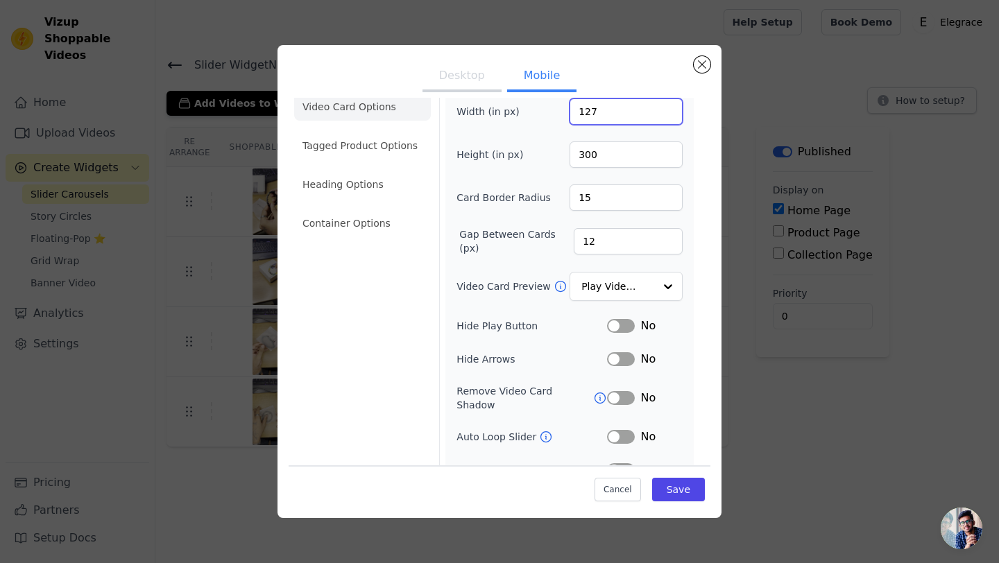
click at [669, 116] on input "127" at bounding box center [626, 112] width 113 height 26
click at [669, 116] on input "126" at bounding box center [626, 112] width 113 height 26
click at [669, 116] on input "125" at bounding box center [626, 112] width 113 height 26
click at [669, 116] on input "124" at bounding box center [626, 112] width 113 height 26
type input "125"
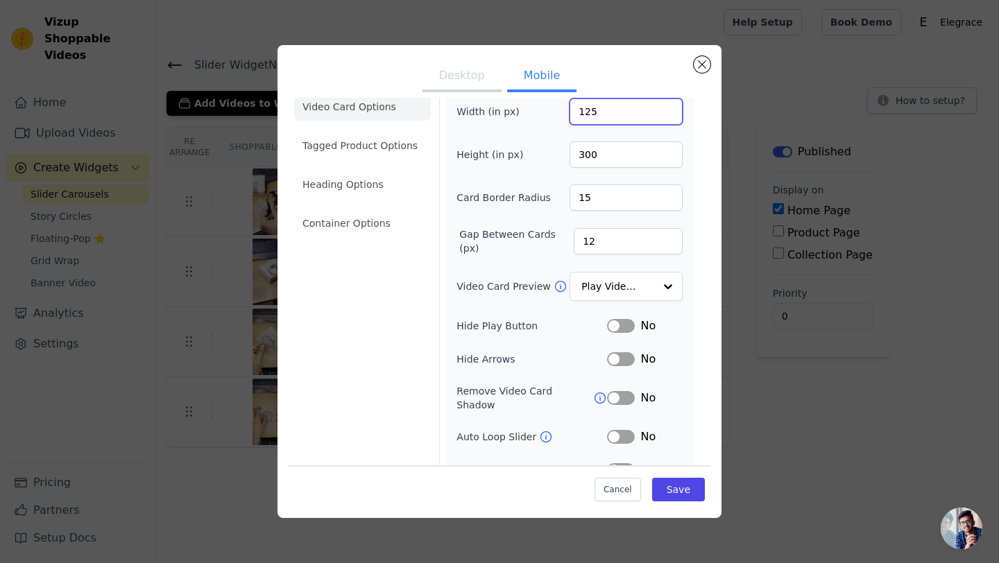
click at [668, 108] on input "125" at bounding box center [626, 112] width 113 height 26
click at [670, 157] on input "289" at bounding box center [626, 155] width 113 height 26
click at [670, 157] on input "288" at bounding box center [626, 155] width 113 height 26
click at [670, 157] on input "287" at bounding box center [626, 155] width 113 height 26
click at [670, 157] on input "279" at bounding box center [626, 155] width 113 height 26
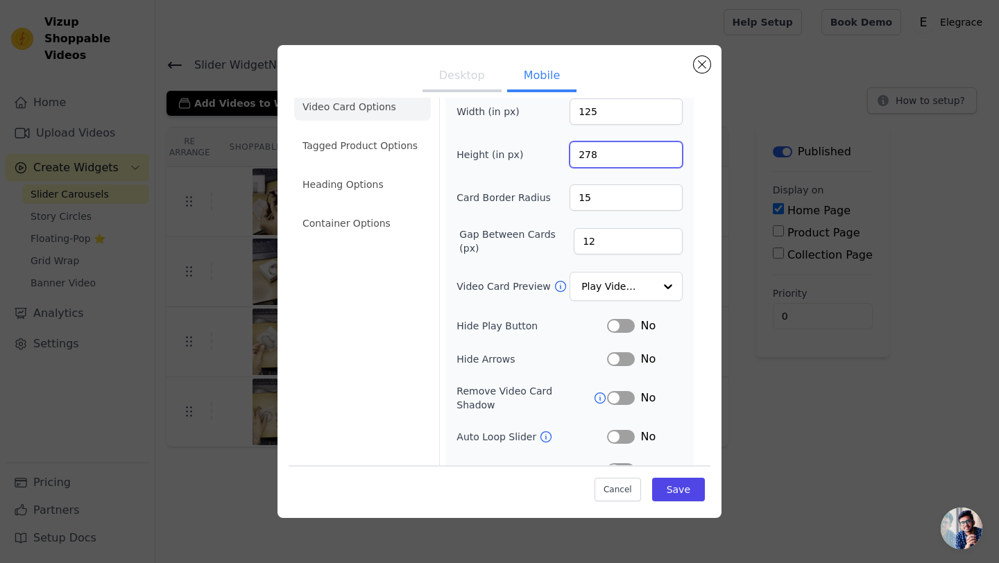
click at [670, 157] on input "278" at bounding box center [626, 155] width 113 height 26
click at [670, 157] on input "277" at bounding box center [626, 155] width 113 height 26
click at [670, 157] on input "276" at bounding box center [626, 155] width 113 height 26
click at [670, 157] on input "275" at bounding box center [626, 155] width 113 height 26
click at [670, 157] on input "274" at bounding box center [626, 155] width 113 height 26
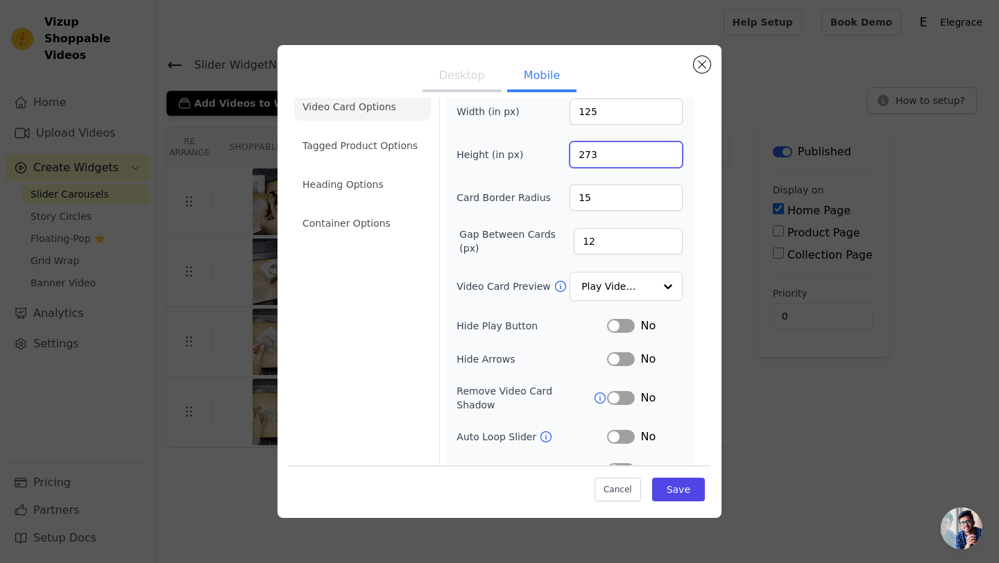
click at [670, 157] on input "273" at bounding box center [626, 155] width 113 height 26
click at [670, 157] on input "272" at bounding box center [626, 155] width 113 height 26
click at [670, 157] on input "271" at bounding box center [626, 155] width 113 height 26
click at [670, 157] on input "270" at bounding box center [626, 155] width 113 height 26
click at [670, 157] on input "269" at bounding box center [626, 155] width 113 height 26
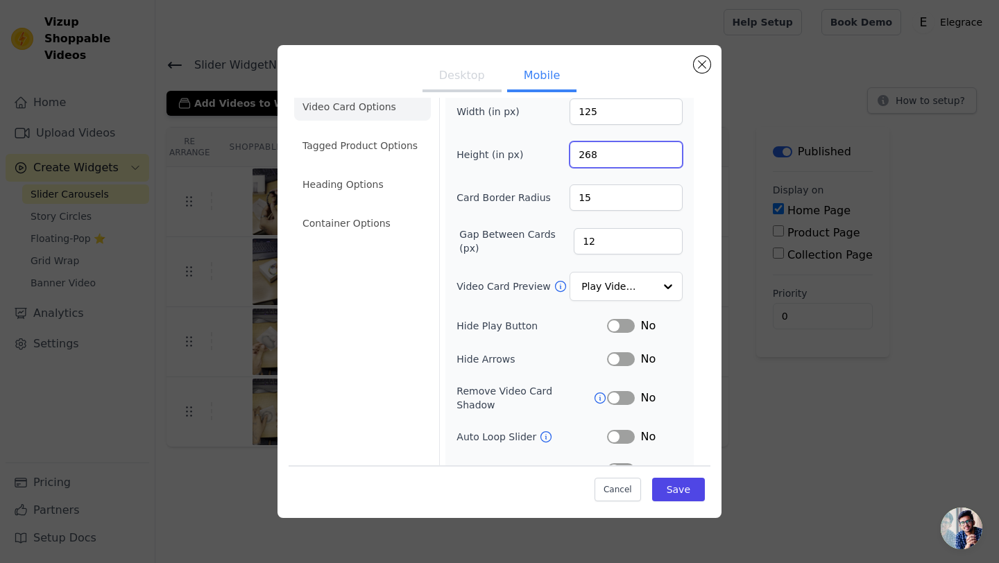
click at [670, 157] on input "268" at bounding box center [626, 155] width 113 height 26
click at [670, 157] on input "267" at bounding box center [626, 155] width 113 height 26
click at [670, 157] on input "266" at bounding box center [626, 155] width 113 height 26
click at [670, 157] on input "265" at bounding box center [626, 155] width 113 height 26
click at [670, 157] on input "264" at bounding box center [626, 155] width 113 height 26
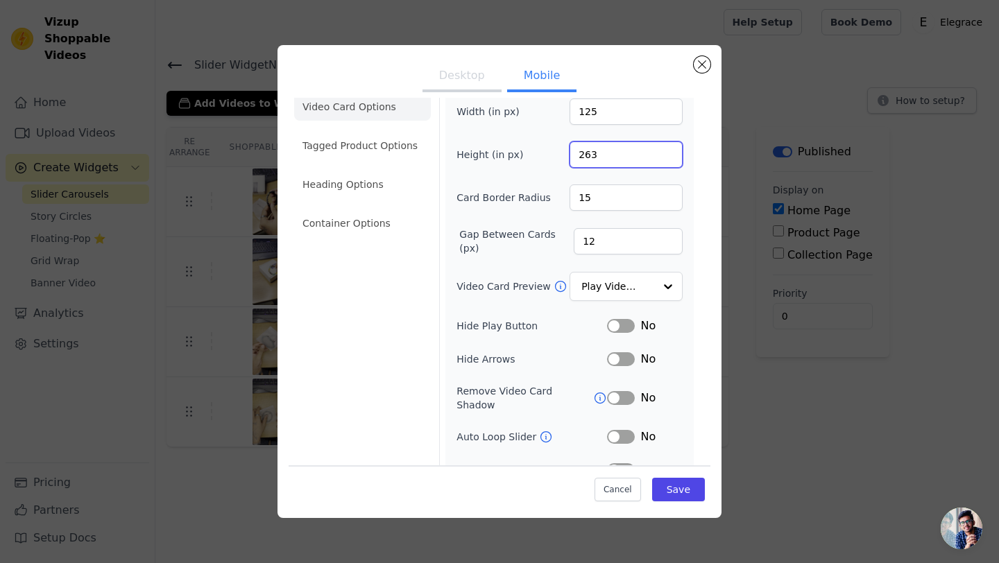
click at [670, 157] on input "263" at bounding box center [626, 155] width 113 height 26
click at [670, 157] on input "262" at bounding box center [626, 155] width 113 height 26
click at [670, 157] on input "261" at bounding box center [626, 155] width 113 height 26
click at [670, 157] on input "260" at bounding box center [626, 155] width 113 height 26
click at [670, 157] on input "259" at bounding box center [626, 155] width 113 height 26
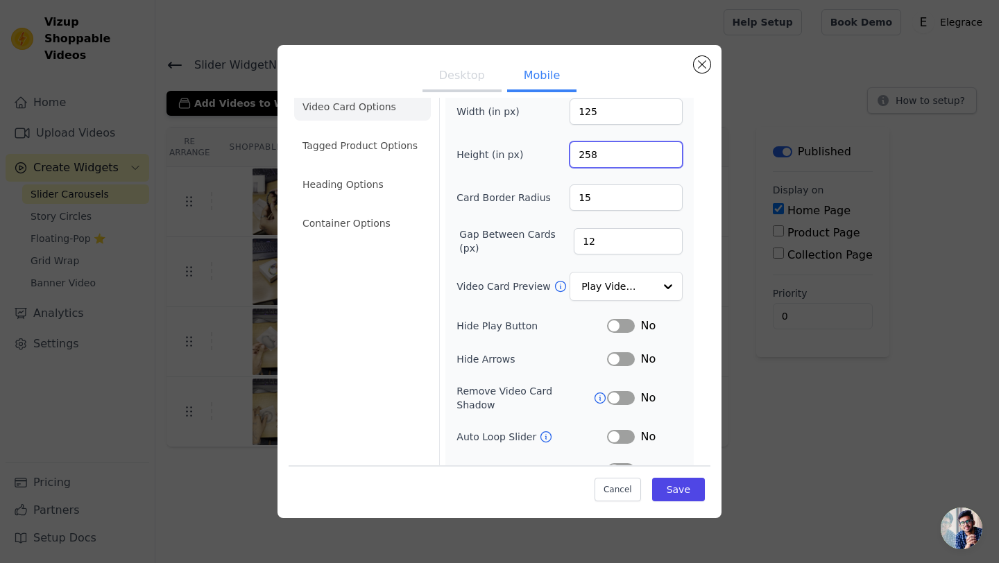
click at [670, 157] on input "258" at bounding box center [626, 155] width 113 height 26
click at [670, 157] on input "257" at bounding box center [626, 155] width 113 height 26
click at [670, 157] on input "256" at bounding box center [626, 155] width 113 height 26
click at [670, 157] on input "255" at bounding box center [626, 155] width 113 height 26
click at [670, 157] on input "254" at bounding box center [626, 155] width 113 height 26
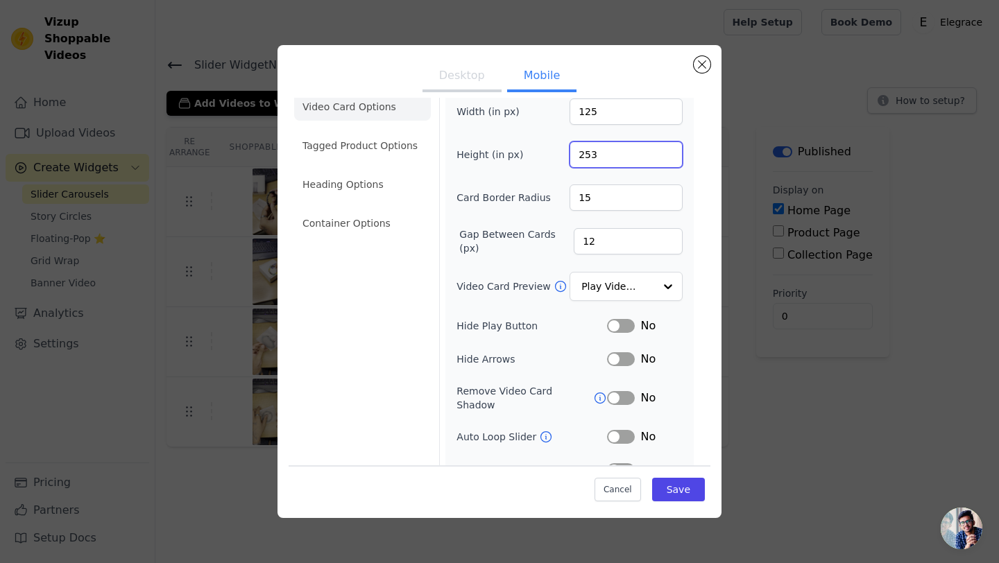
click at [670, 157] on input "253" at bounding box center [626, 155] width 113 height 26
click at [670, 157] on input "252" at bounding box center [626, 155] width 113 height 26
click at [670, 157] on input "251" at bounding box center [626, 155] width 113 height 26
click at [670, 157] on input "250" at bounding box center [626, 155] width 113 height 26
click at [670, 157] on input "249" at bounding box center [626, 155] width 113 height 26
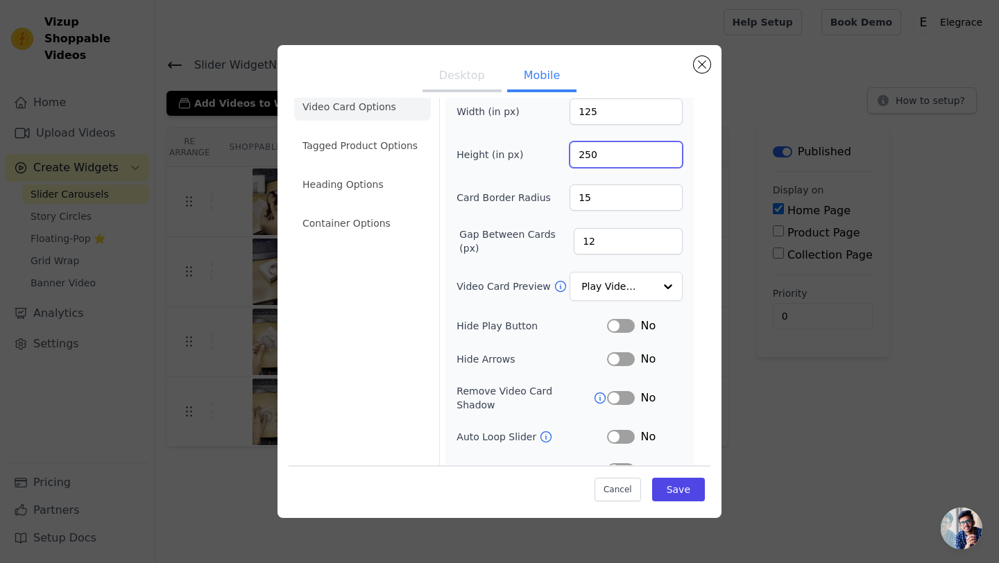
type input "250"
click at [669, 151] on input "250" at bounding box center [626, 155] width 113 height 26
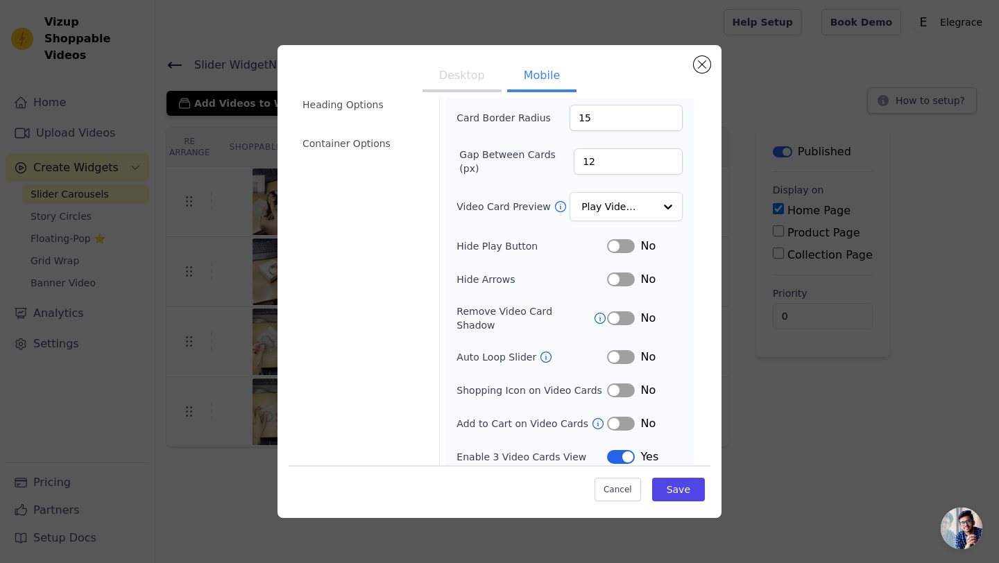
click at [627, 384] on button "Label" at bounding box center [621, 391] width 28 height 14
click at [681, 485] on button "Save" at bounding box center [678, 490] width 53 height 24
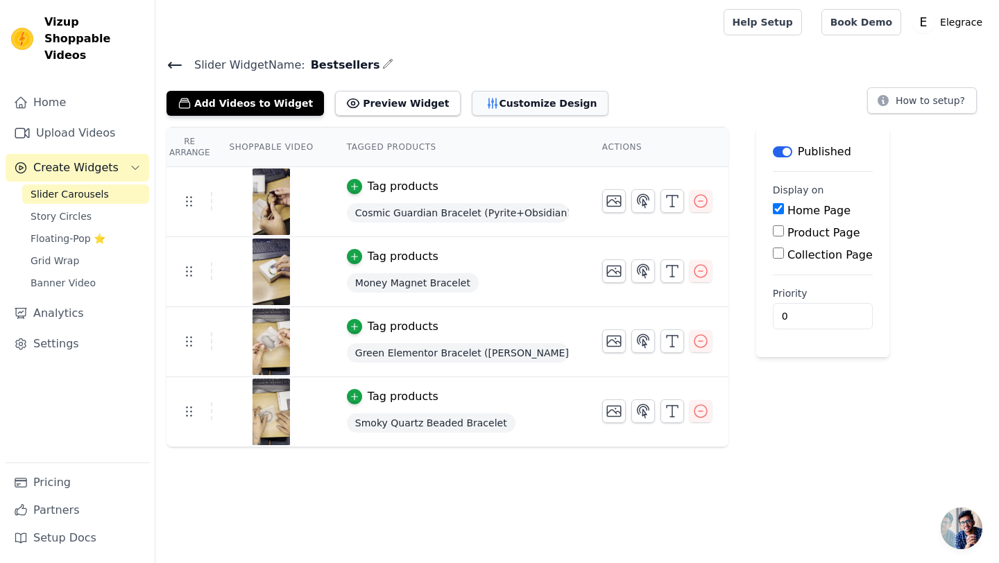
click at [488, 112] on button "Customize Design" at bounding box center [540, 103] width 137 height 25
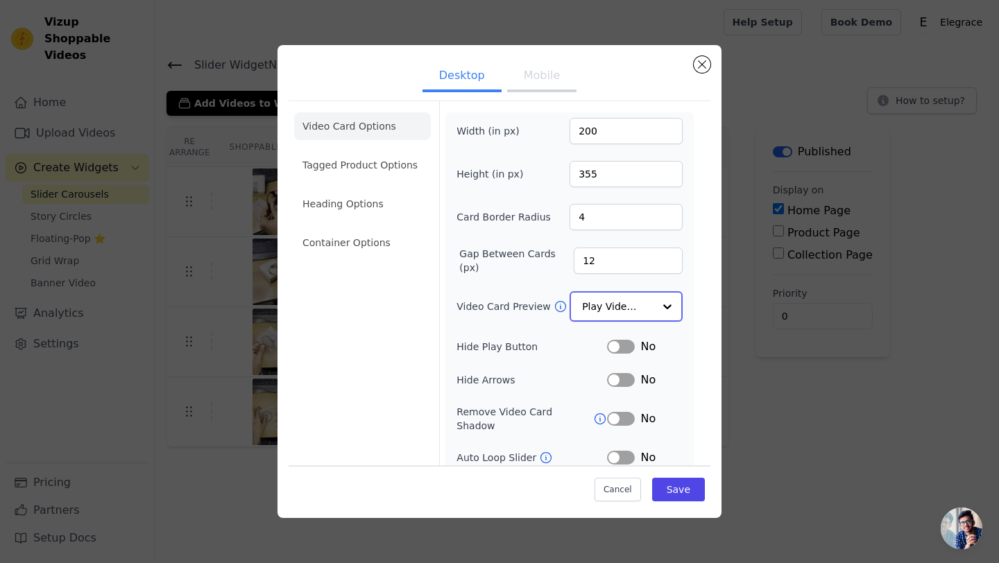
click at [642, 317] on input "Video Card Preview" at bounding box center [617, 307] width 71 height 28
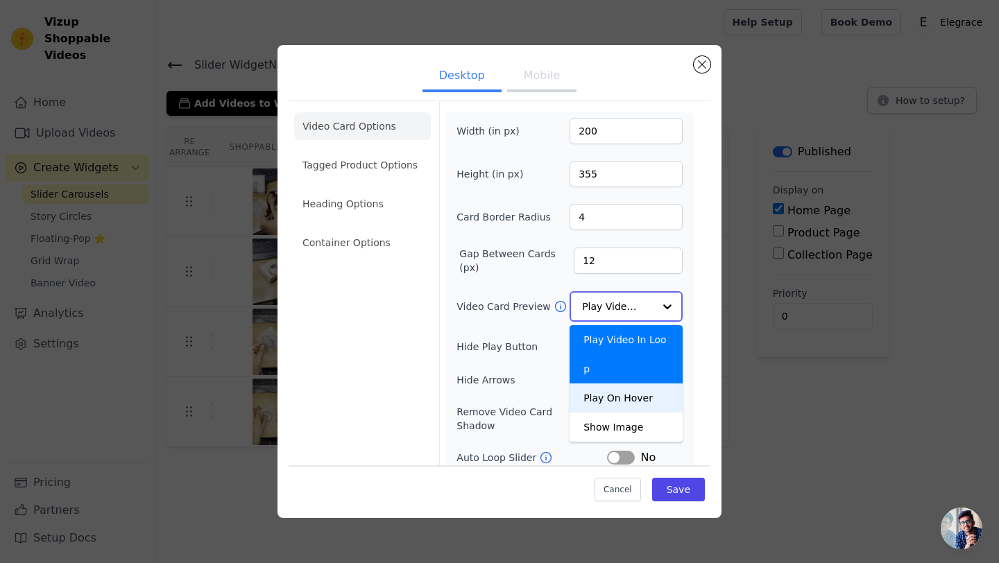
click at [626, 384] on div "Play On Hover" at bounding box center [626, 398] width 113 height 29
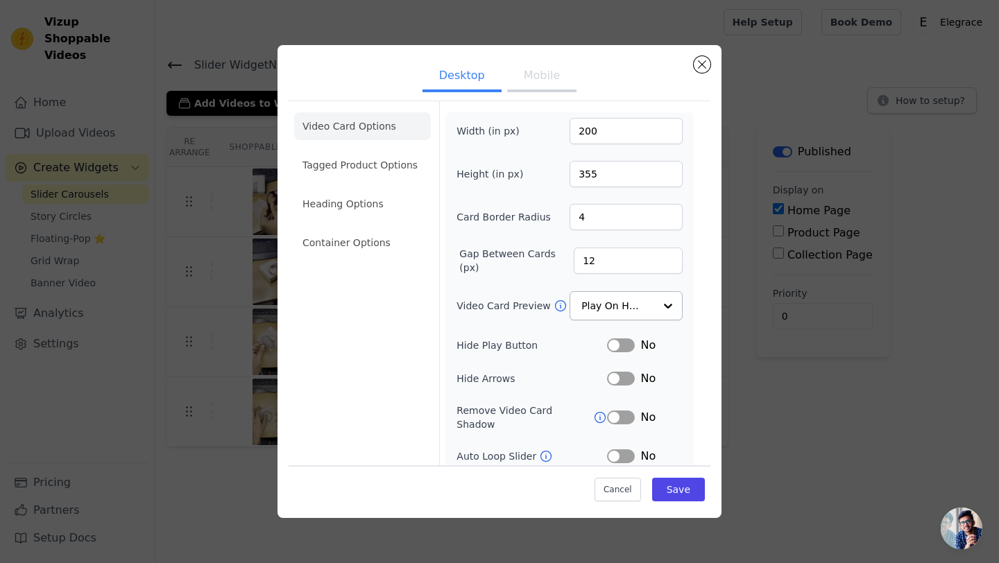
click at [557, 305] on icon at bounding box center [561, 306] width 14 height 14
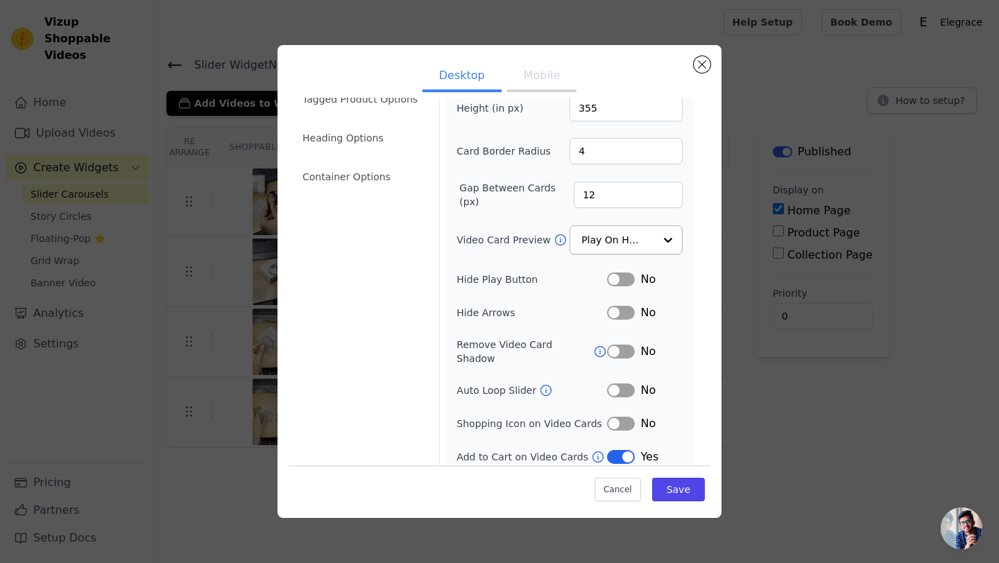
click at [623, 345] on button "Label" at bounding box center [621, 352] width 28 height 14
click at [543, 384] on icon at bounding box center [546, 391] width 14 height 14
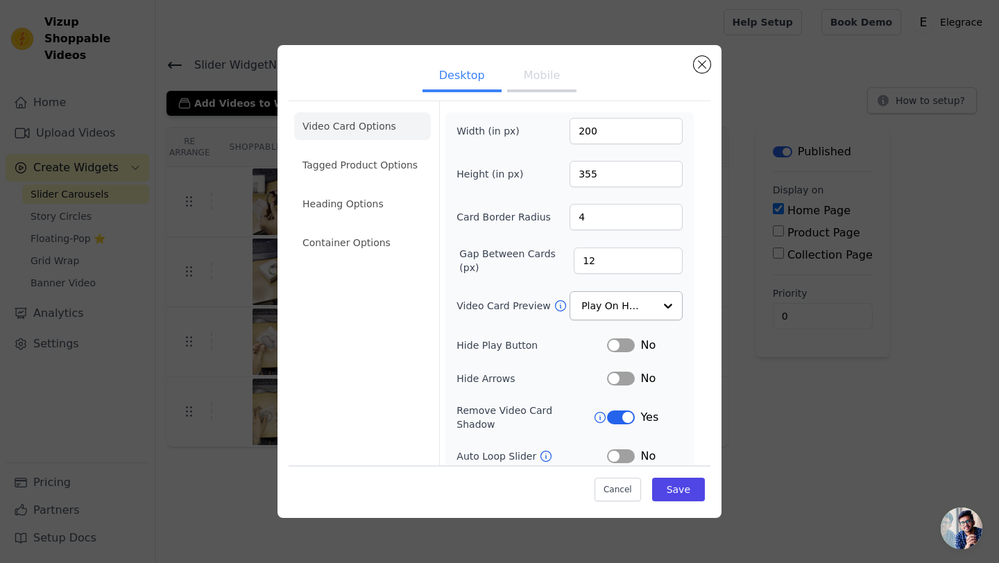
click at [527, 73] on button "Mobile" at bounding box center [541, 77] width 69 height 31
click at [467, 78] on button "Desktop" at bounding box center [462, 77] width 79 height 31
click at [627, 411] on button "Label" at bounding box center [621, 418] width 28 height 14
click at [593, 411] on icon at bounding box center [600, 418] width 14 height 14
click at [529, 84] on button "Mobile" at bounding box center [541, 77] width 69 height 31
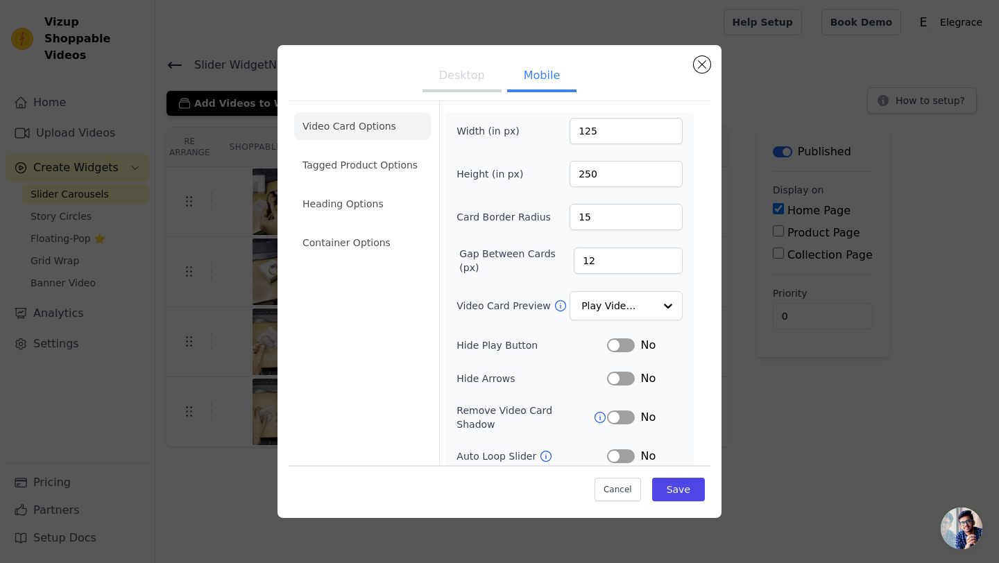
click at [626, 414] on button "Label" at bounding box center [621, 418] width 28 height 14
click at [670, 488] on button "Save" at bounding box center [678, 490] width 53 height 24
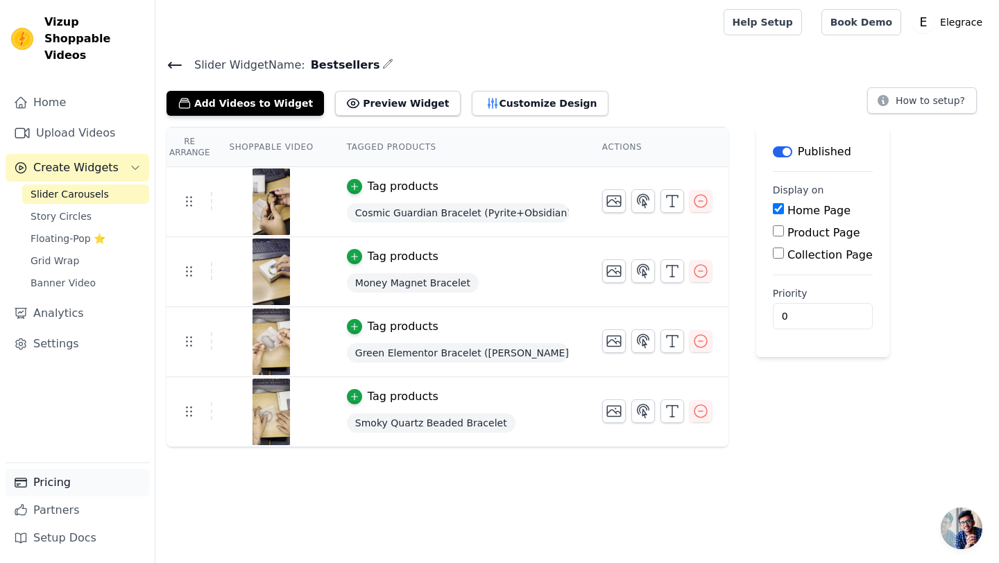
click at [76, 473] on link "Pricing" at bounding box center [78, 483] width 144 height 28
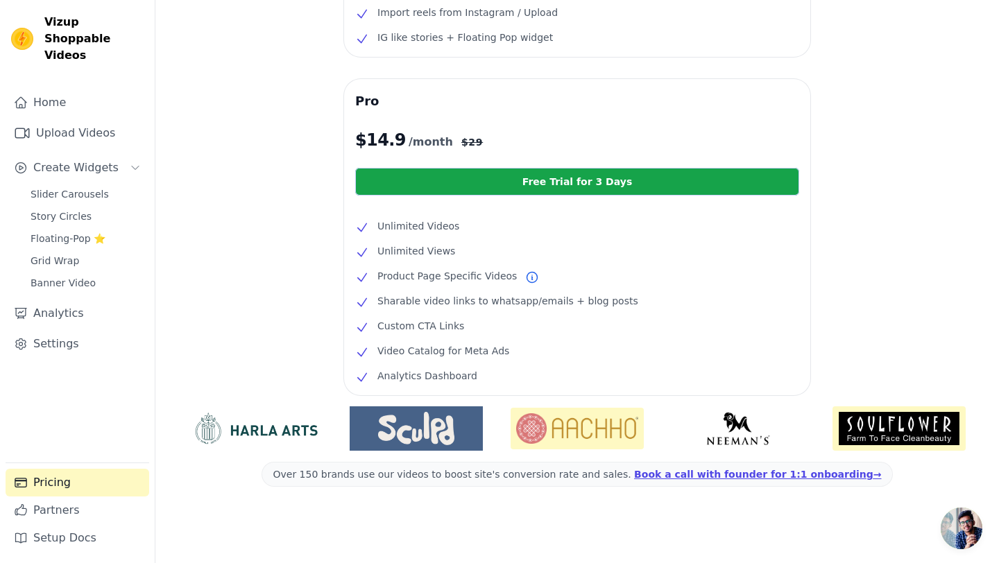
scroll to position [221, 0]
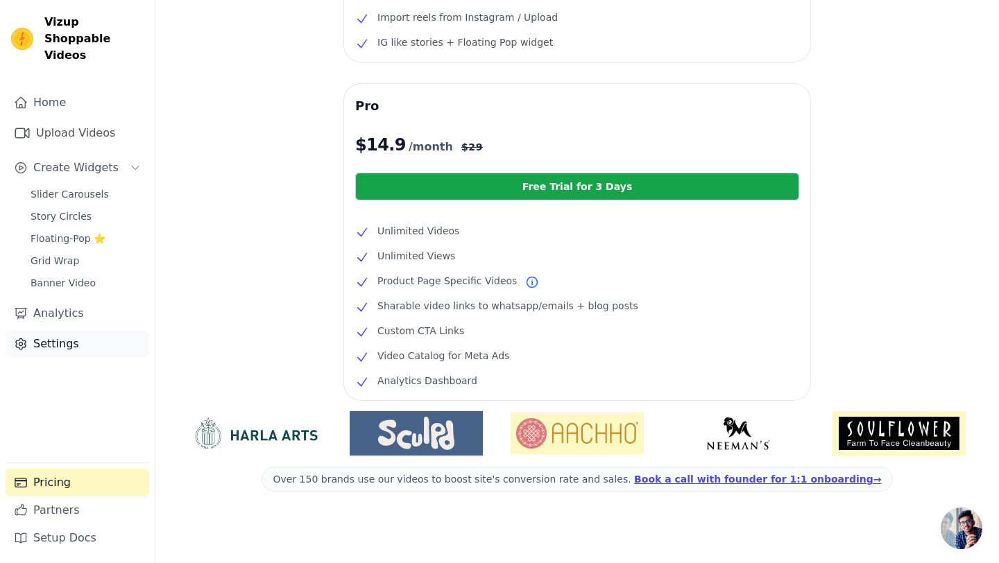
click at [31, 330] on link "Settings" at bounding box center [78, 344] width 144 height 28
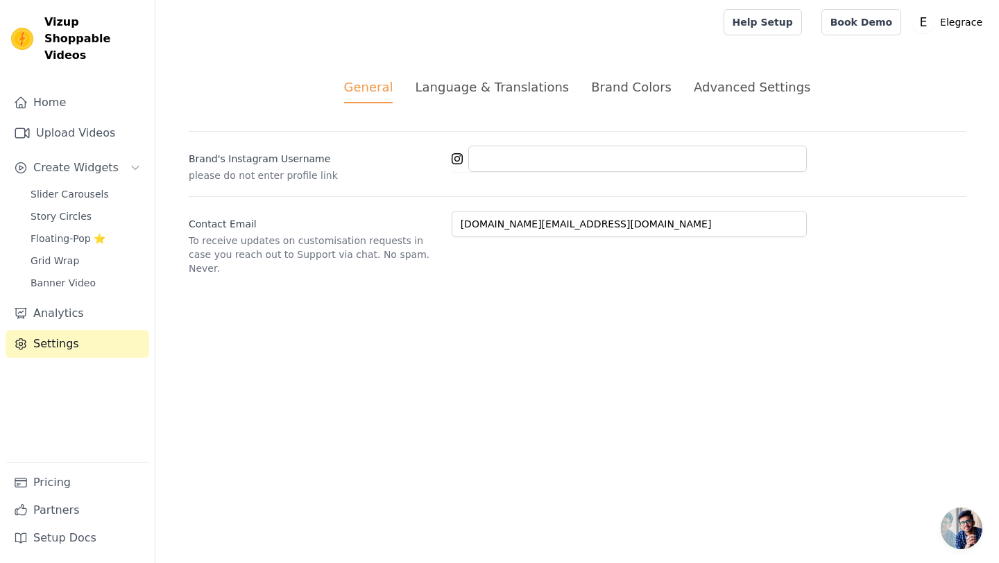
click at [475, 87] on div "Language & Translations" at bounding box center [492, 87] width 154 height 19
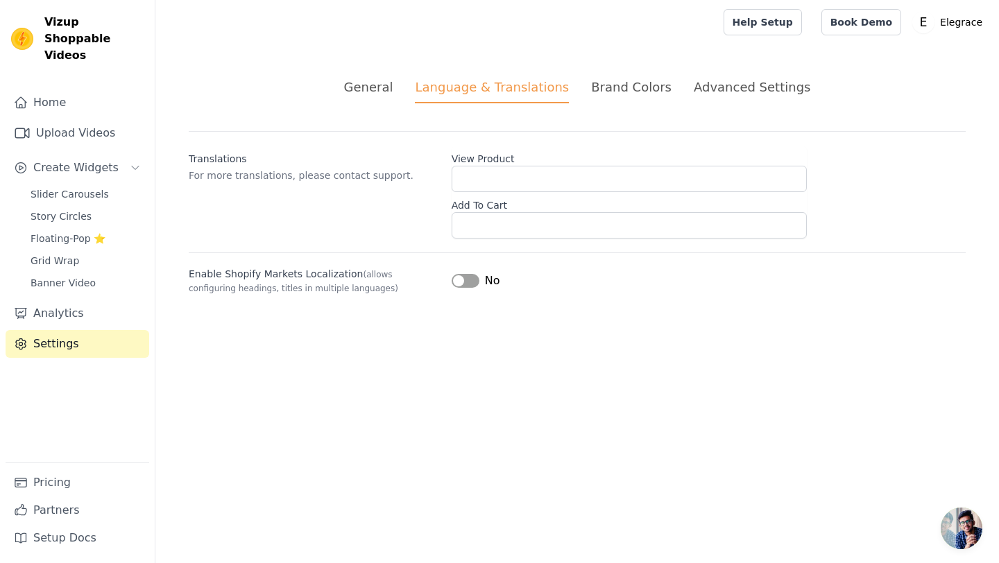
click at [590, 78] on ul "General Language & Translations Brand Colors Advanced Settings" at bounding box center [577, 91] width 777 height 26
click at [632, 83] on div "Brand Colors" at bounding box center [631, 87] width 80 height 19
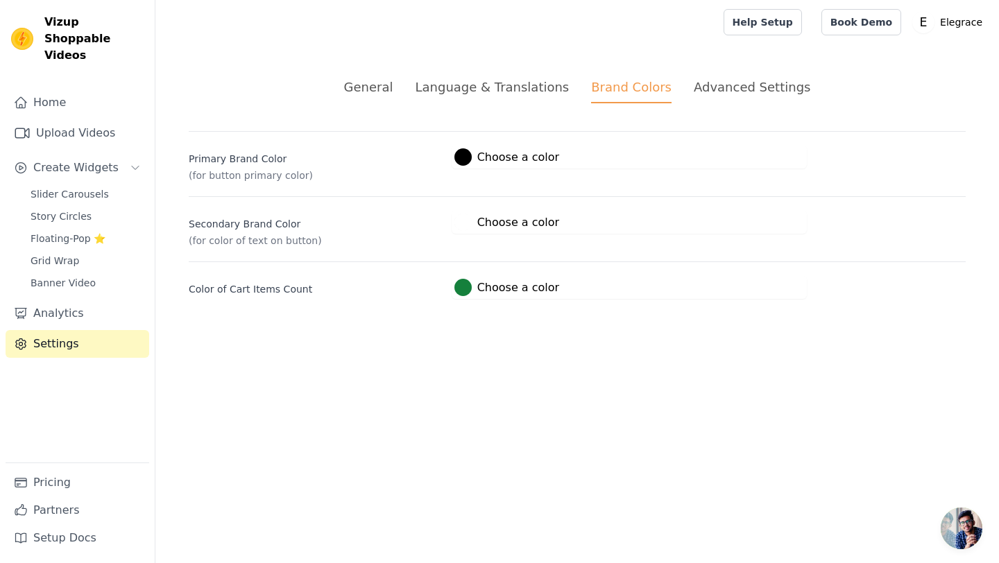
click at [703, 87] on div "Advanced Settings" at bounding box center [752, 87] width 117 height 19
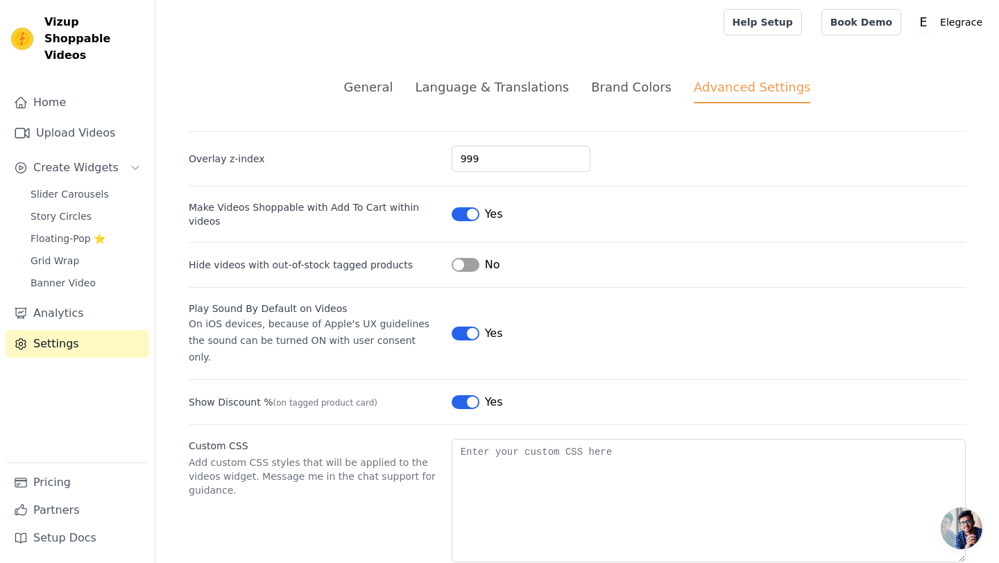
scroll to position [5, 0]
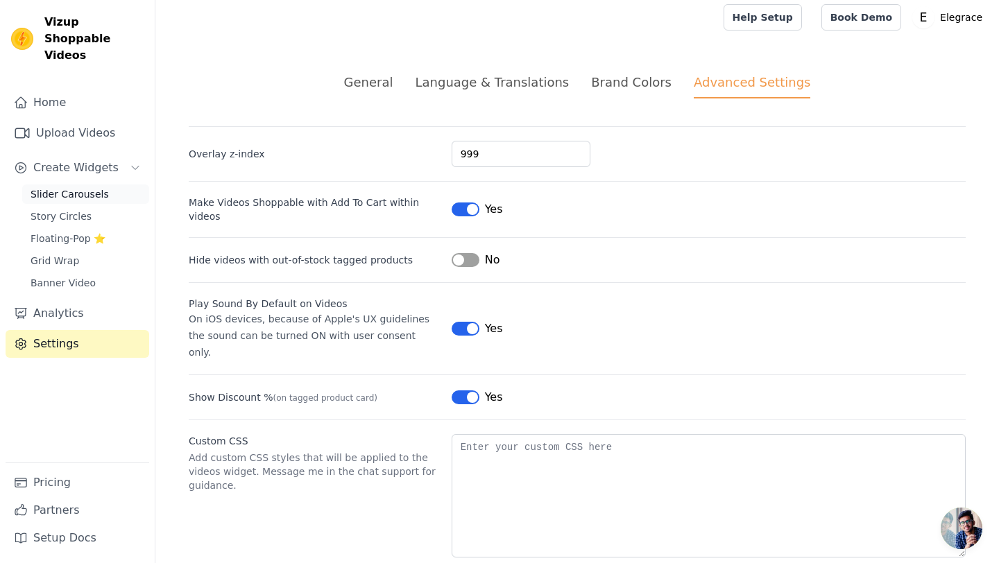
click at [45, 187] on span "Slider Carousels" at bounding box center [70, 194] width 78 height 14
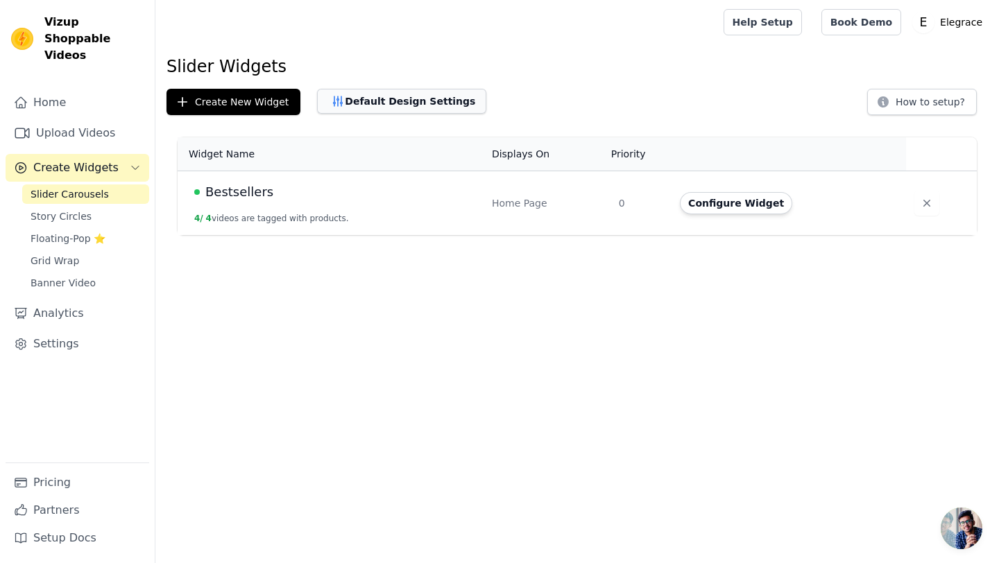
click at [418, 113] on button "Default Design Settings" at bounding box center [401, 101] width 169 height 25
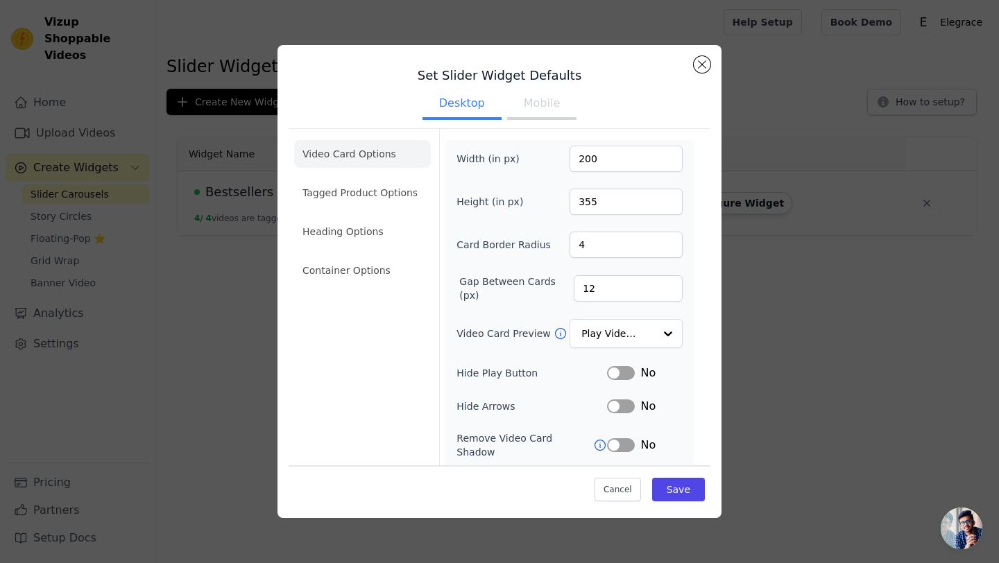
click at [515, 102] on button "Mobile" at bounding box center [541, 104] width 69 height 31
click at [687, 59] on div "Set Slider Widget Defaults Desktop Mobile Video Card Options Tagged Product Opt…" at bounding box center [500, 350] width 422 height 589
click at [701, 63] on button "Close modal" at bounding box center [702, 64] width 17 height 17
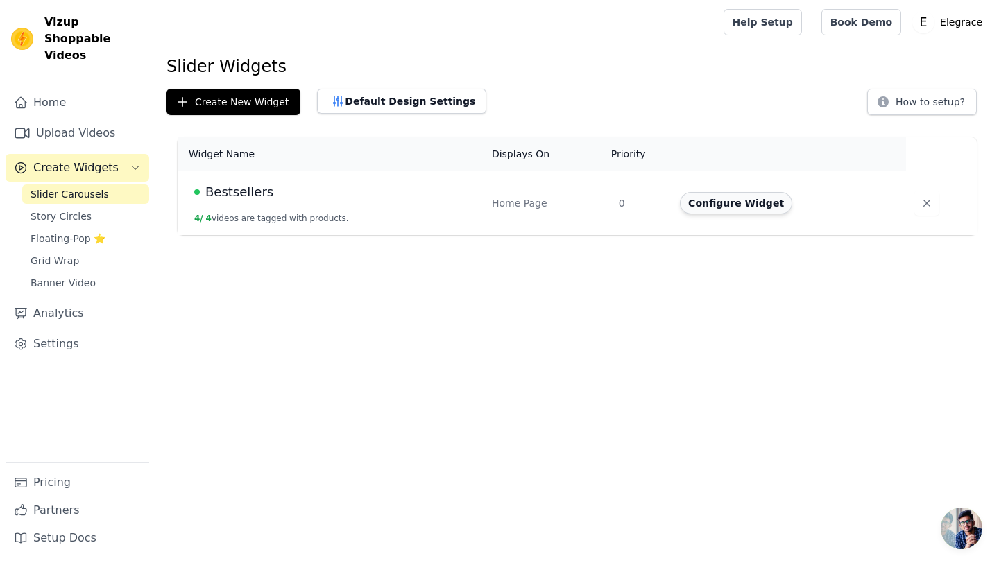
click at [733, 202] on button "Configure Widget" at bounding box center [736, 203] width 112 height 22
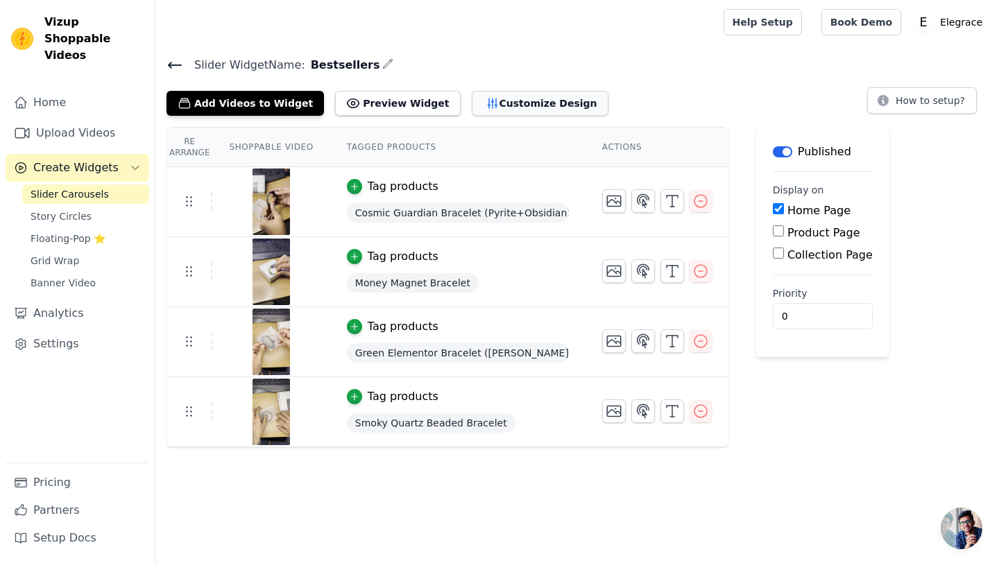
click at [485, 109] on button "Customize Design" at bounding box center [540, 103] width 137 height 25
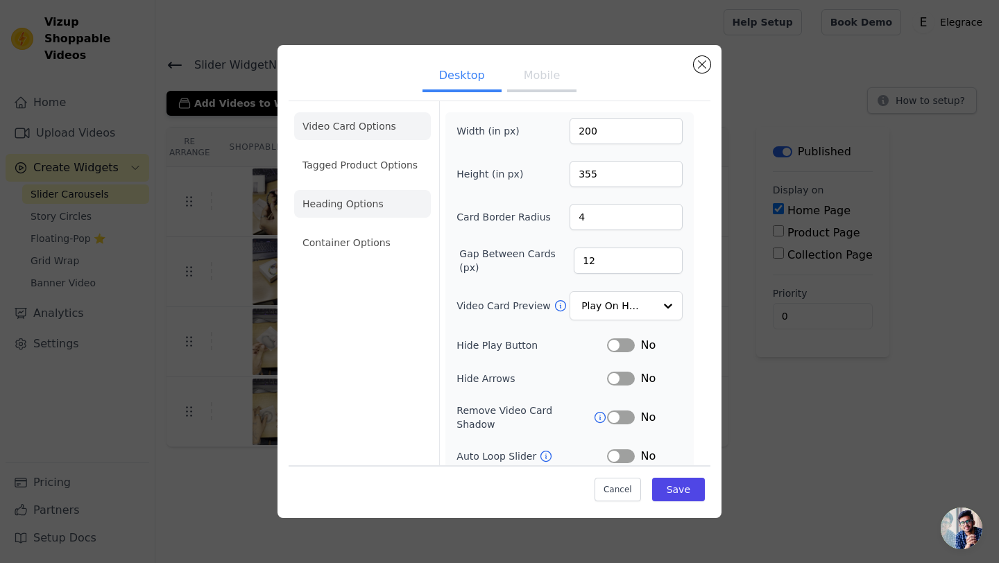
click at [368, 194] on li "Heading Options" at bounding box center [362, 204] width 137 height 28
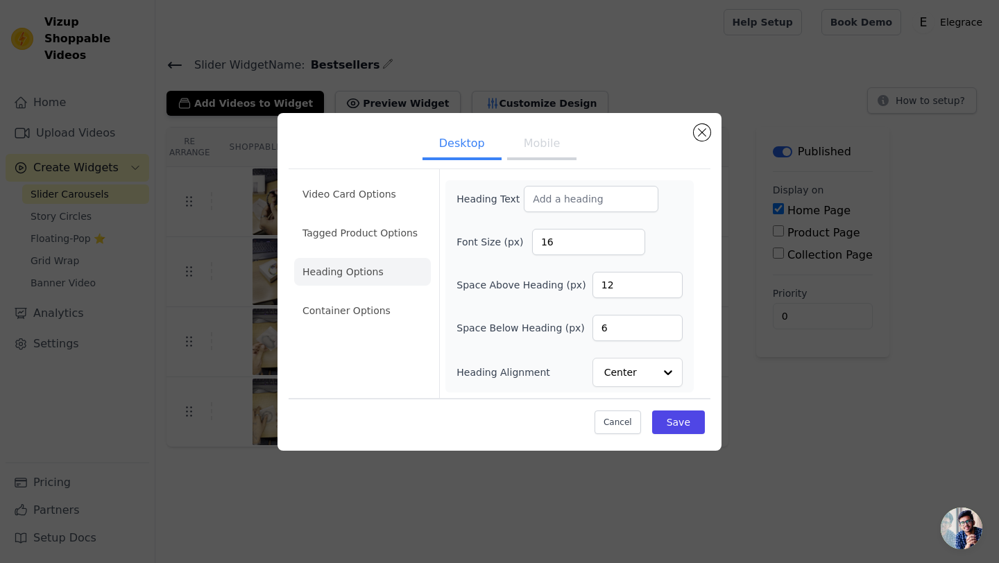
click at [539, 135] on button "Mobile" at bounding box center [541, 145] width 69 height 31
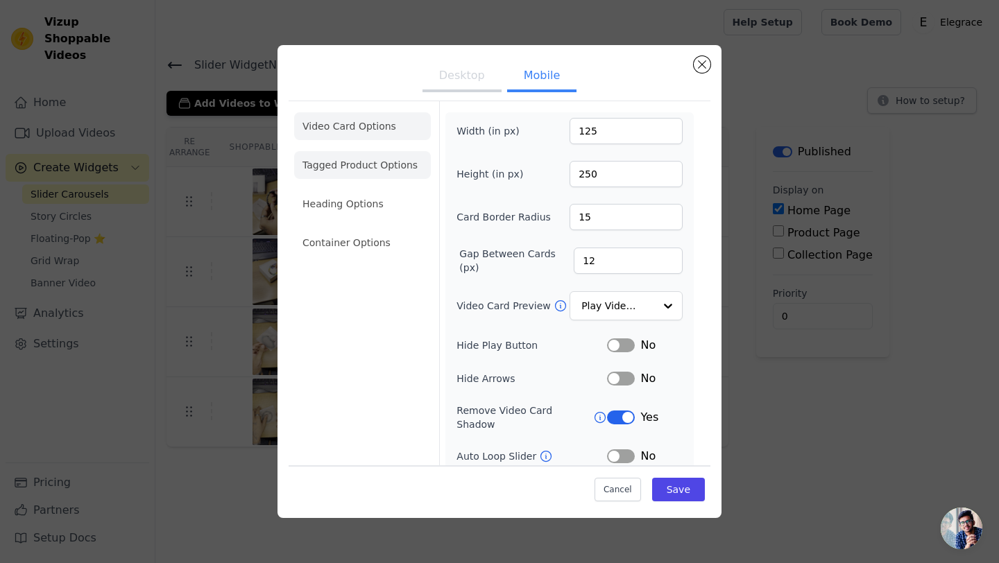
click at [348, 164] on li "Tagged Product Options" at bounding box center [362, 165] width 137 height 28
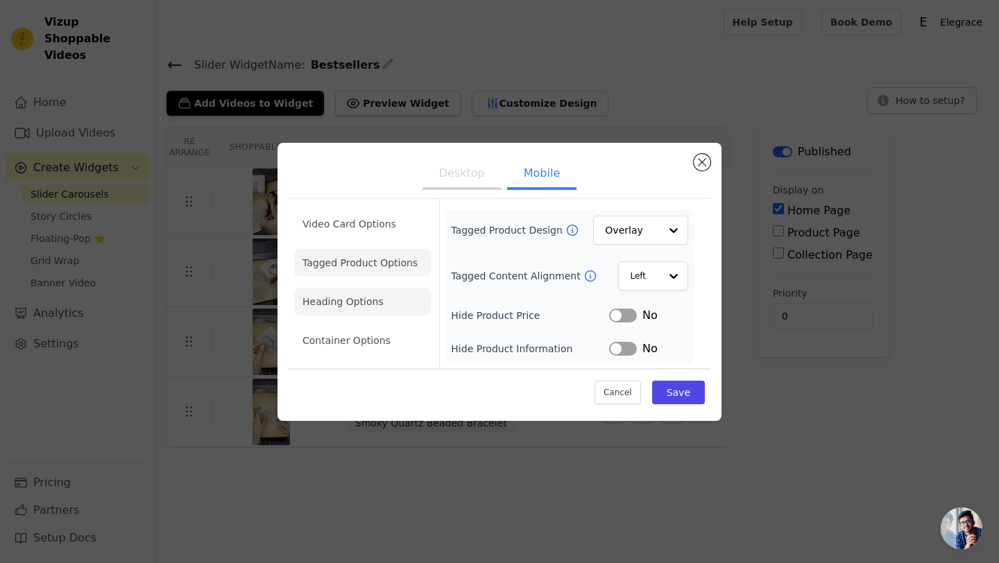
click at [328, 296] on li "Heading Options" at bounding box center [362, 302] width 137 height 28
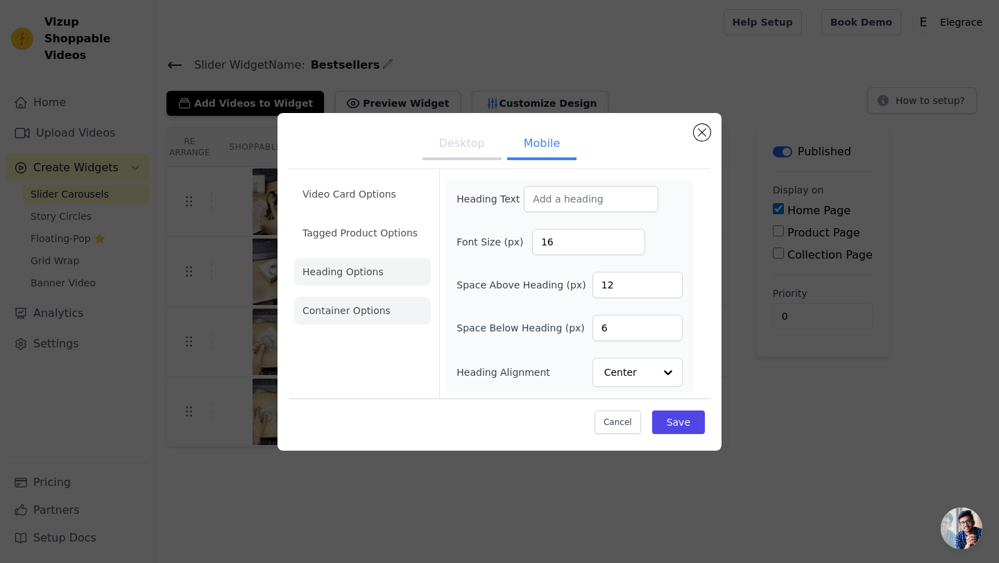
click at [337, 314] on li "Container Options" at bounding box center [362, 311] width 137 height 28
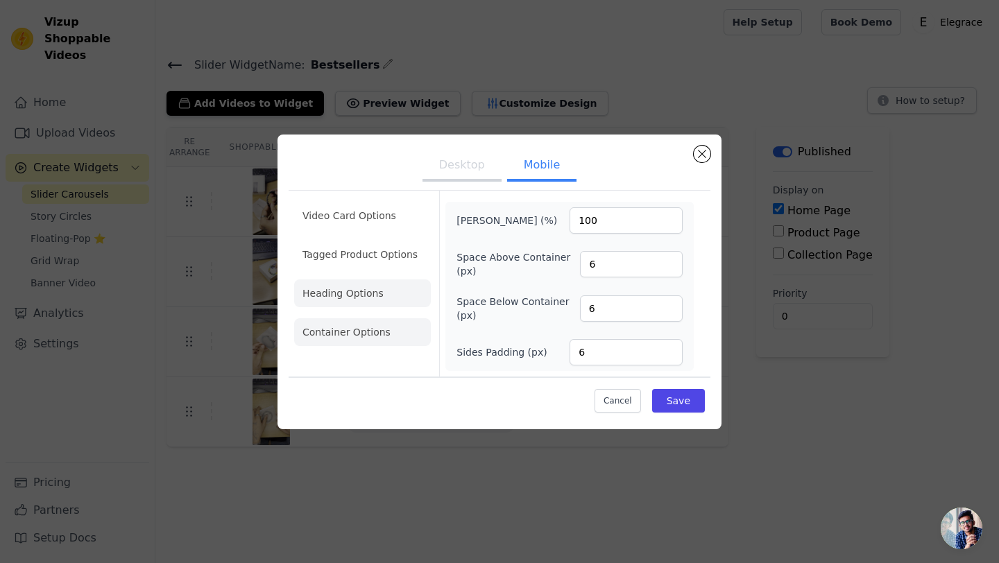
click at [373, 295] on li "Heading Options" at bounding box center [362, 294] width 137 height 28
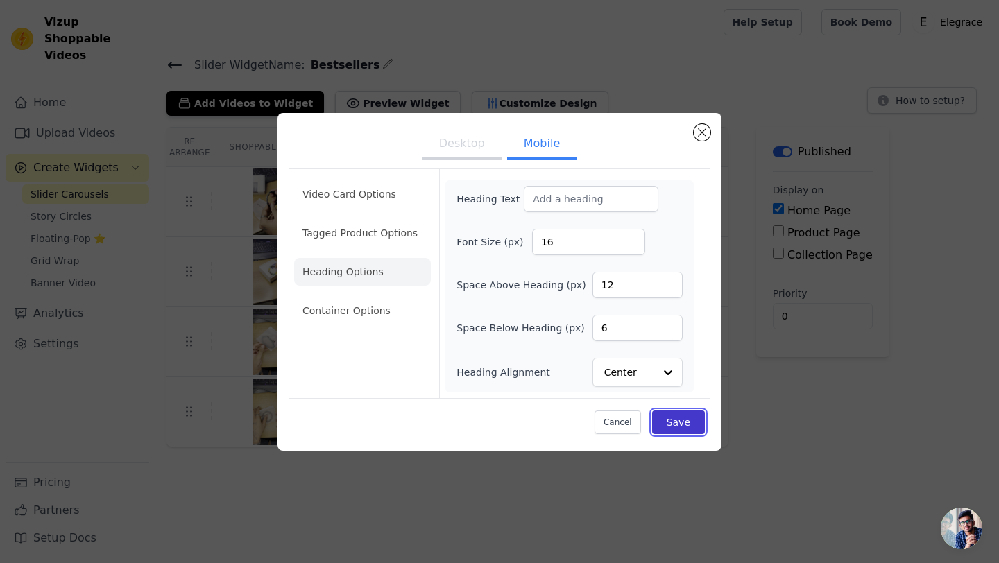
click at [692, 418] on button "Save" at bounding box center [678, 423] width 53 height 24
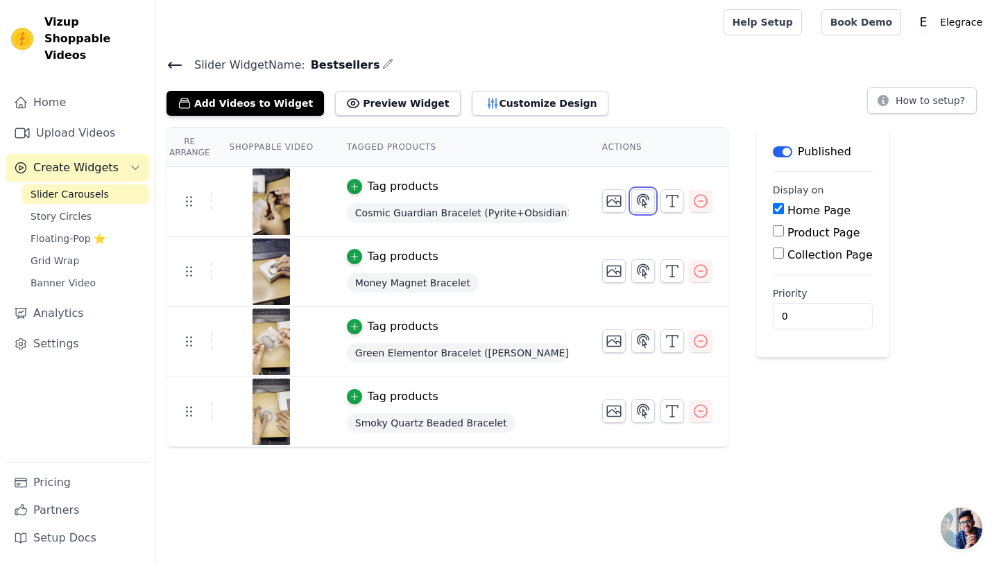
click at [631, 205] on button "button" at bounding box center [643, 201] width 24 height 24
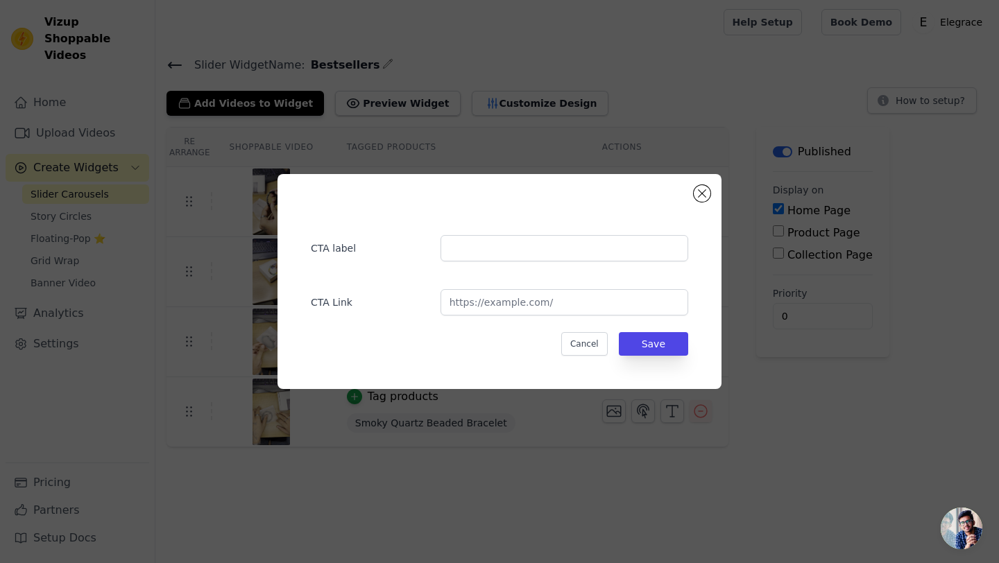
click at [698, 204] on div "CTA label CTA Link Cancel Save" at bounding box center [500, 281] width 400 height 171
click at [705, 194] on button "Close modal" at bounding box center [702, 193] width 17 height 17
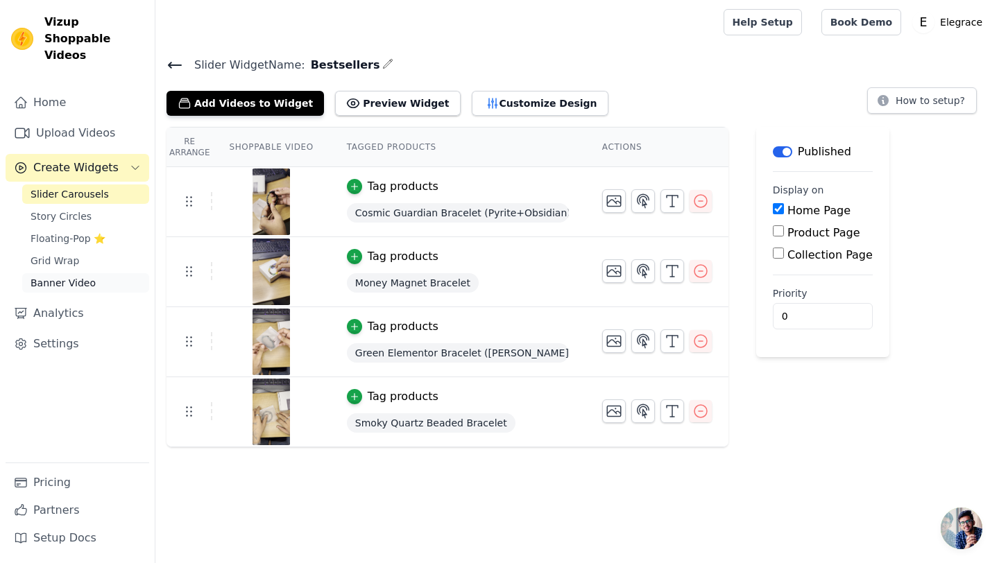
click at [66, 276] on span "Banner Video" at bounding box center [63, 283] width 65 height 14
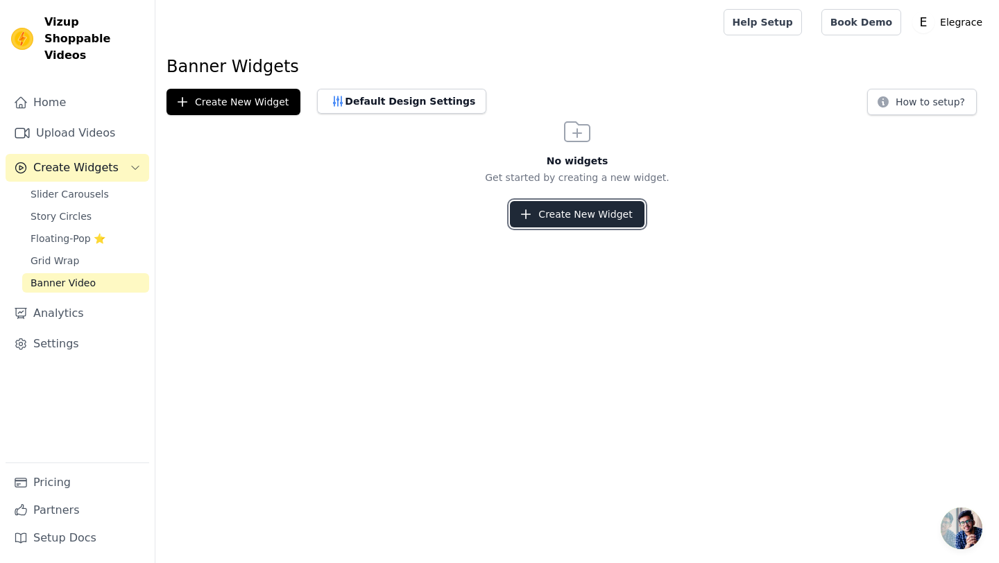
click at [513, 214] on button "Create New Widget" at bounding box center [577, 214] width 134 height 26
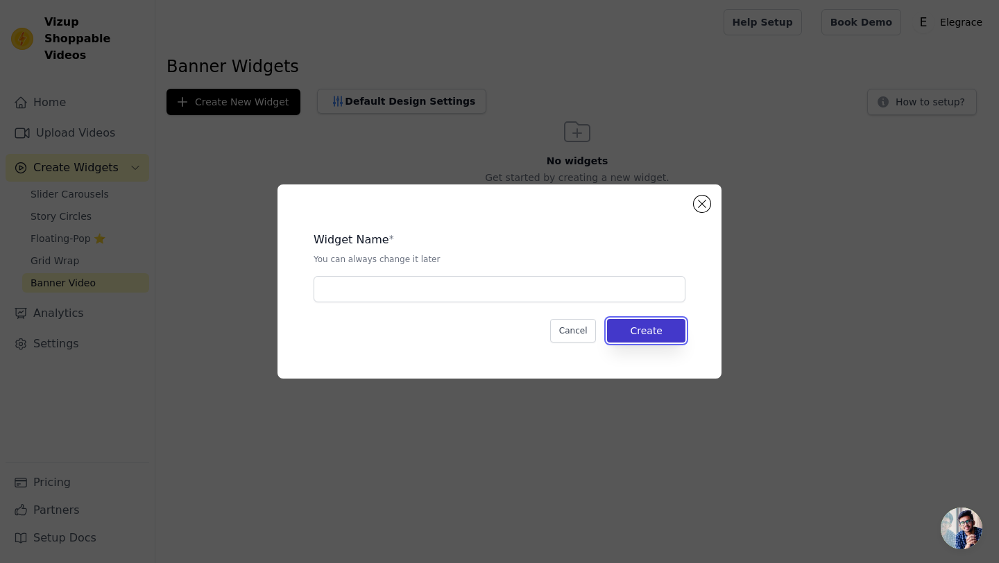
click at [636, 322] on button "Create" at bounding box center [646, 331] width 78 height 24
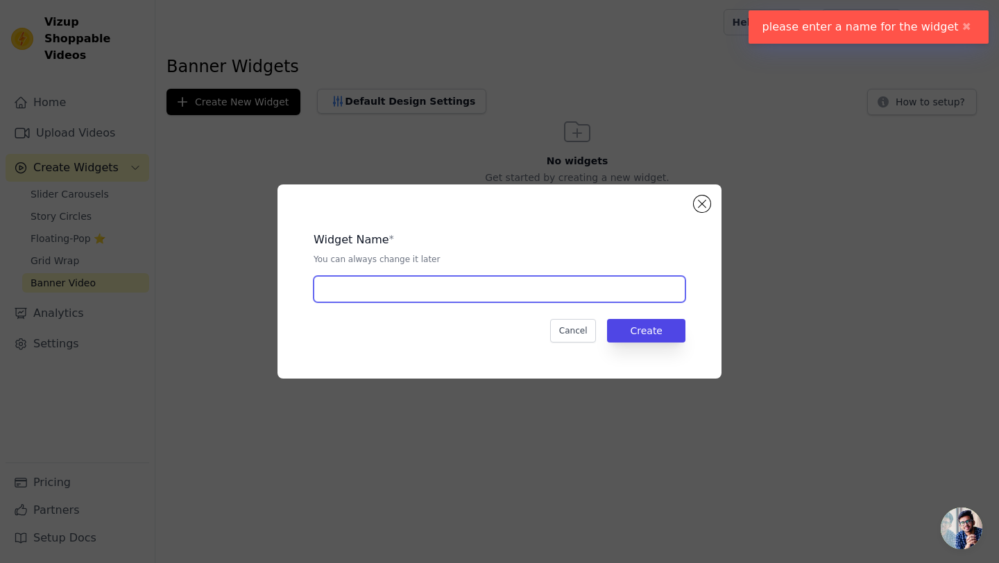
click at [577, 290] on input "text" at bounding box center [500, 289] width 372 height 26
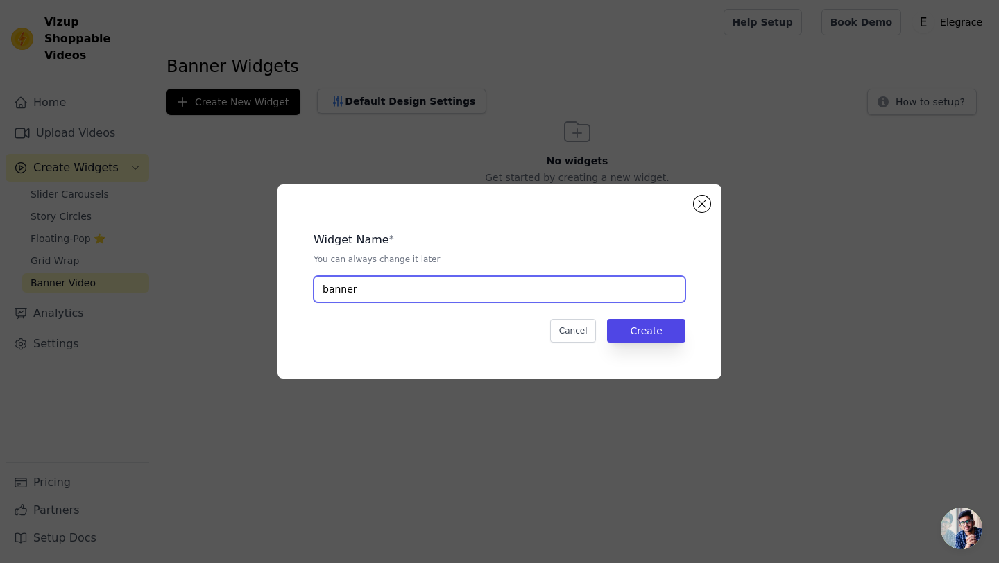
type input "banner"
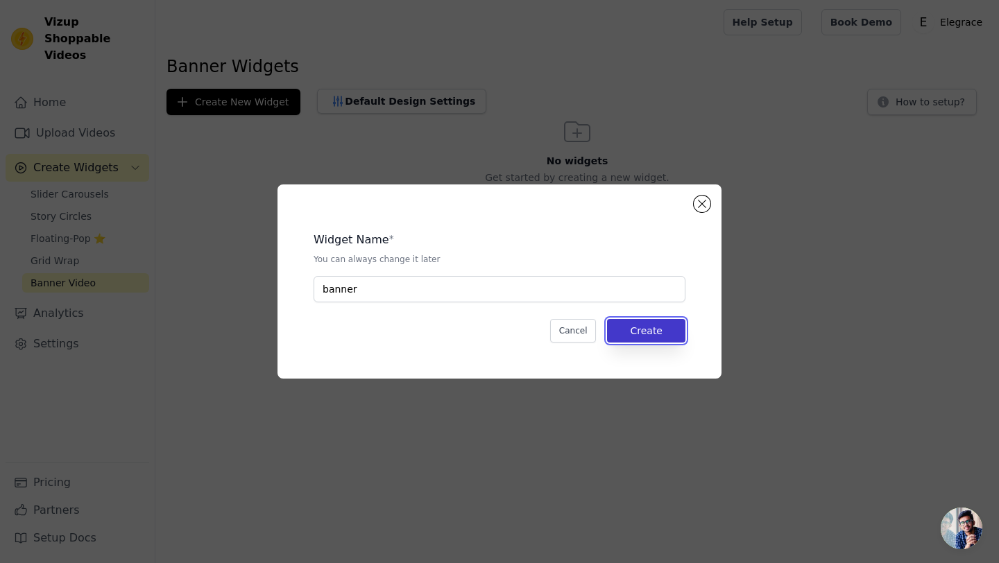
click at [680, 337] on button "Create" at bounding box center [646, 331] width 78 height 24
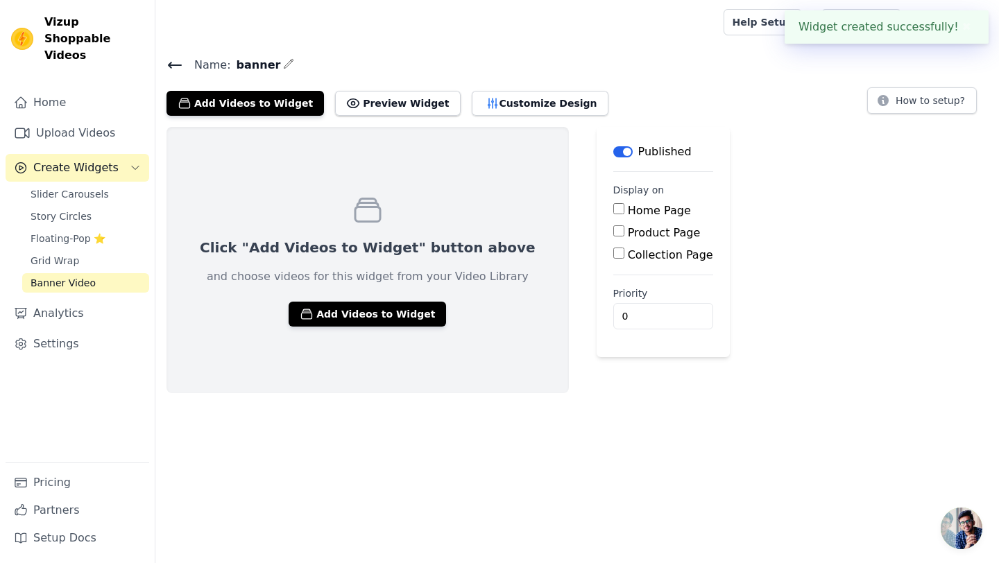
click at [613, 225] on div "Product Page" at bounding box center [663, 233] width 100 height 17
click at [613, 232] on input "Product Page" at bounding box center [618, 230] width 11 height 11
checkbox input "true"
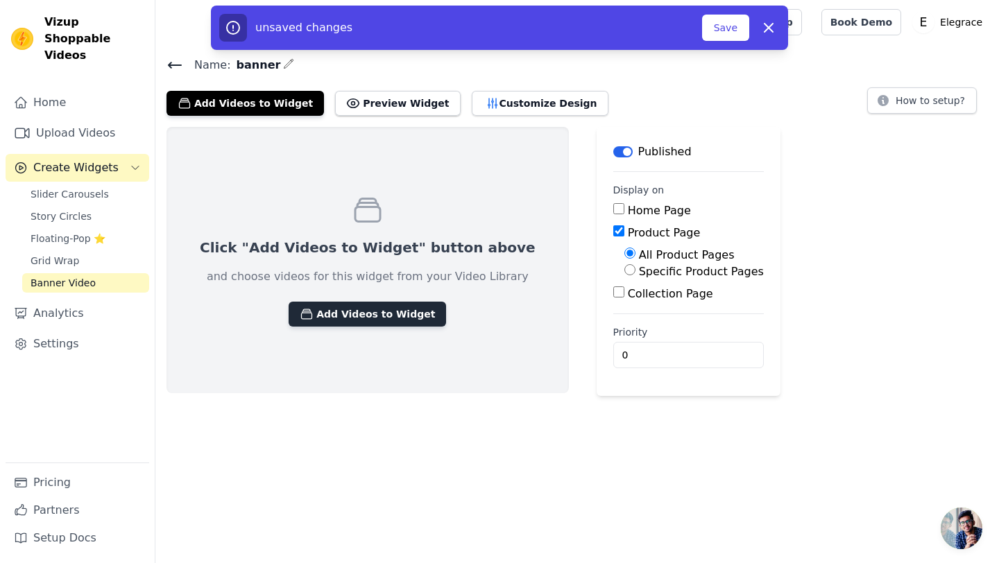
click at [388, 322] on button "Add Videos to Widget" at bounding box center [367, 314] width 157 height 25
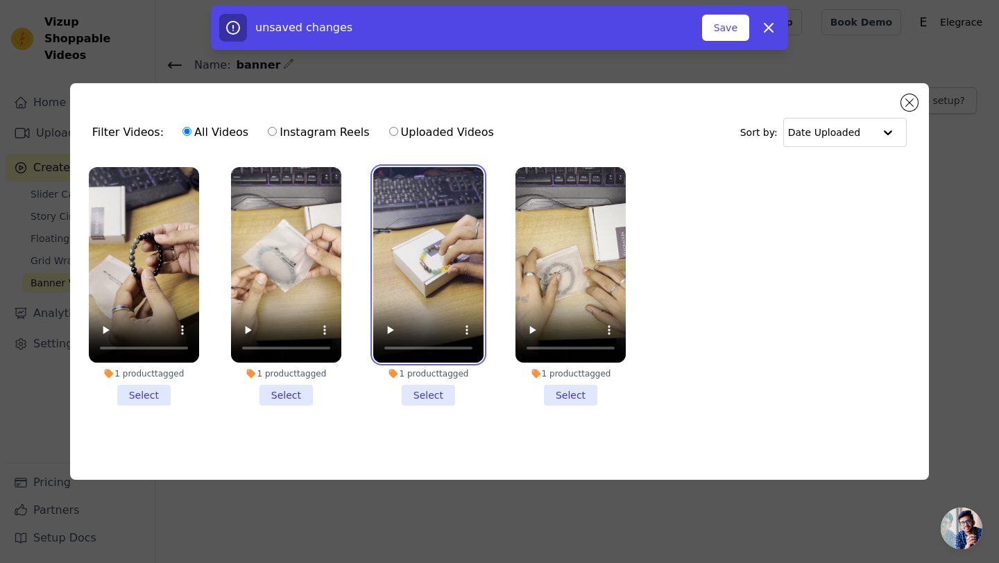
click at [402, 267] on video at bounding box center [428, 265] width 110 height 196
click at [434, 400] on li "1 product tagged Select" at bounding box center [428, 286] width 110 height 239
click at [0, 0] on input "1 product tagged Select" at bounding box center [0, 0] width 0 height 0
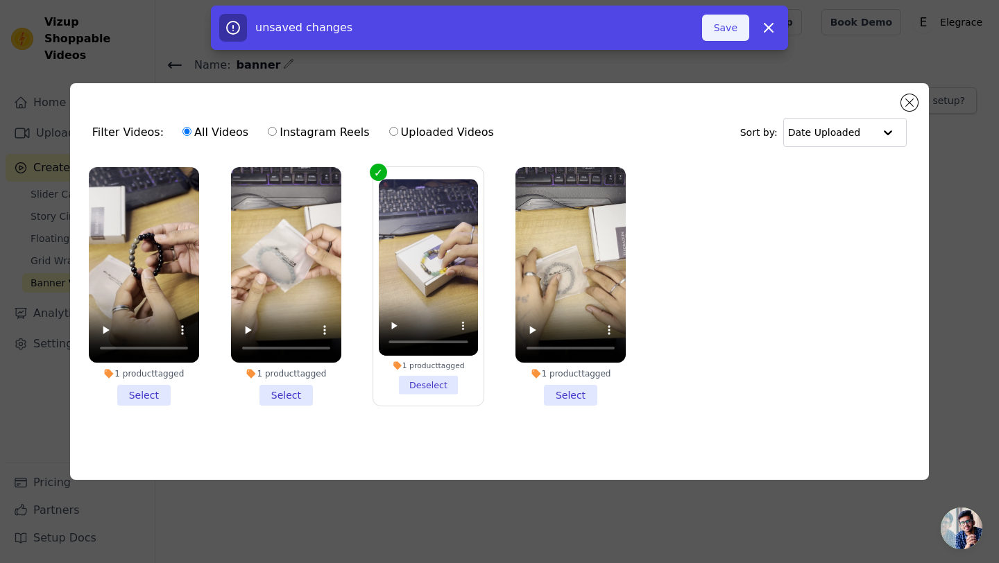
click at [715, 34] on button "Save" at bounding box center [725, 28] width 47 height 26
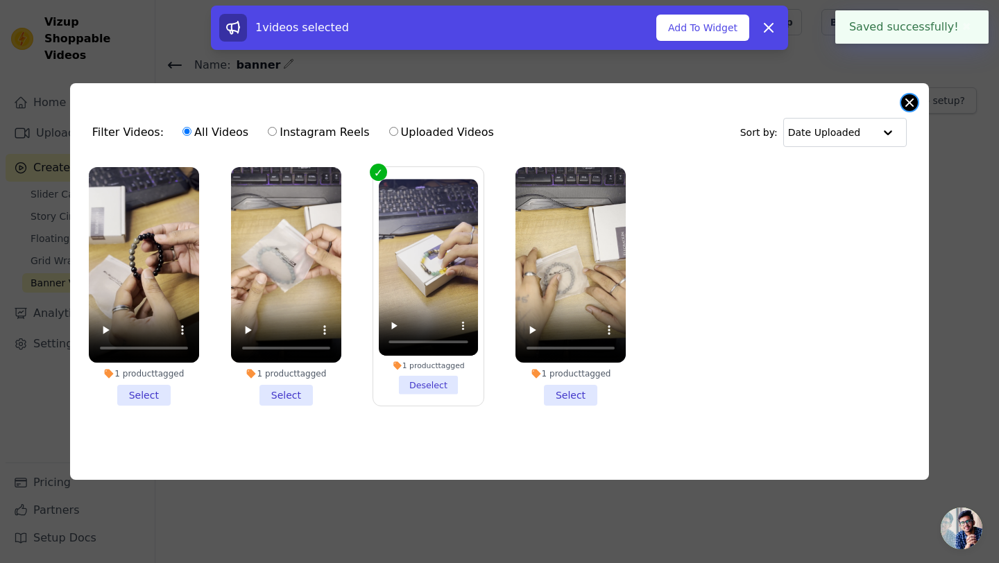
click at [905, 99] on button "Close modal" at bounding box center [909, 102] width 17 height 17
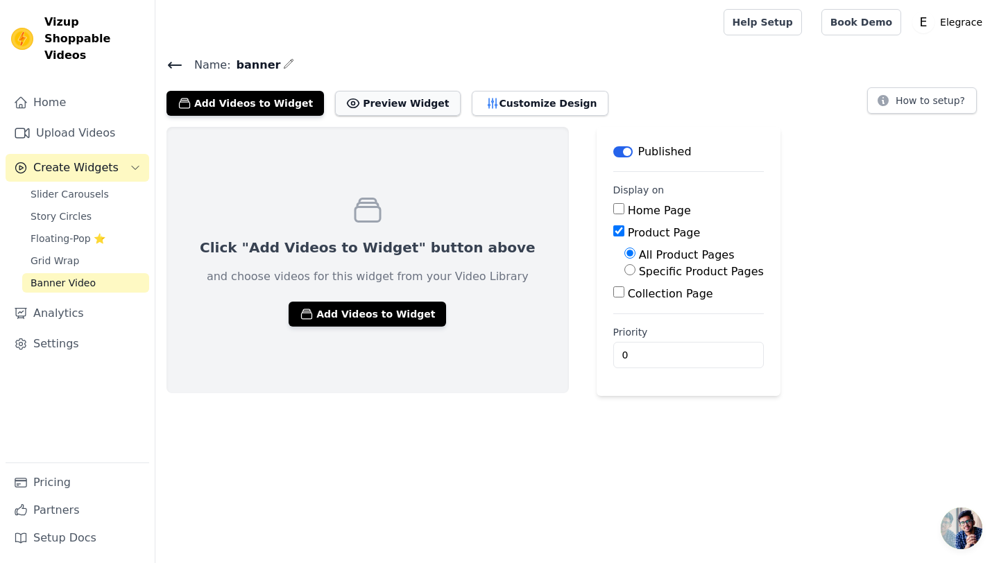
click at [386, 111] on button "Preview Widget" at bounding box center [397, 103] width 125 height 25
click at [355, 321] on button "Add Videos to Widget" at bounding box center [367, 314] width 157 height 25
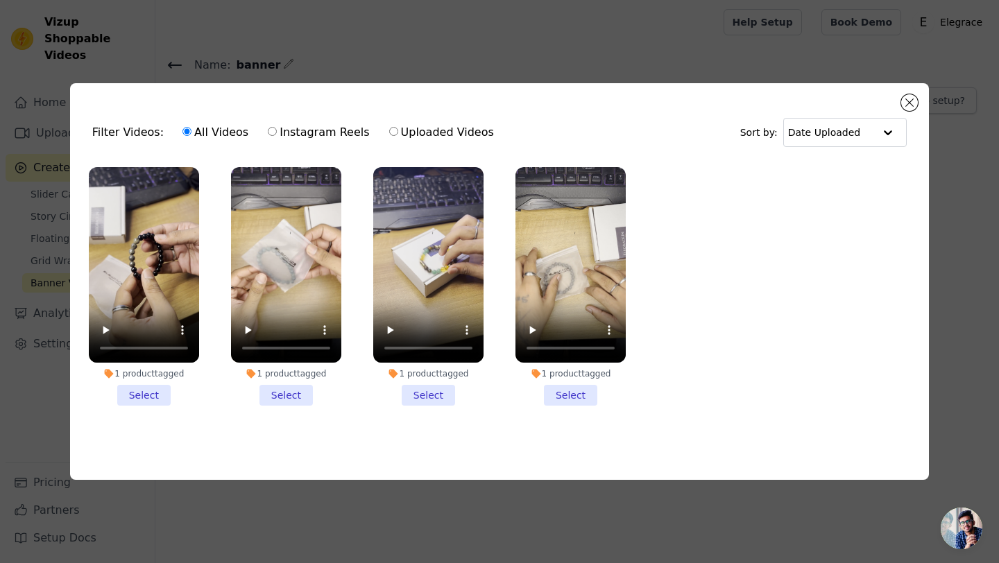
click at [291, 389] on li "1 product tagged Select" at bounding box center [286, 286] width 110 height 239
click at [0, 0] on input "1 product tagged Select" at bounding box center [0, 0] width 0 height 0
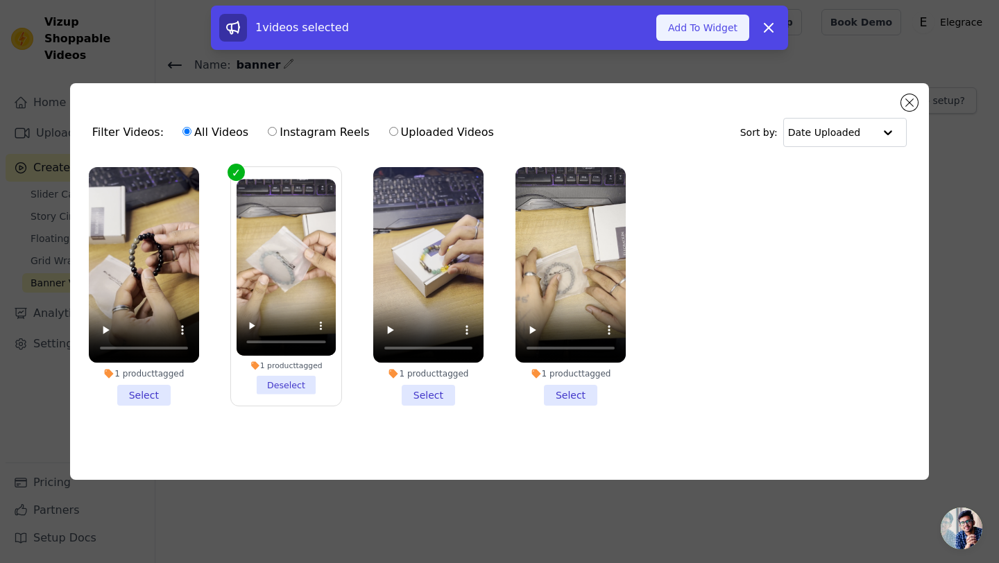
click at [690, 38] on button "Add To Widget" at bounding box center [702, 28] width 93 height 26
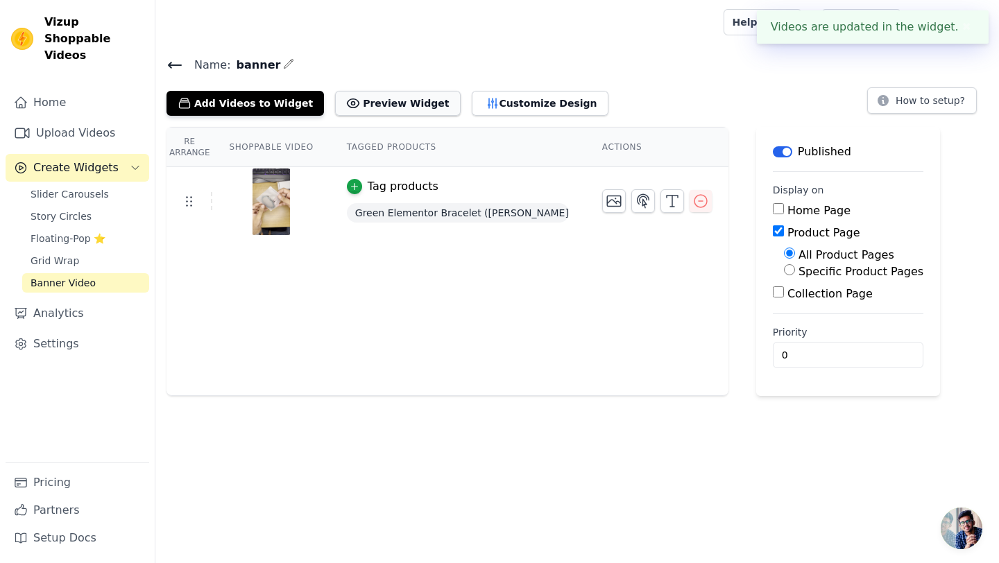
click at [405, 103] on button "Preview Widget" at bounding box center [397, 103] width 125 height 25
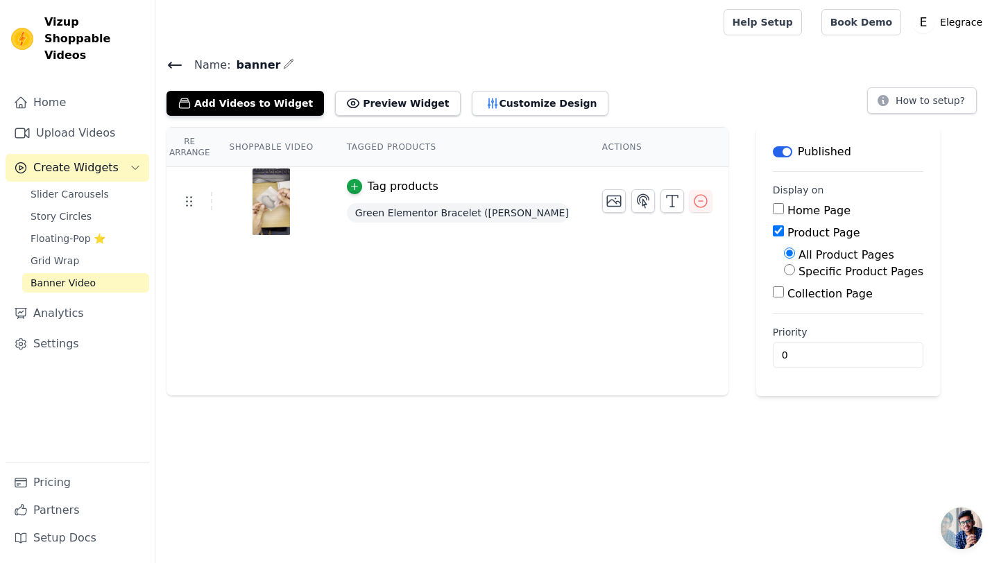
click at [71, 276] on span "Banner Video" at bounding box center [63, 283] width 65 height 14
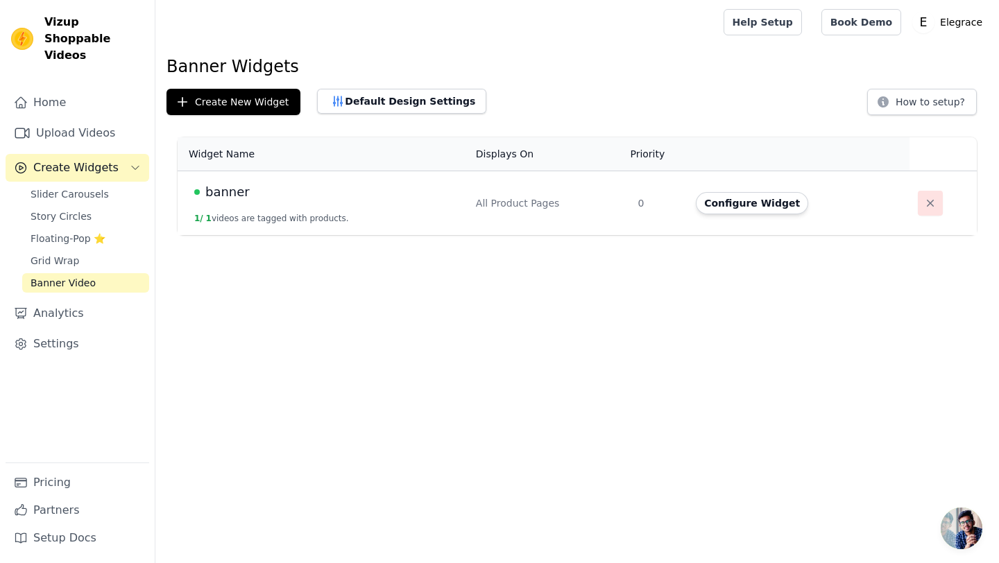
click at [933, 205] on button "button" at bounding box center [930, 203] width 25 height 25
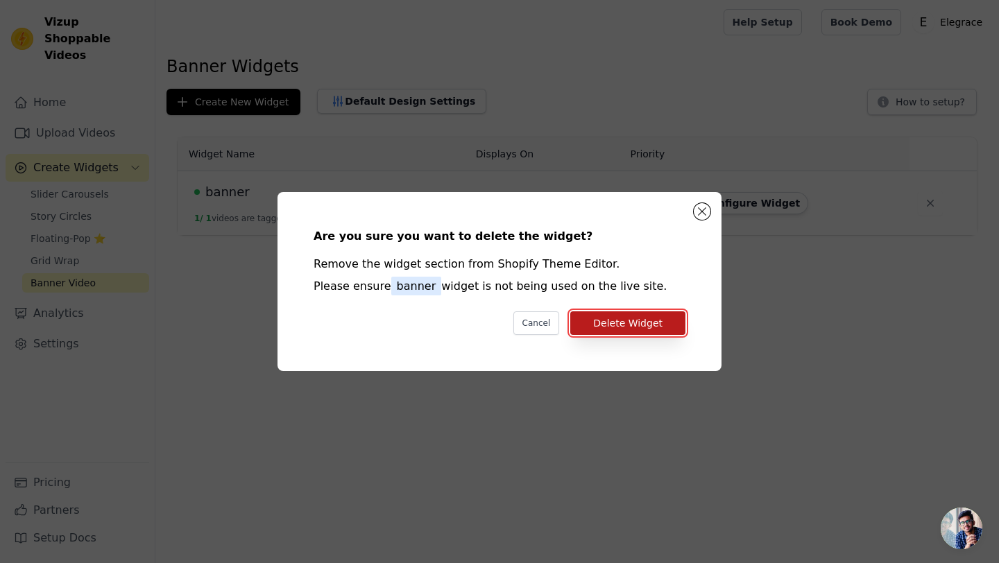
click at [640, 327] on button "Delete Widget" at bounding box center [627, 324] width 115 height 24
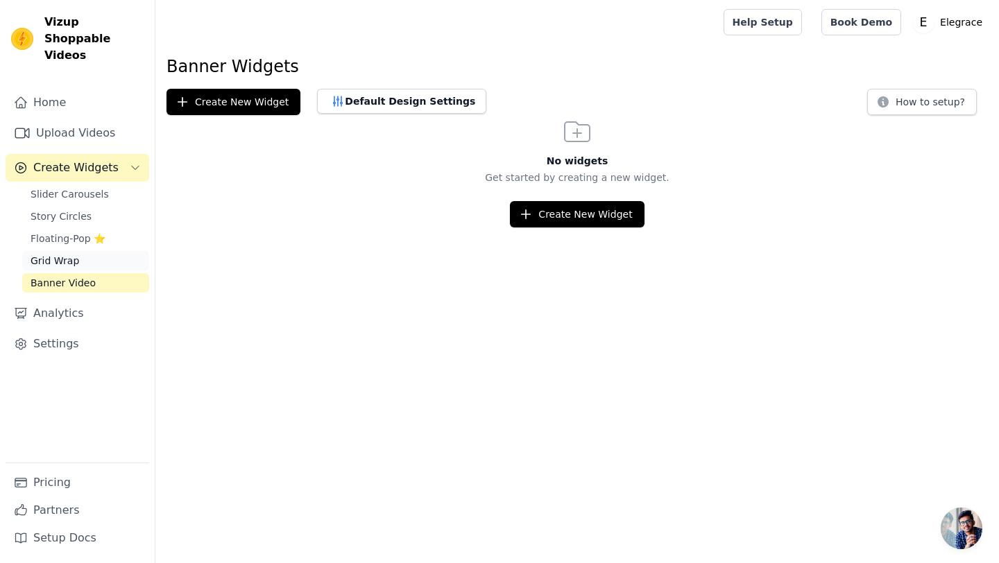
click at [62, 254] on span "Grid Wrap" at bounding box center [55, 261] width 49 height 14
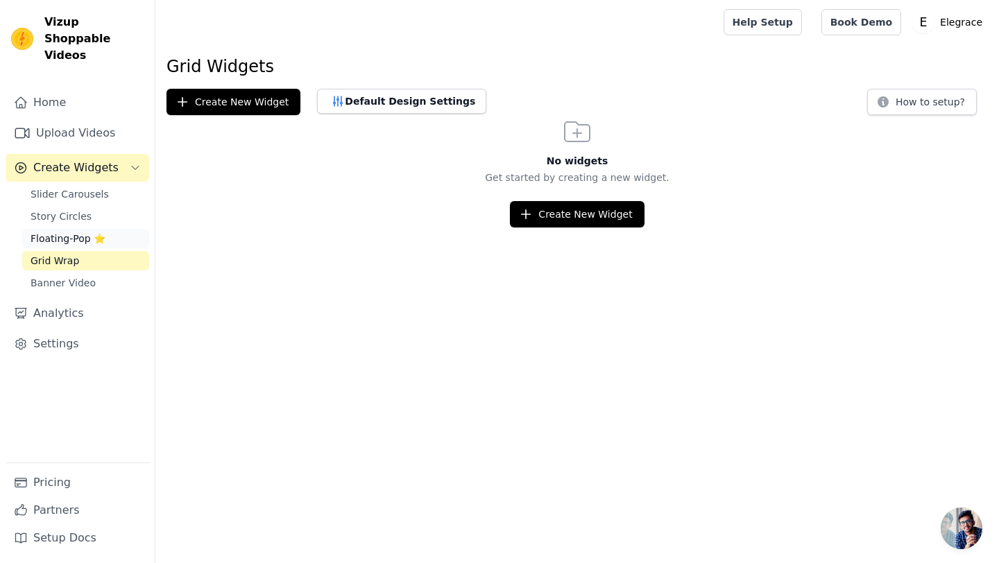
click at [57, 232] on span "Floating-Pop ⭐" at bounding box center [68, 239] width 75 height 14
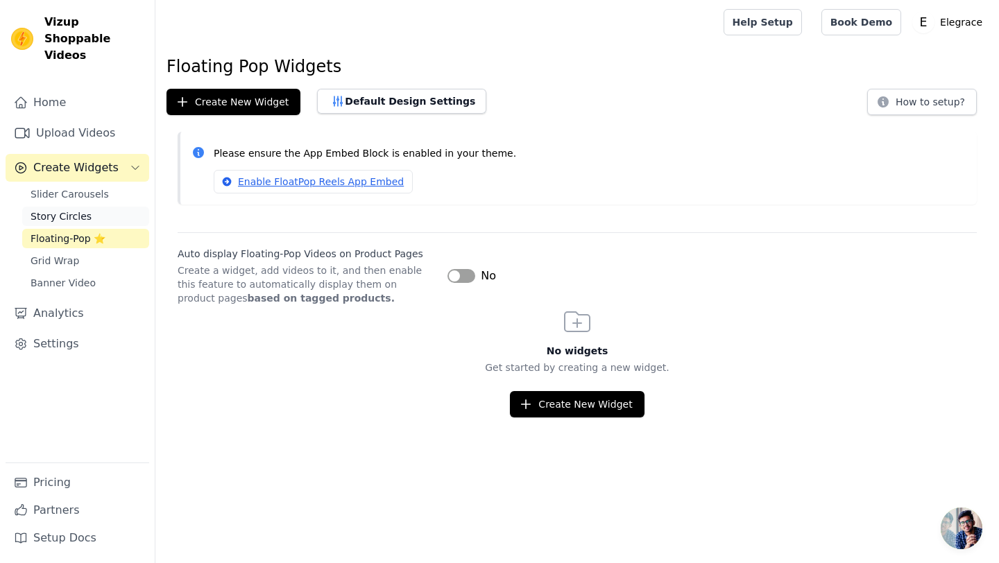
click at [58, 208] on link "Story Circles" at bounding box center [85, 216] width 127 height 19
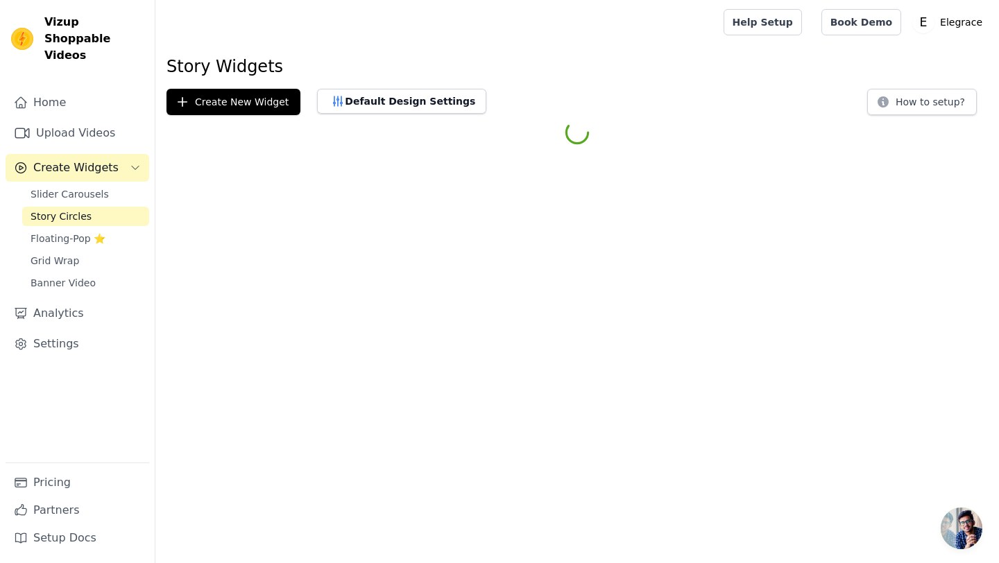
click at [60, 210] on span "Story Circles" at bounding box center [61, 217] width 61 height 14
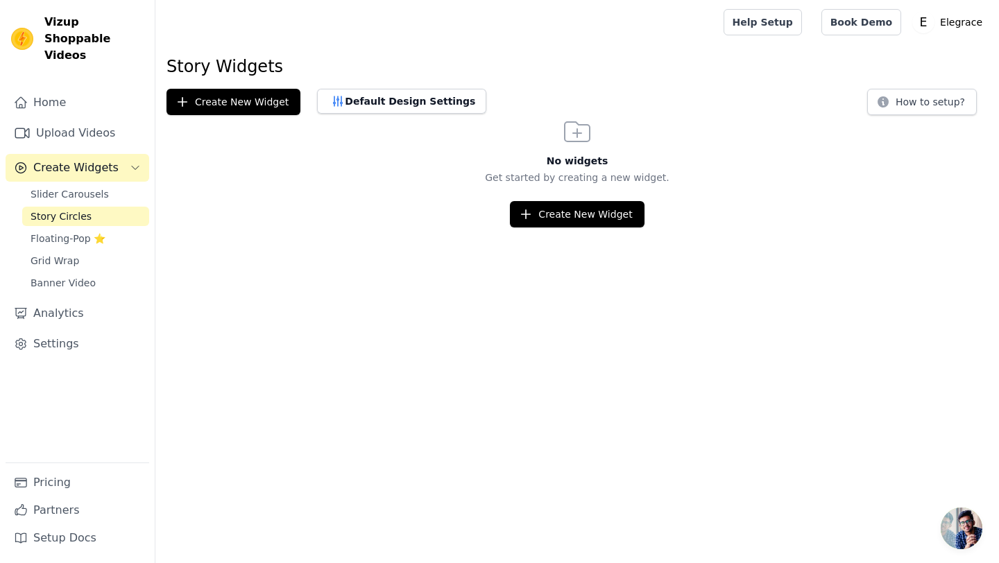
click at [281, 67] on h1 "Story Widgets" at bounding box center [577, 67] width 821 height 22
